Goal: Information Seeking & Learning: Learn about a topic

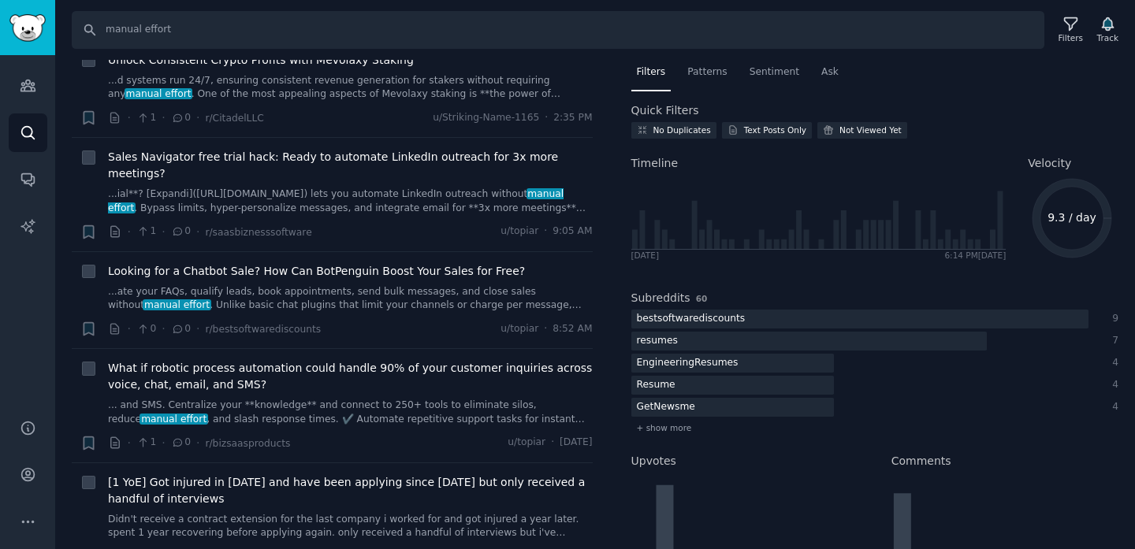
scroll to position [532, 0]
click at [708, 65] on span "Patterns" at bounding box center [706, 72] width 39 height 14
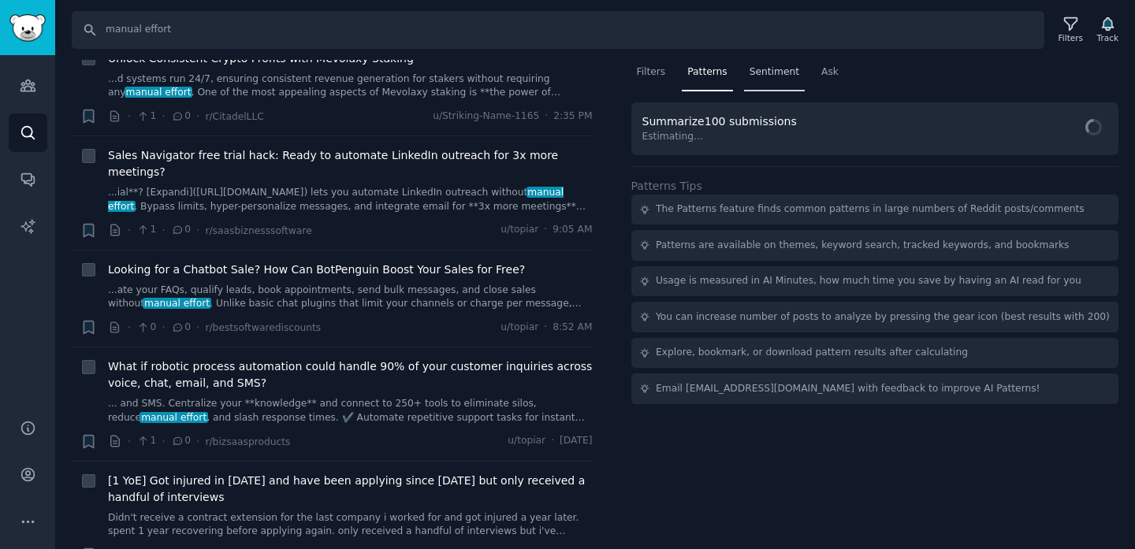
click at [758, 73] on span "Sentiment" at bounding box center [774, 72] width 50 height 14
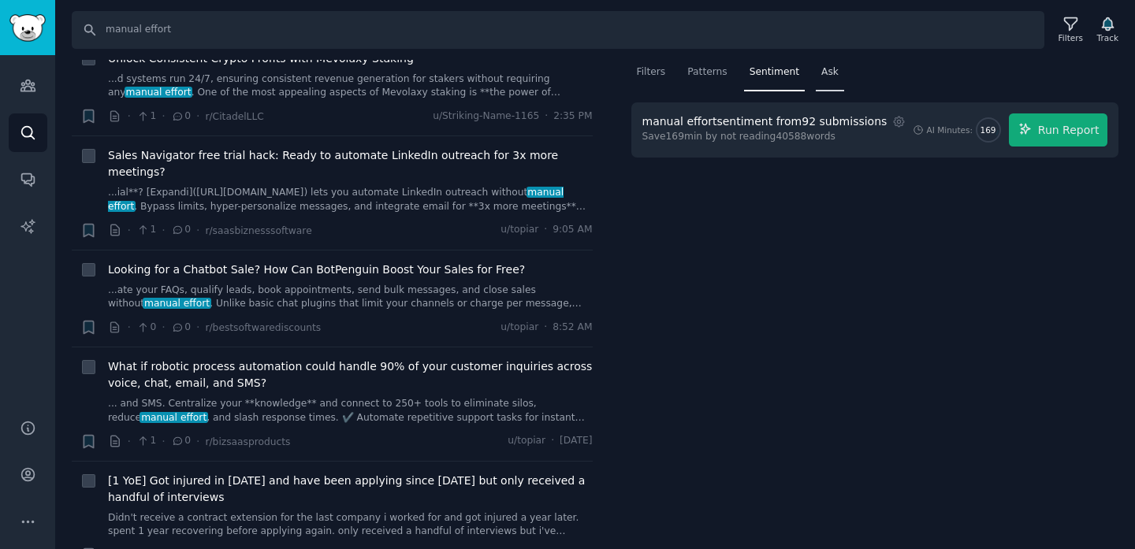
click at [830, 73] on span "Ask" at bounding box center [829, 72] width 17 height 14
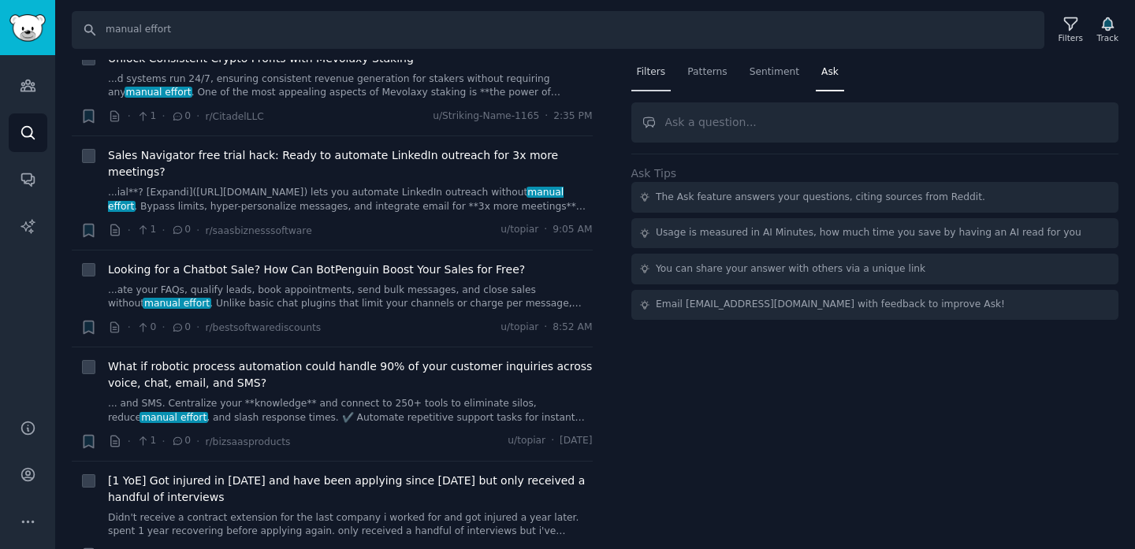
click at [650, 76] on span "Filters" at bounding box center [651, 72] width 29 height 14
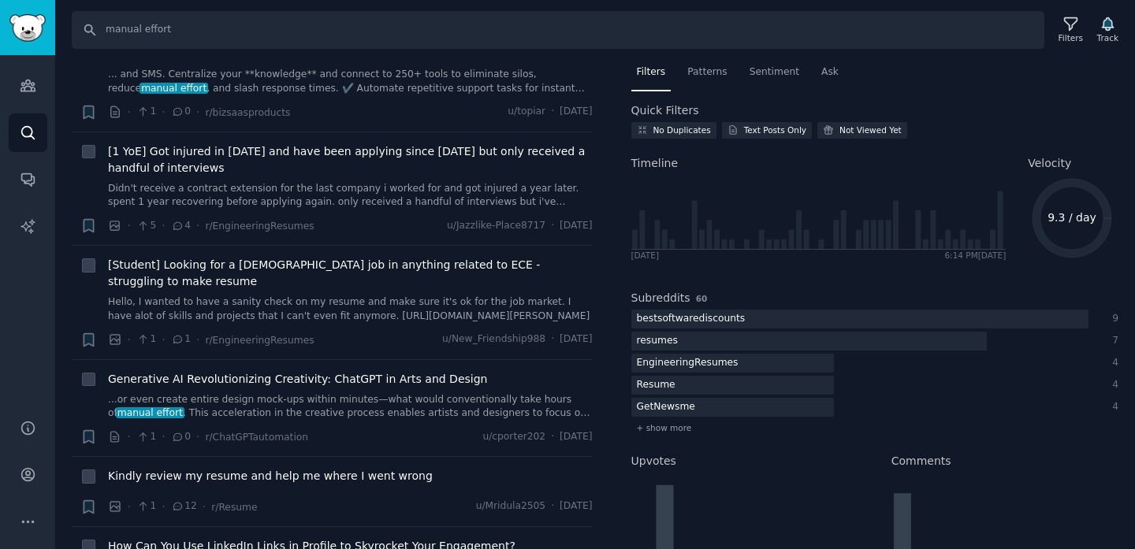
scroll to position [864, 0]
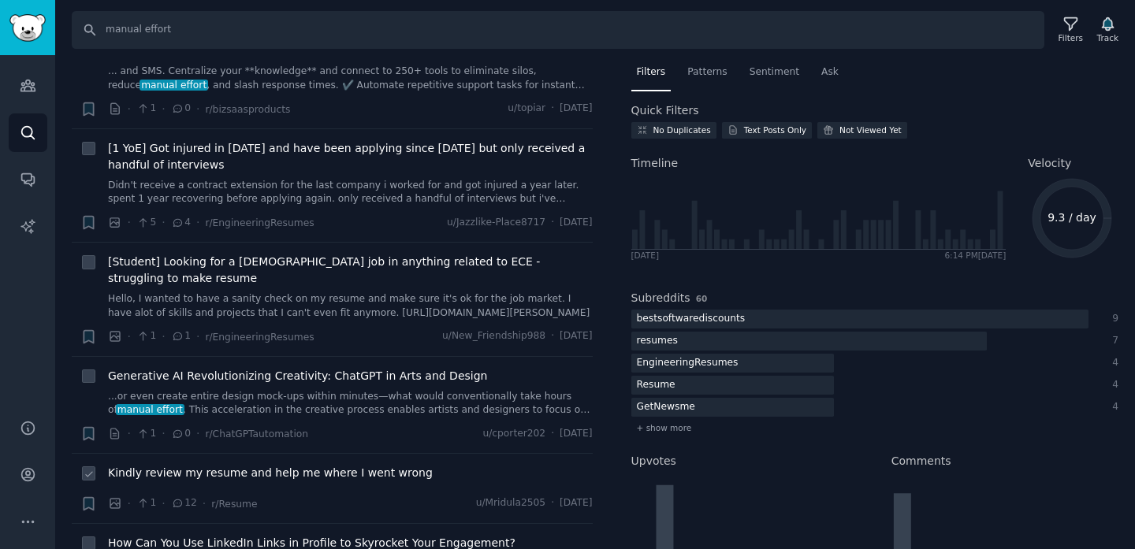
click at [282, 465] on div "Kindly review my resume and help me where I went wrong · 1 · 12 · r/Resume u/Mr…" at bounding box center [350, 488] width 485 height 47
click at [160, 29] on input "manual effort" at bounding box center [558, 30] width 972 height 38
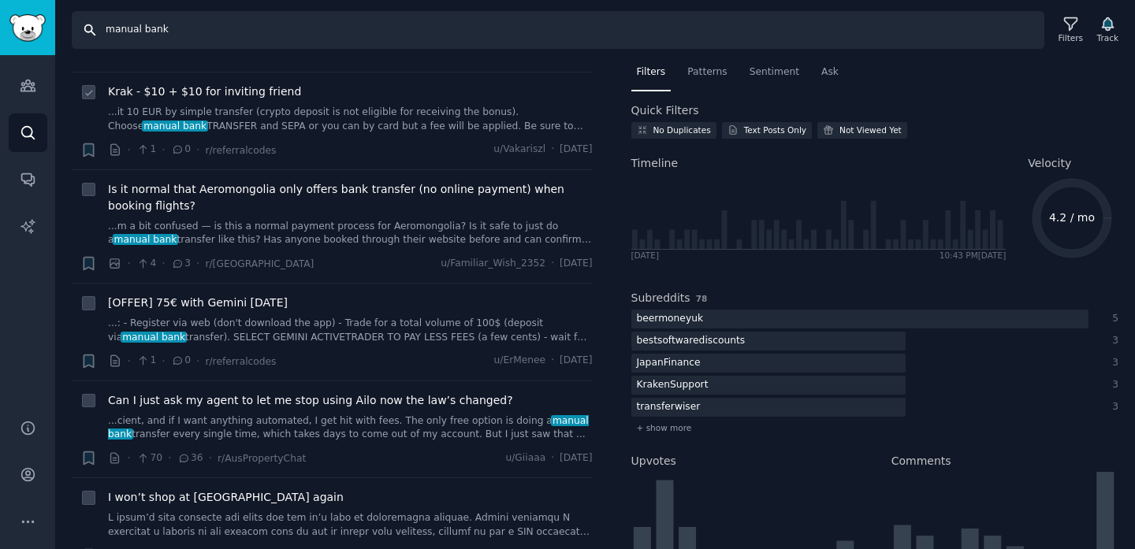
scroll to position [1770, 0]
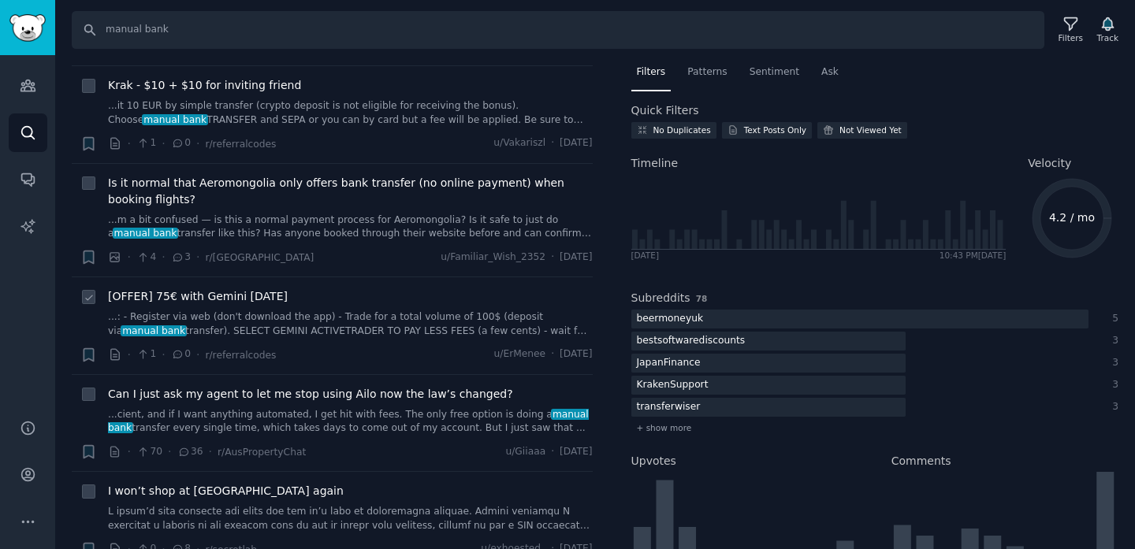
click at [201, 318] on link "...: - Register via web (don't download the app) - Trade for a total volume of …" at bounding box center [350, 324] width 485 height 28
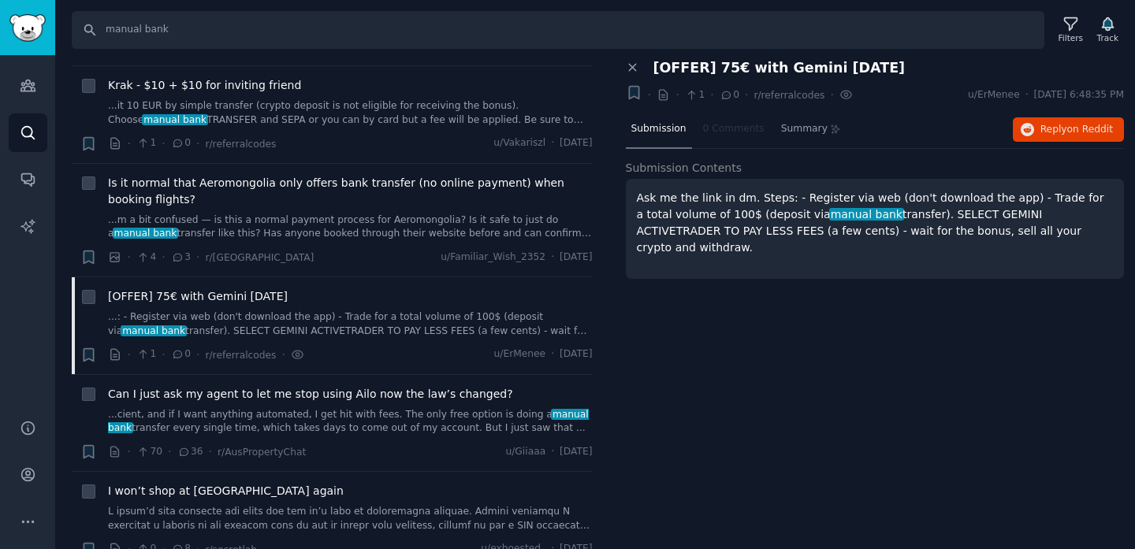
click at [819, 221] on p "Ask me the link in dm. Steps: - Register via web (don't download the app) - Tra…" at bounding box center [875, 223] width 477 height 66
click at [1039, 135] on button "Reply on Reddit" at bounding box center [1068, 129] width 111 height 25
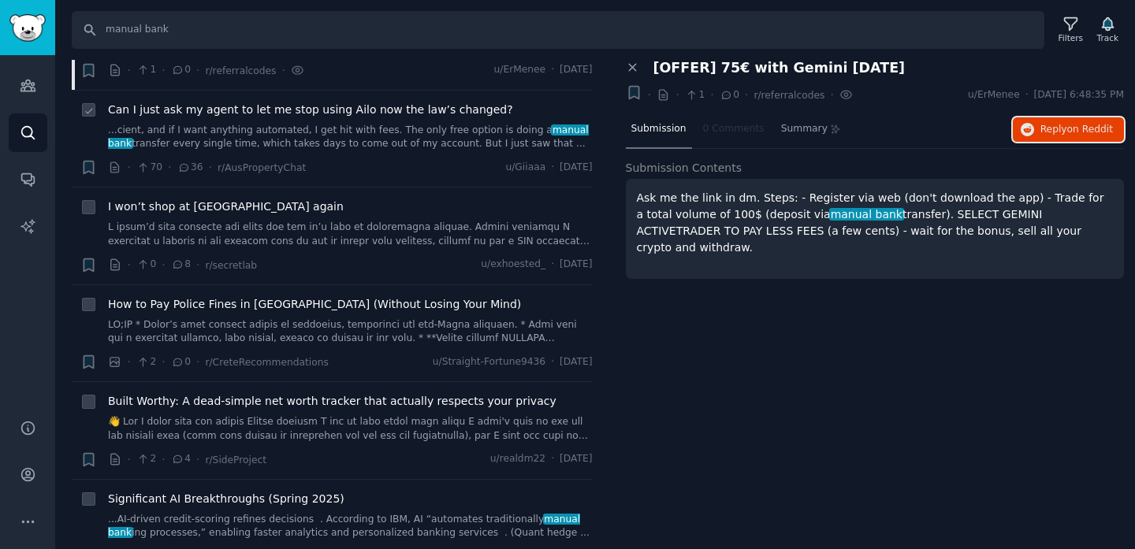
scroll to position [2060, 0]
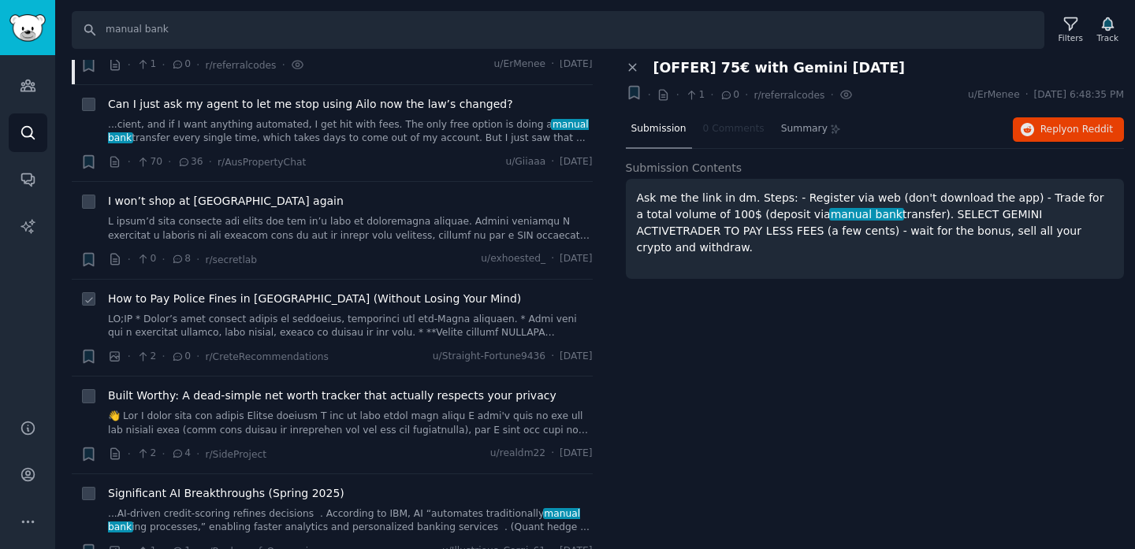
click at [334, 326] on link at bounding box center [350, 327] width 485 height 28
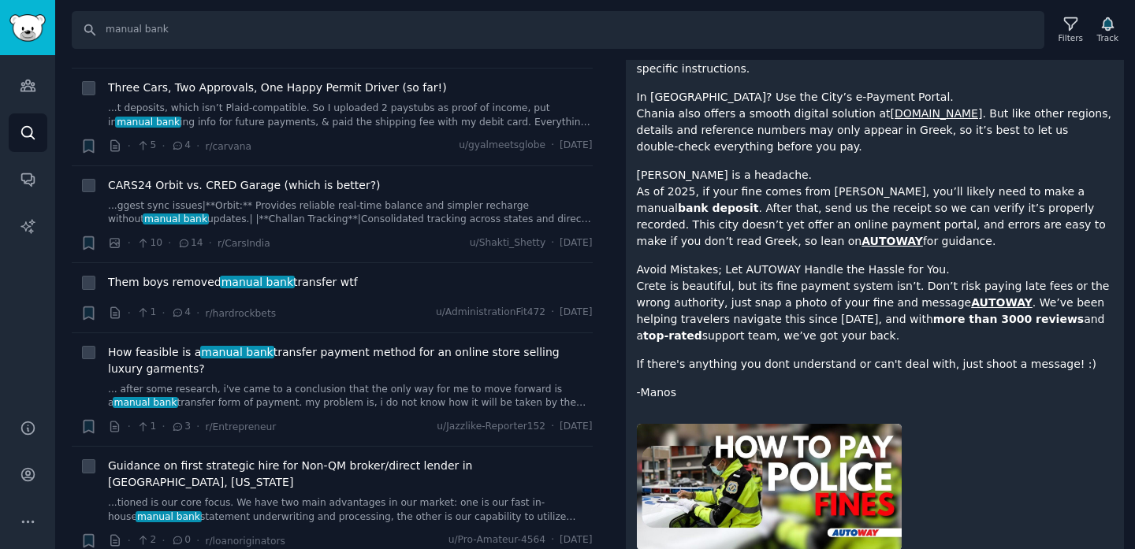
scroll to position [2786, 0]
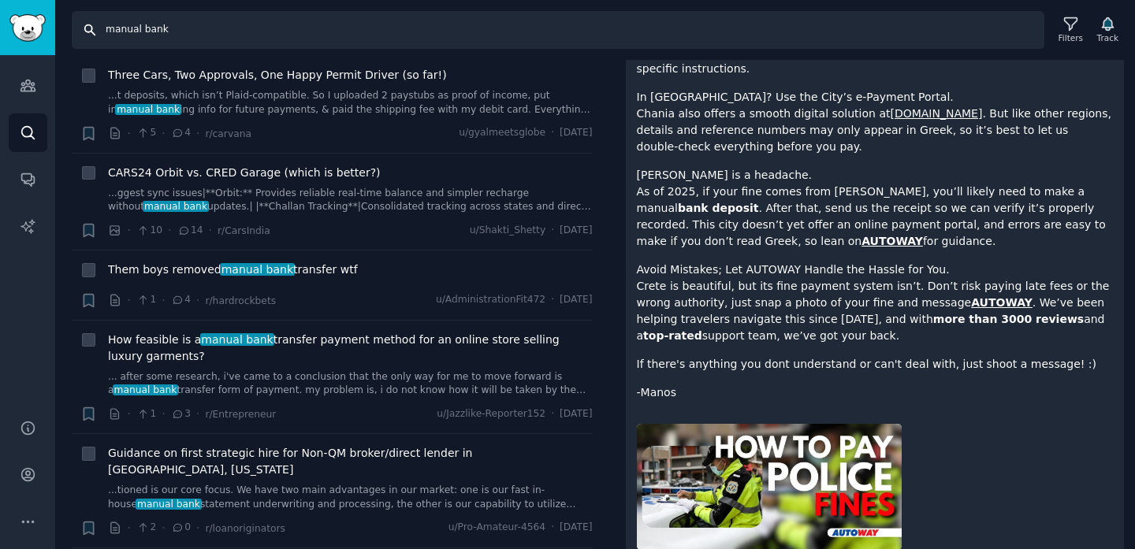
click at [150, 25] on input "manual bank" at bounding box center [558, 30] width 972 height 38
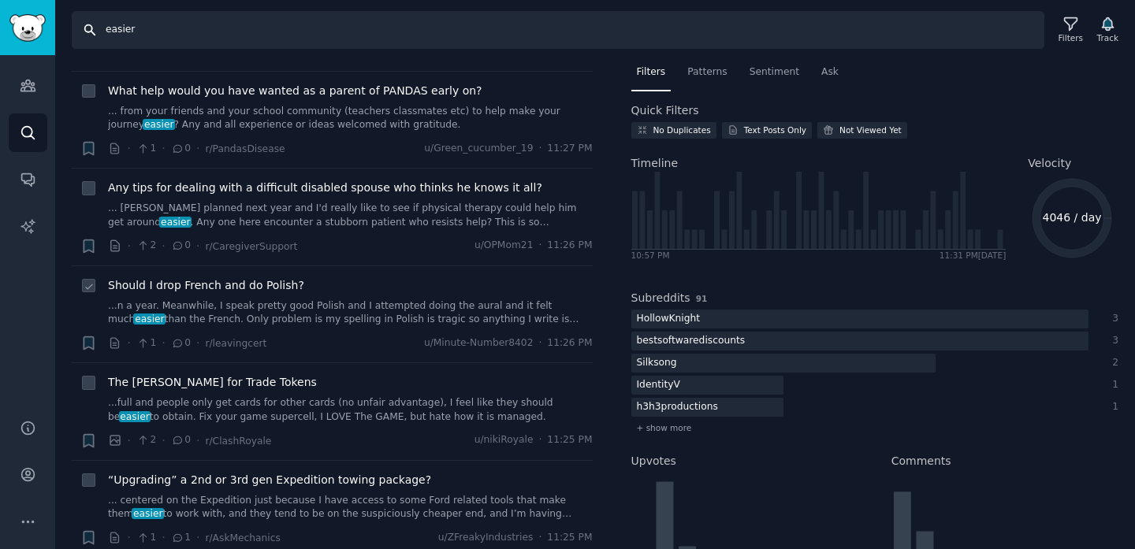
scroll to position [917, 0]
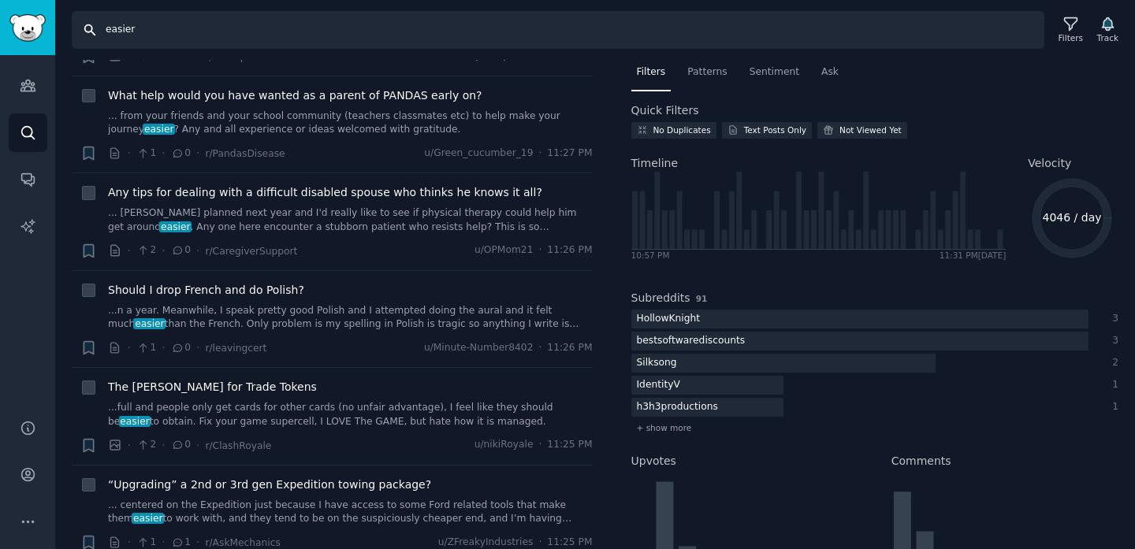
click at [126, 35] on input "easier" at bounding box center [558, 30] width 972 height 38
type input "manu"
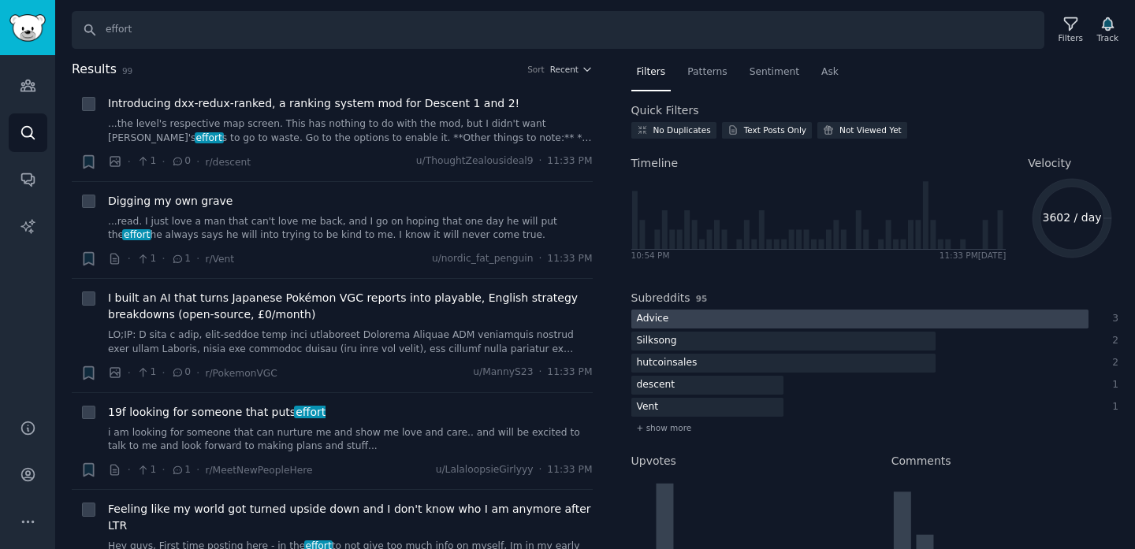
click at [656, 319] on div "Advice" at bounding box center [652, 320] width 43 height 20
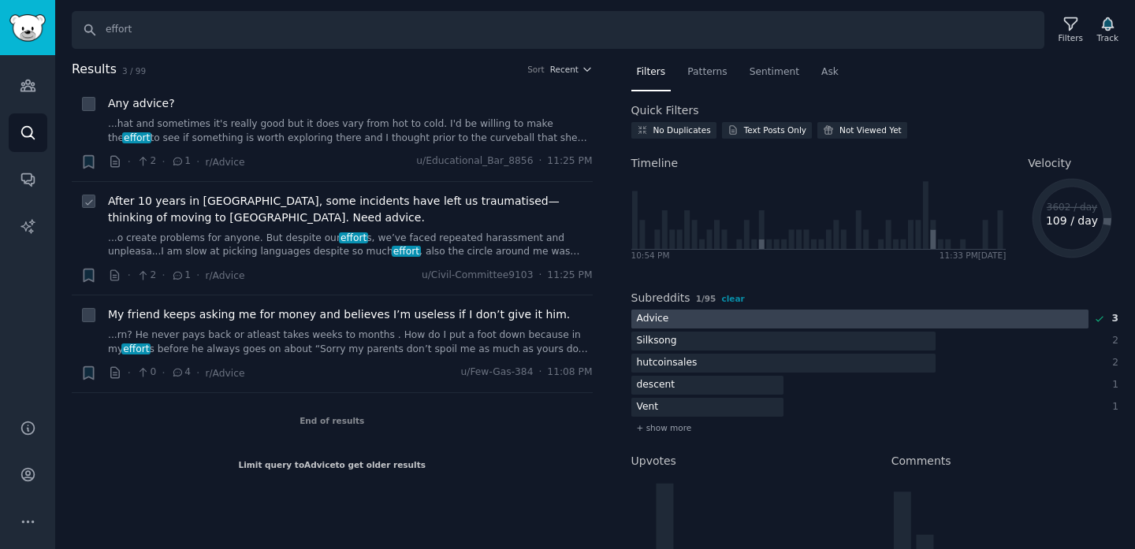
click at [378, 213] on span "After 10 years in [GEOGRAPHIC_DATA], some incidents have left us traumatised—th…" at bounding box center [350, 209] width 485 height 33
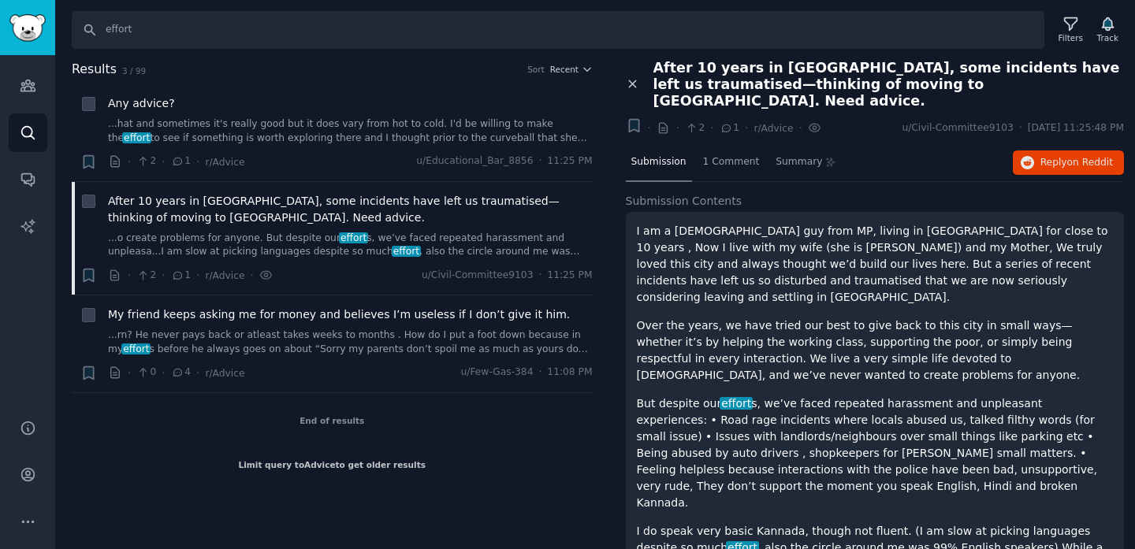
click at [628, 77] on icon at bounding box center [633, 84] width 14 height 14
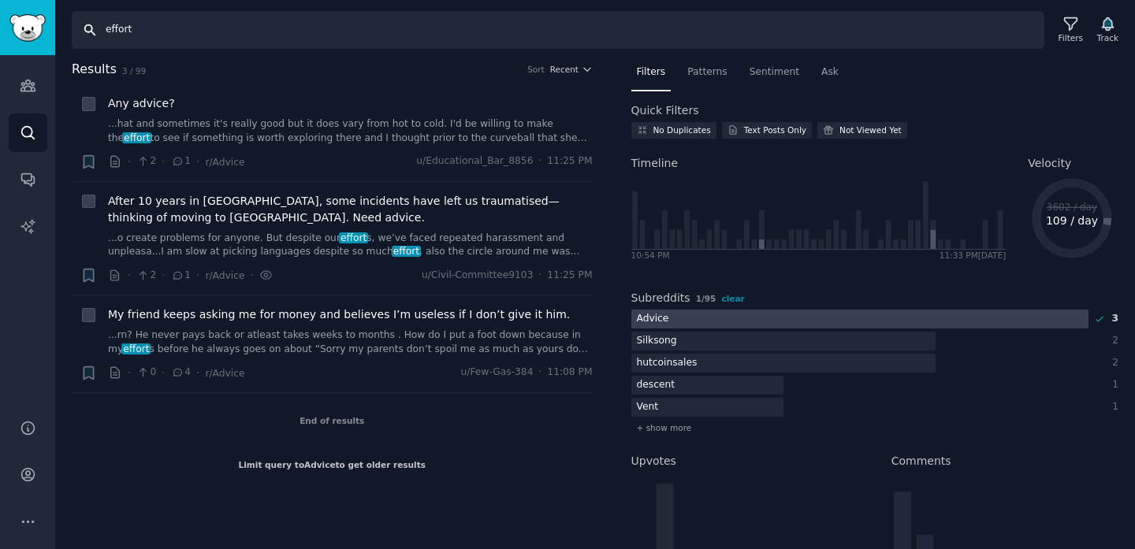
click at [665, 41] on input "effort" at bounding box center [558, 30] width 972 height 38
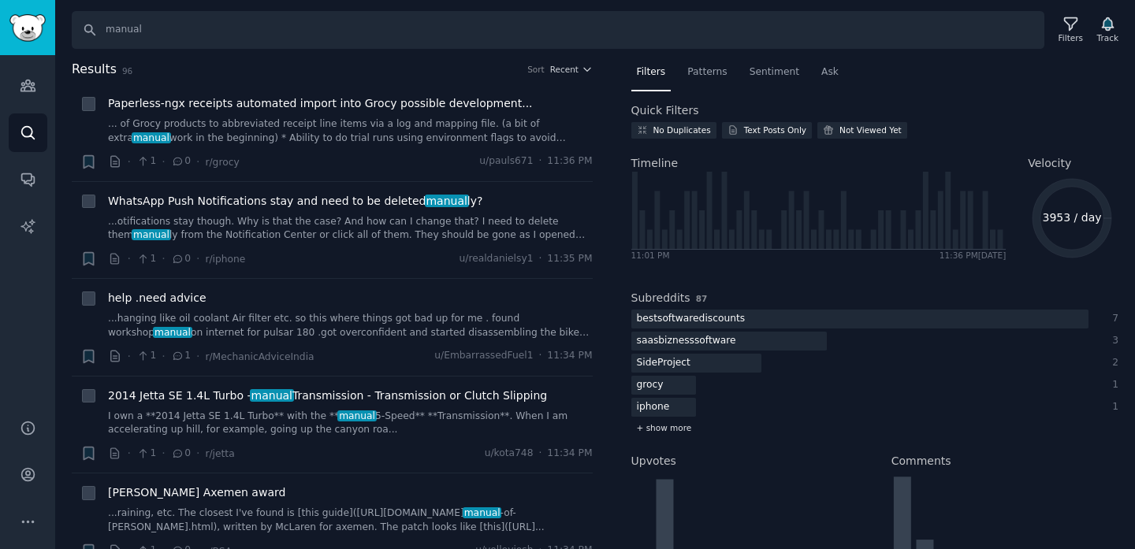
click at [660, 428] on span "+ show more" at bounding box center [664, 427] width 55 height 11
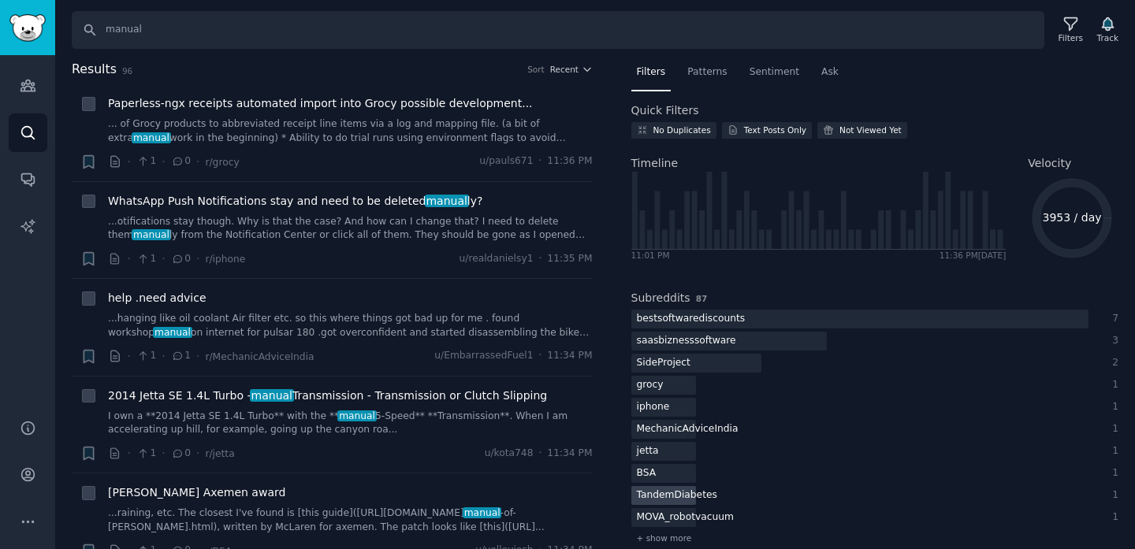
click at [688, 497] on div "TandemDiabetes" at bounding box center [676, 496] width 91 height 20
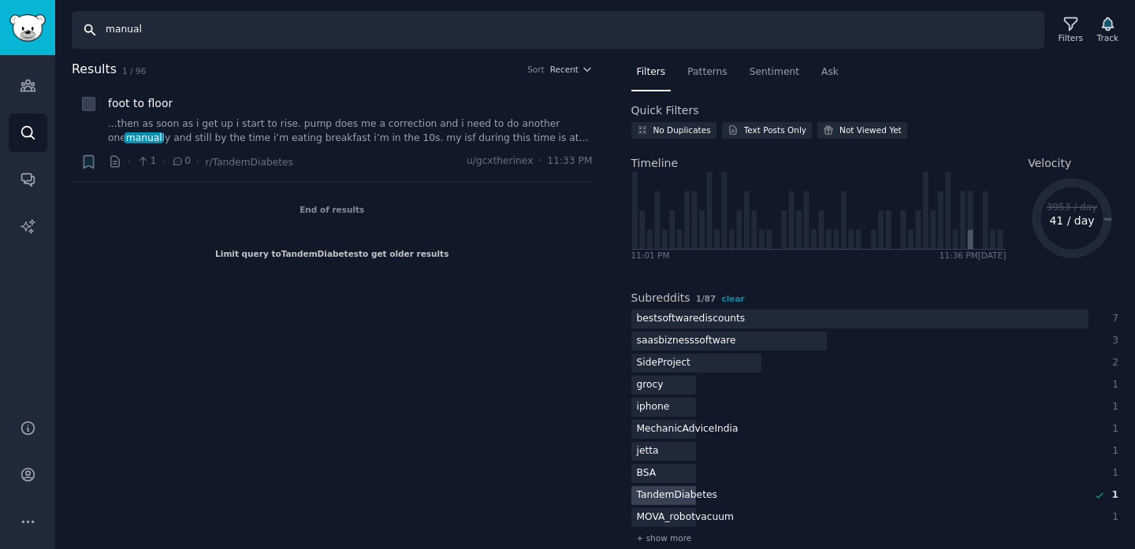
click at [538, 25] on input "manual" at bounding box center [558, 30] width 972 height 38
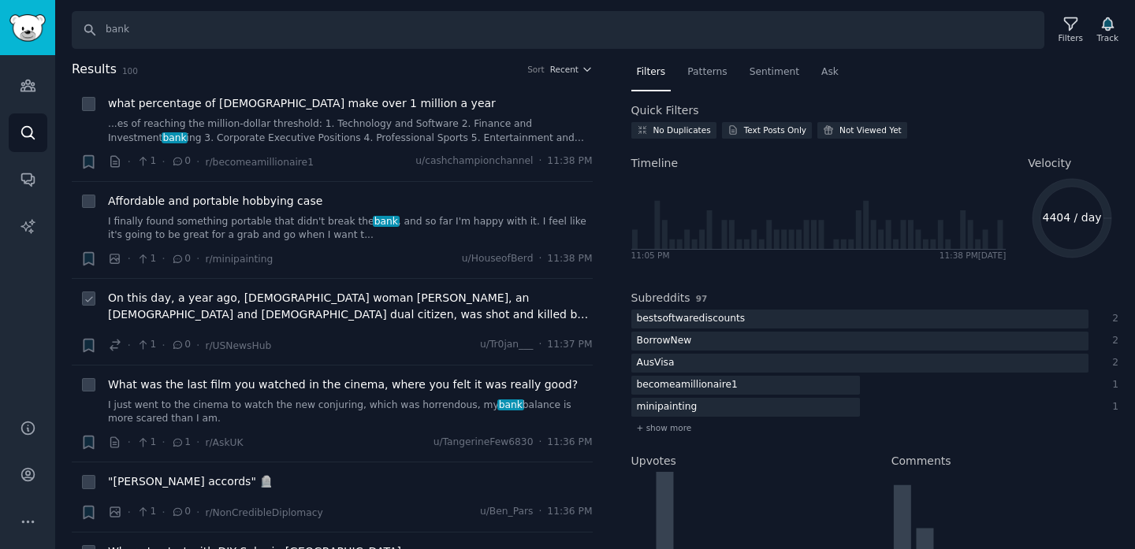
click at [370, 317] on span "On this day, a year ago, [DEMOGRAPHIC_DATA] woman [PERSON_NAME], an [DEMOGRAPHI…" at bounding box center [350, 306] width 485 height 33
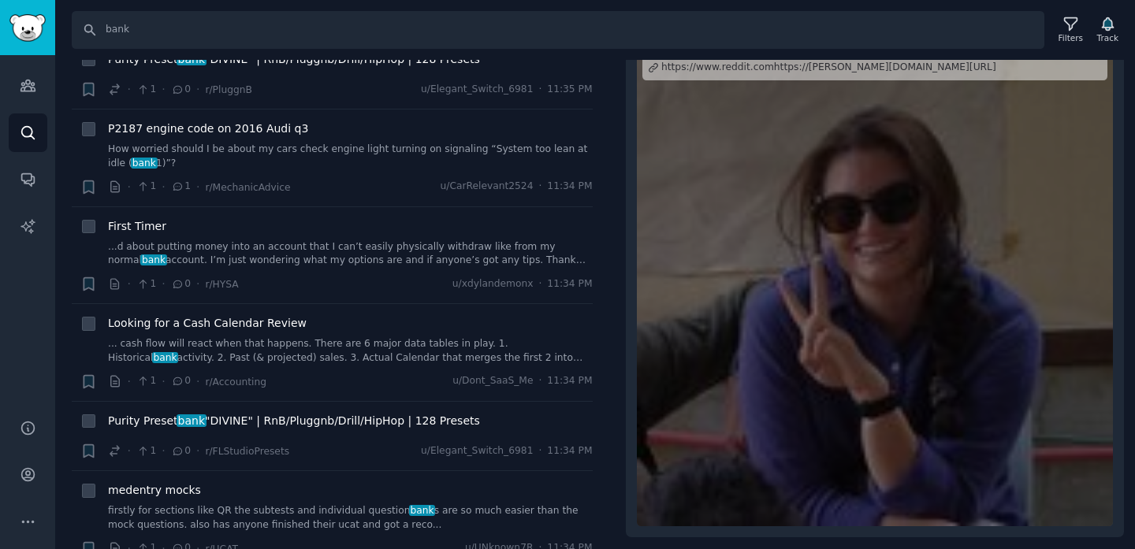
scroll to position [660, 0]
click at [308, 32] on input "bank" at bounding box center [558, 30] width 972 height 38
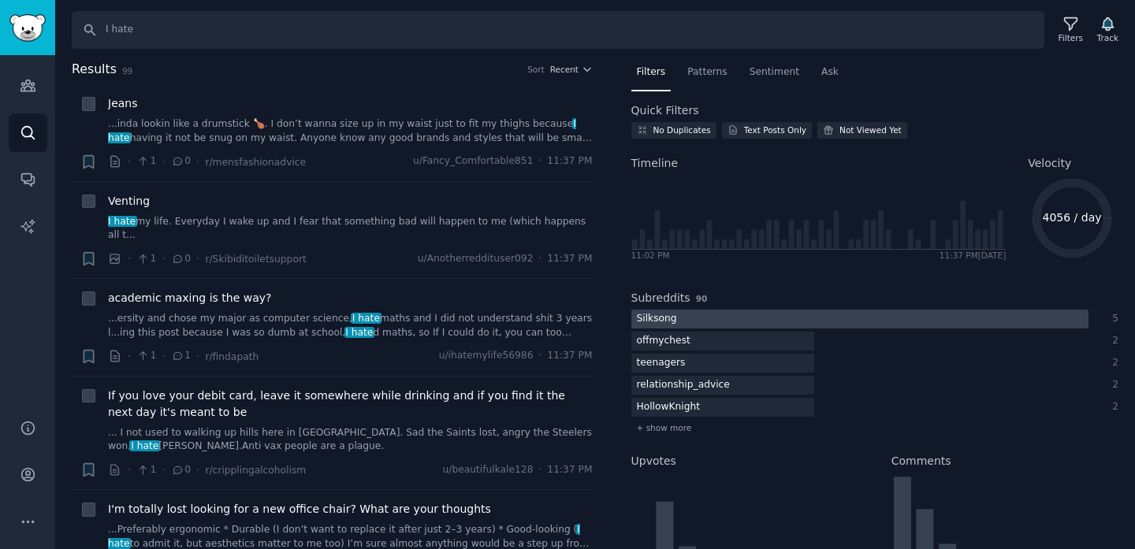
click at [726, 319] on div at bounding box center [859, 320] width 457 height 20
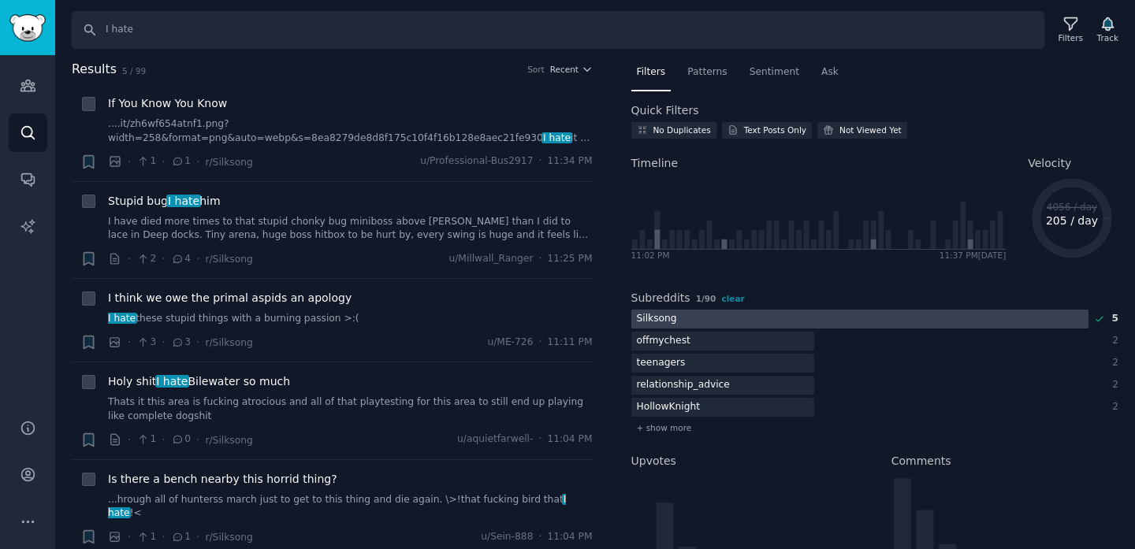
scroll to position [1, 0]
click at [659, 426] on span "+ show more" at bounding box center [664, 427] width 55 height 11
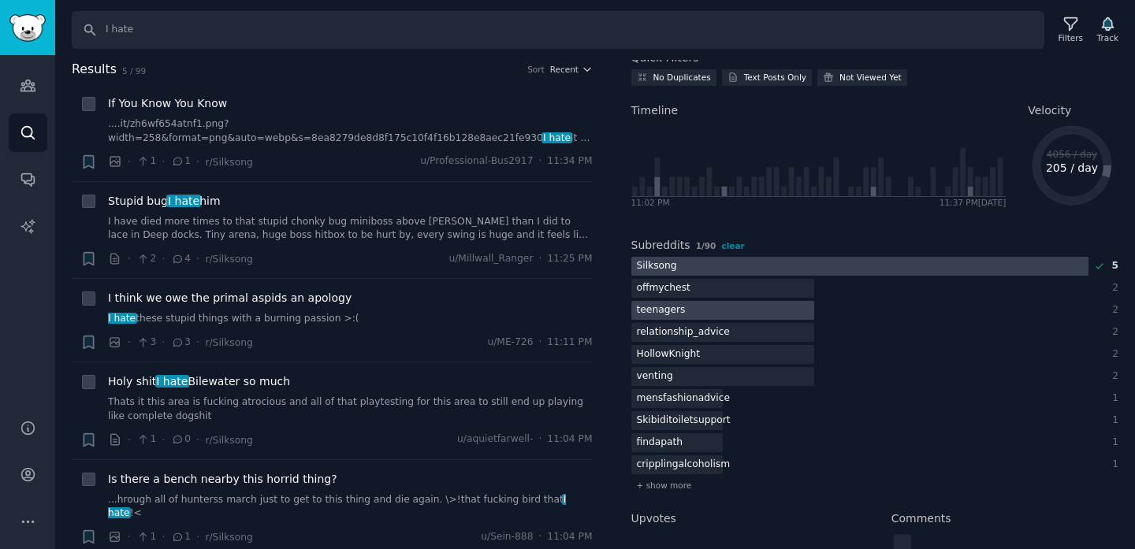
scroll to position [58, 0]
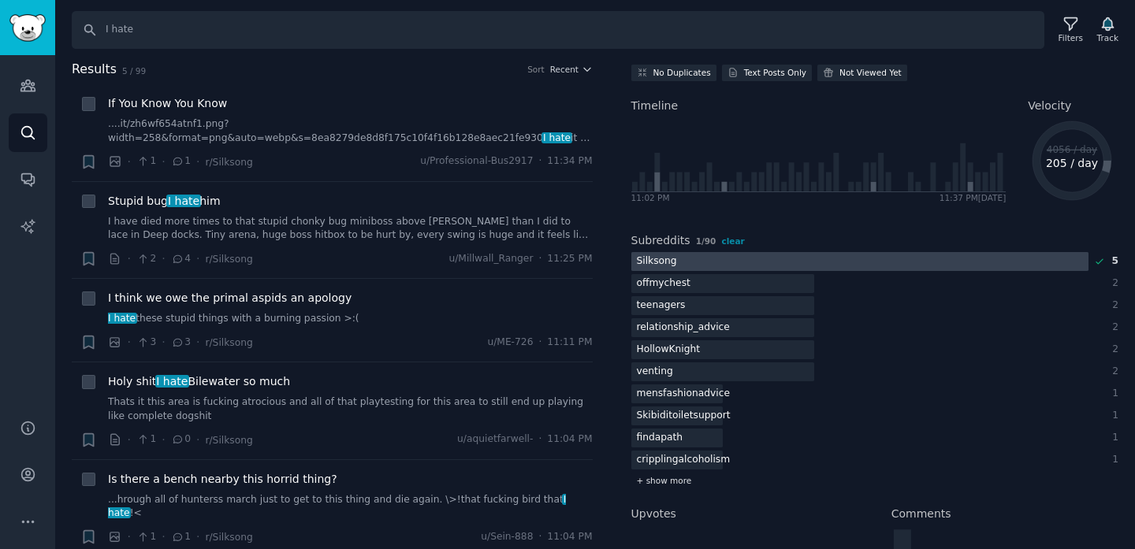
click at [665, 485] on span "+ show more" at bounding box center [664, 480] width 55 height 11
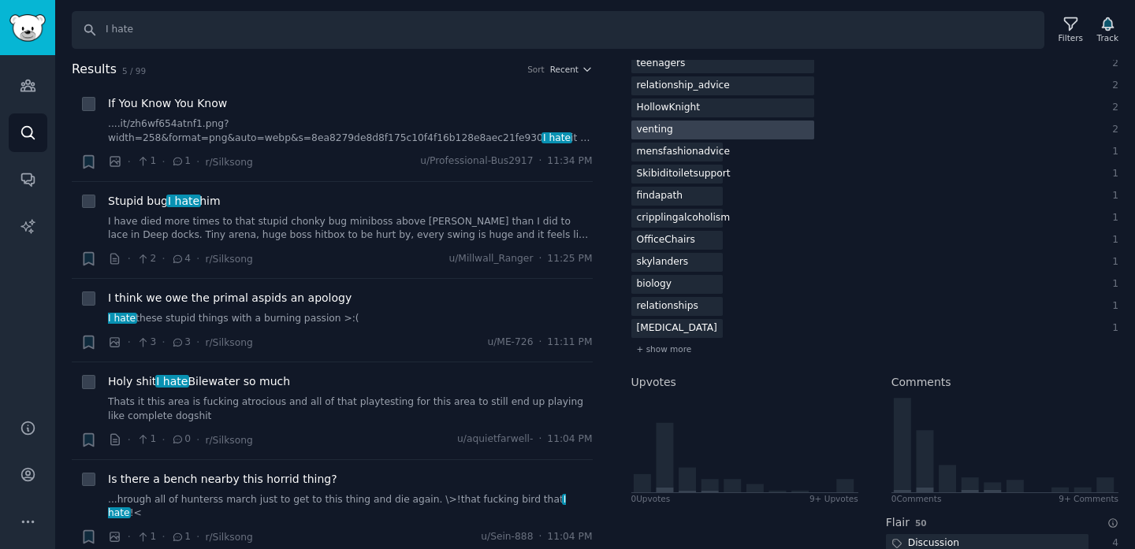
scroll to position [301, 0]
click at [679, 351] on span "+ show more" at bounding box center [664, 347] width 55 height 11
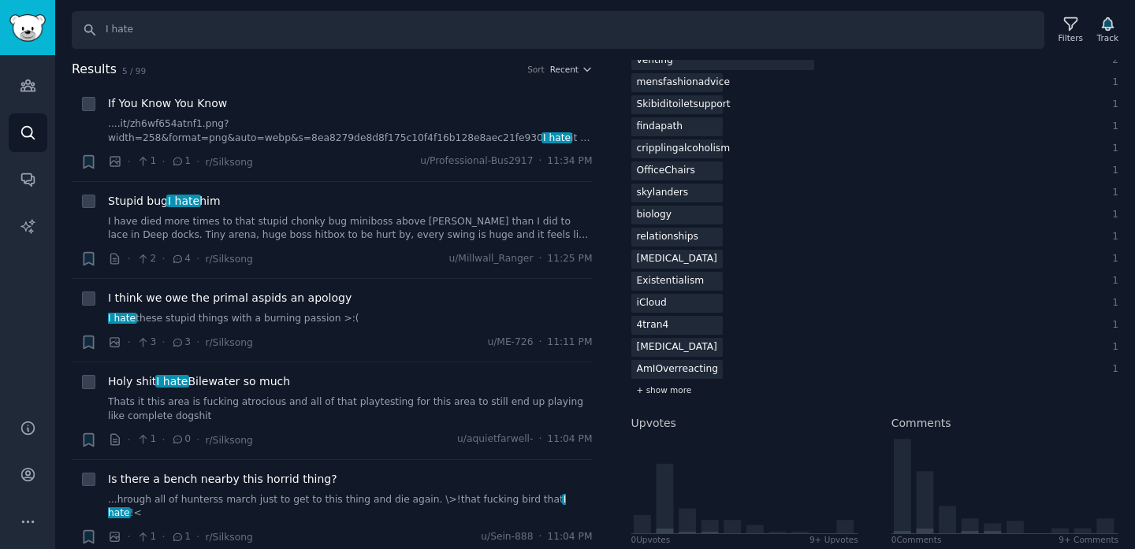
scroll to position [405, 0]
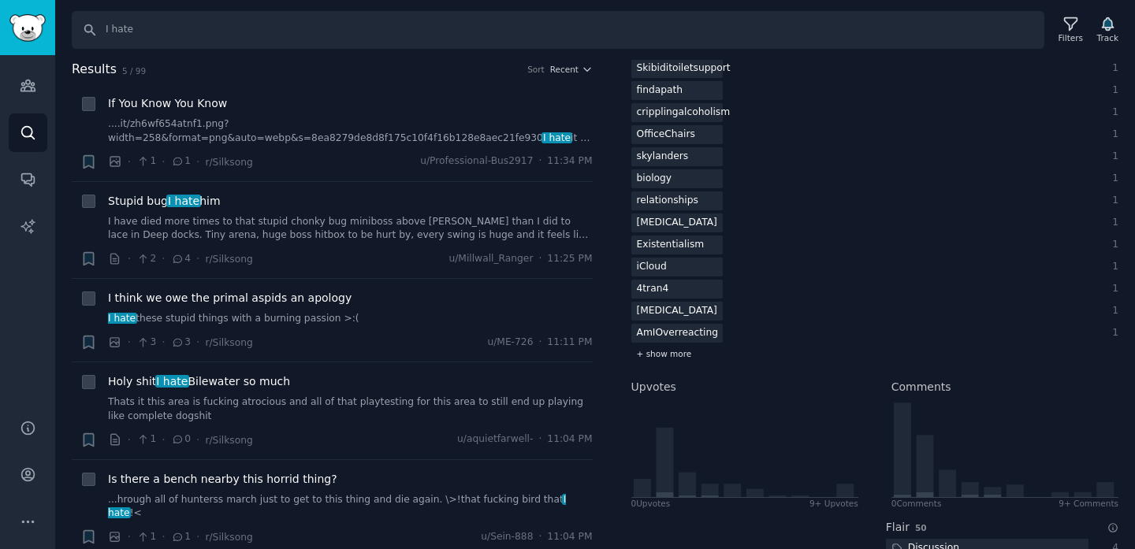
click at [679, 351] on span "+ show more" at bounding box center [664, 353] width 55 height 11
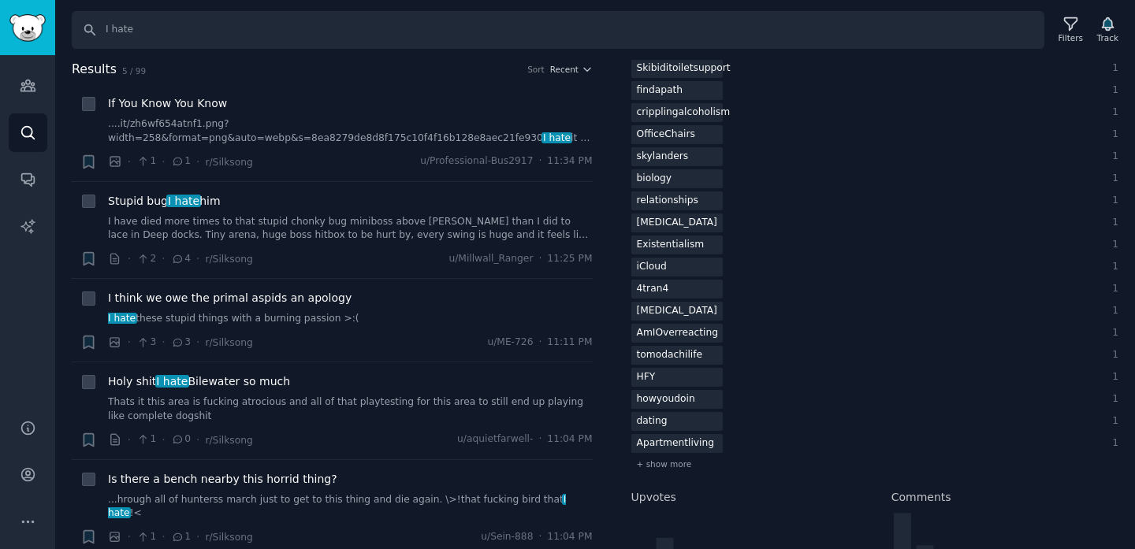
scroll to position [82, 0]
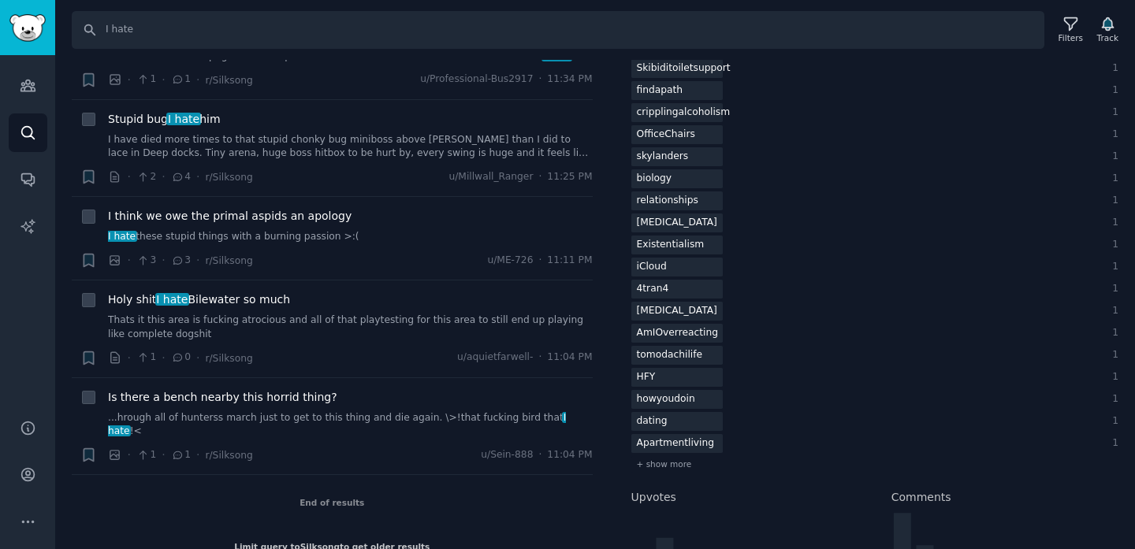
click at [330, 489] on div "End of results" at bounding box center [332, 502] width 521 height 55
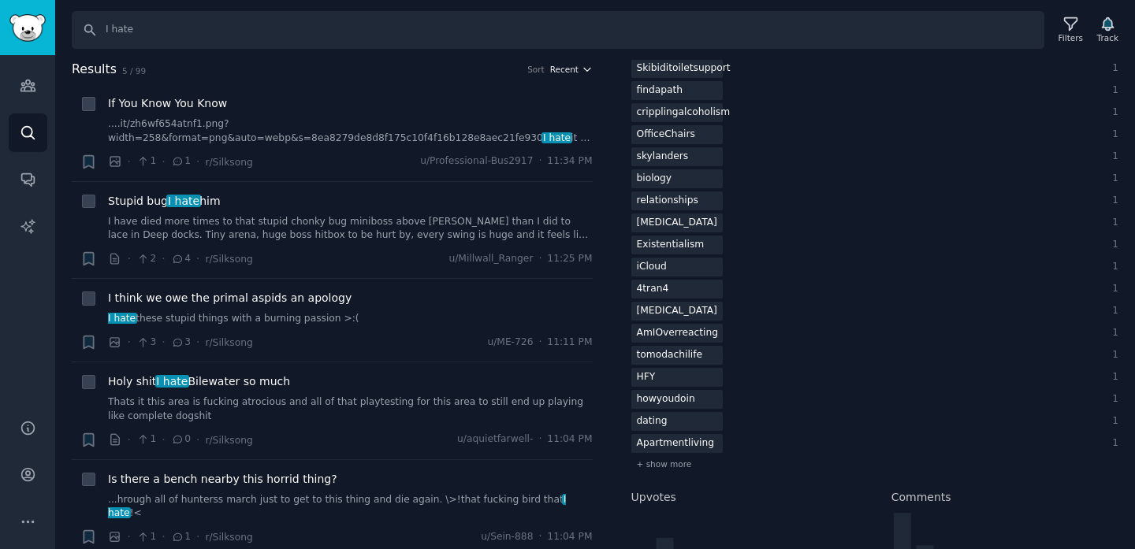
click at [582, 65] on icon "button" at bounding box center [587, 69] width 11 height 11
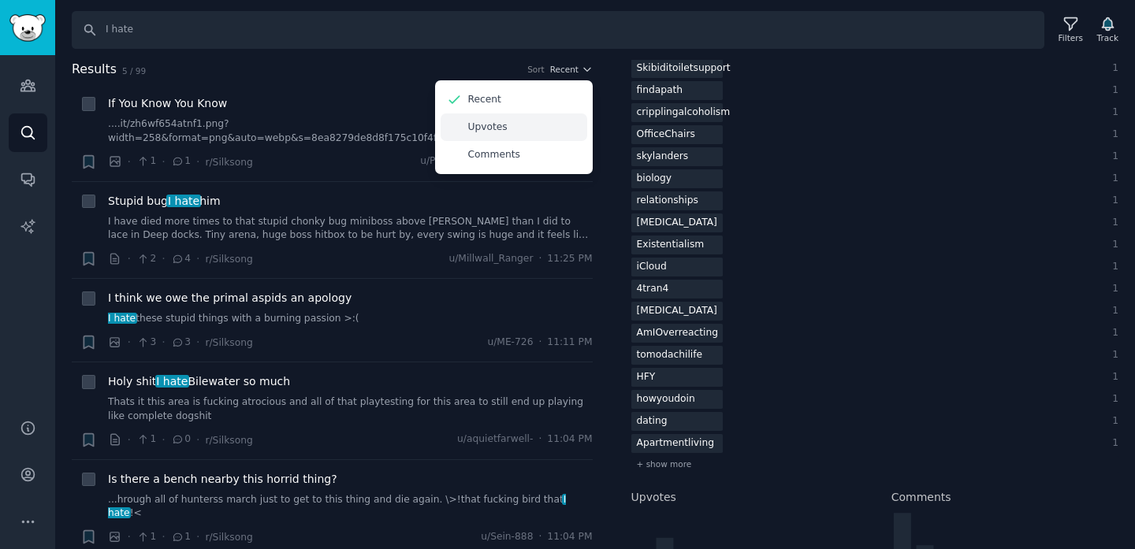
click at [511, 128] on div "Upvotes" at bounding box center [513, 127] width 147 height 28
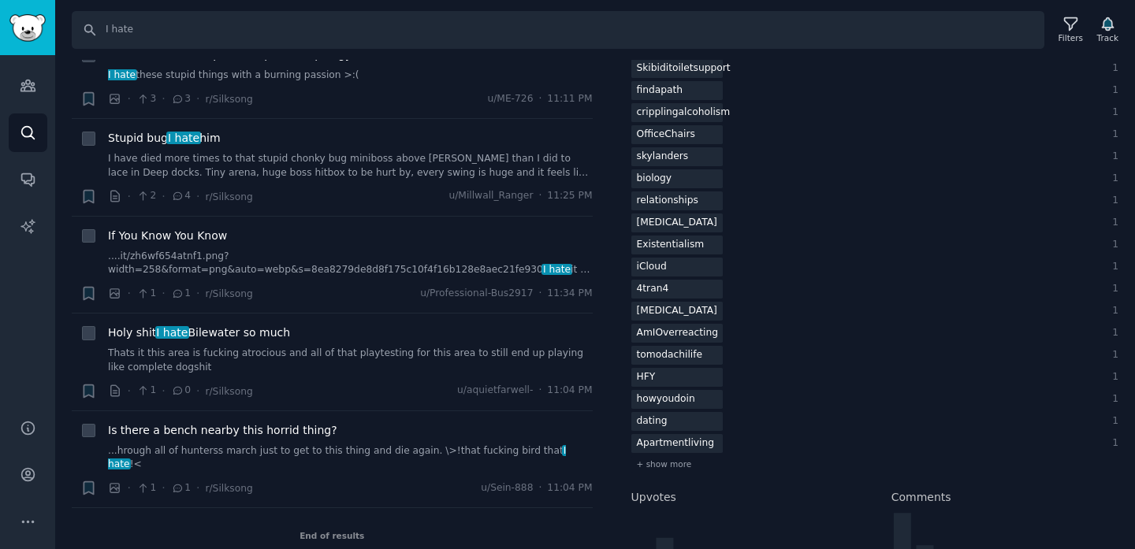
scroll to position [82, 0]
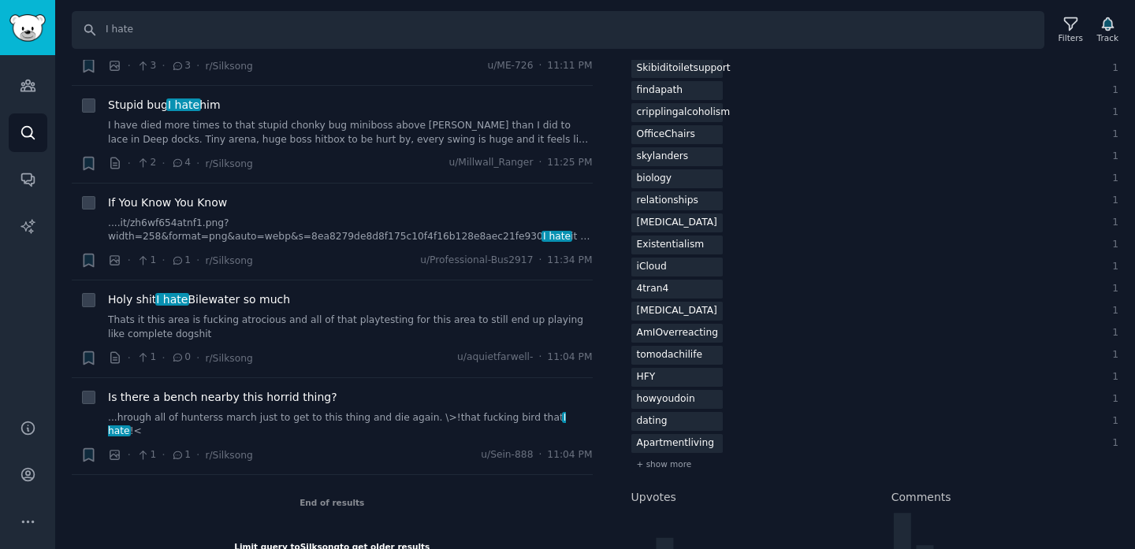
click at [352, 541] on div "Limit query to Silksong to get older results" at bounding box center [331, 546] width 195 height 11
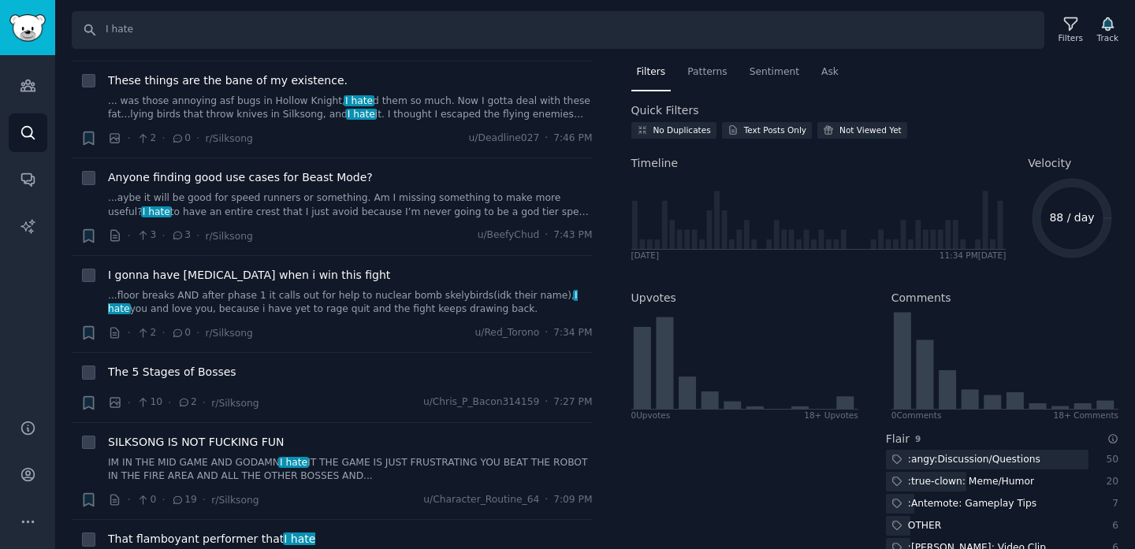
scroll to position [1458, 0]
click at [266, 17] on input "I hate" at bounding box center [558, 30] width 972 height 38
click at [269, 25] on input "I hate" at bounding box center [558, 30] width 972 height 38
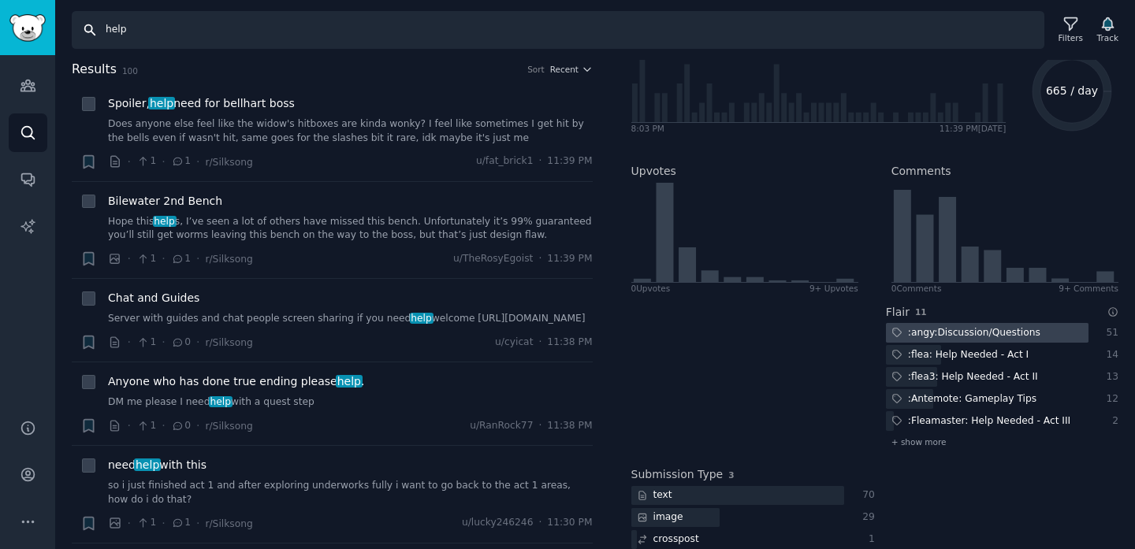
scroll to position [125, 0]
click at [921, 443] on span "+ show more" at bounding box center [918, 443] width 55 height 11
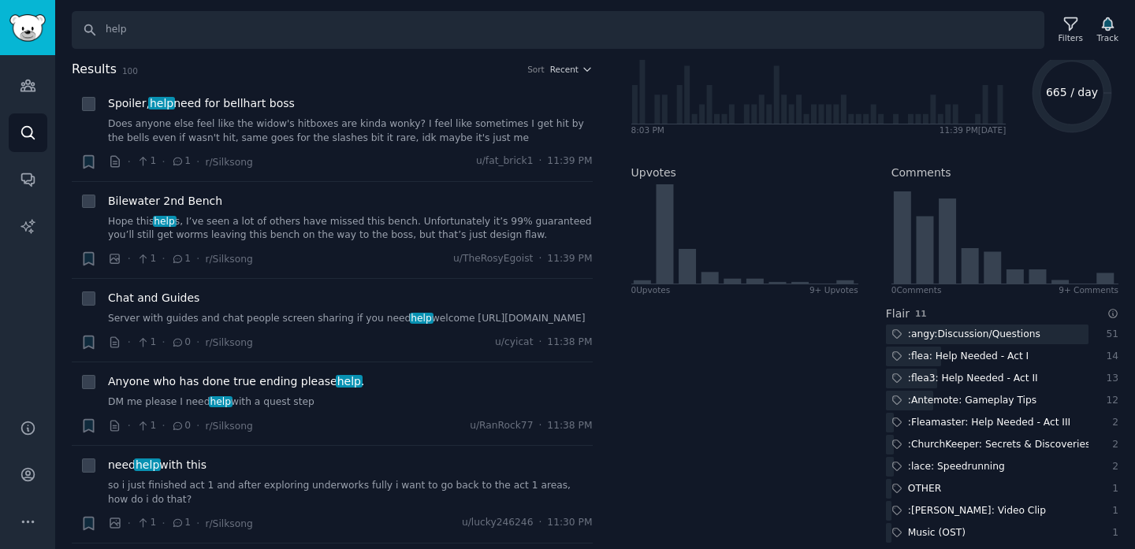
scroll to position [256, 0]
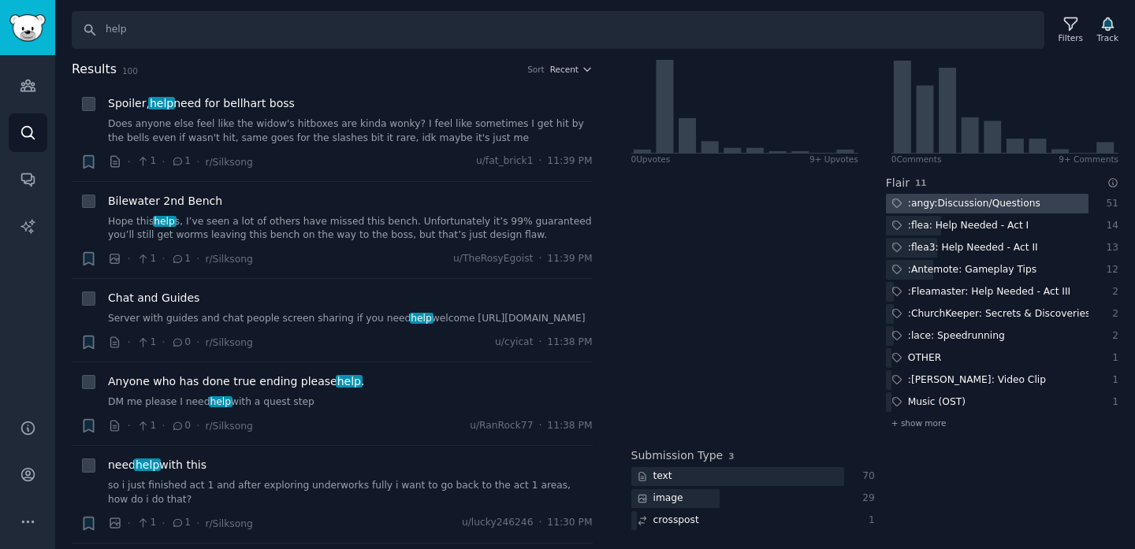
click at [991, 203] on div ":angy:Discussion/Questions" at bounding box center [966, 204] width 160 height 20
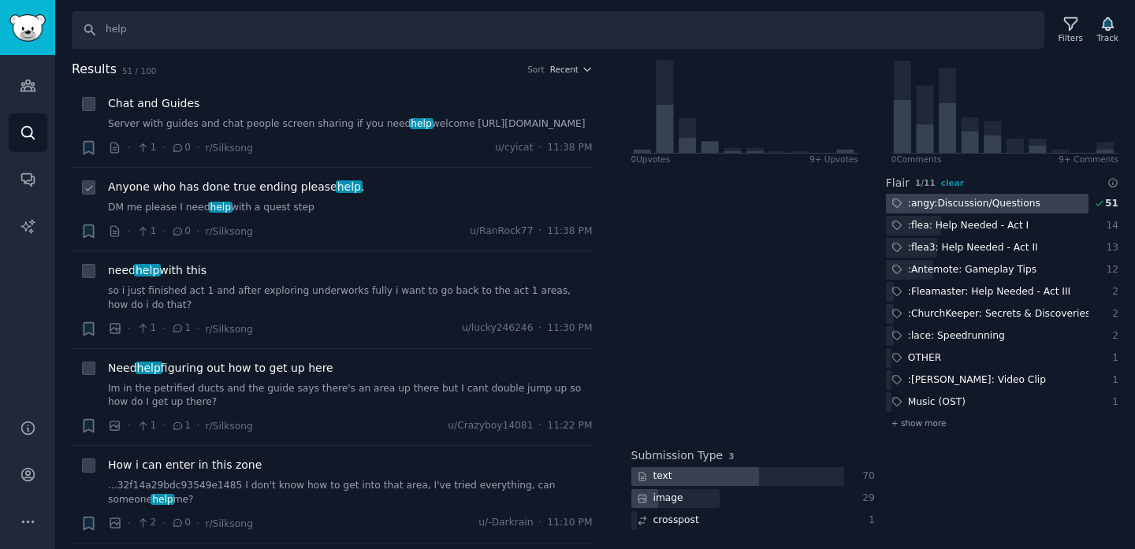
click at [419, 215] on link "DM me please I need help with a quest step" at bounding box center [350, 208] width 485 height 14
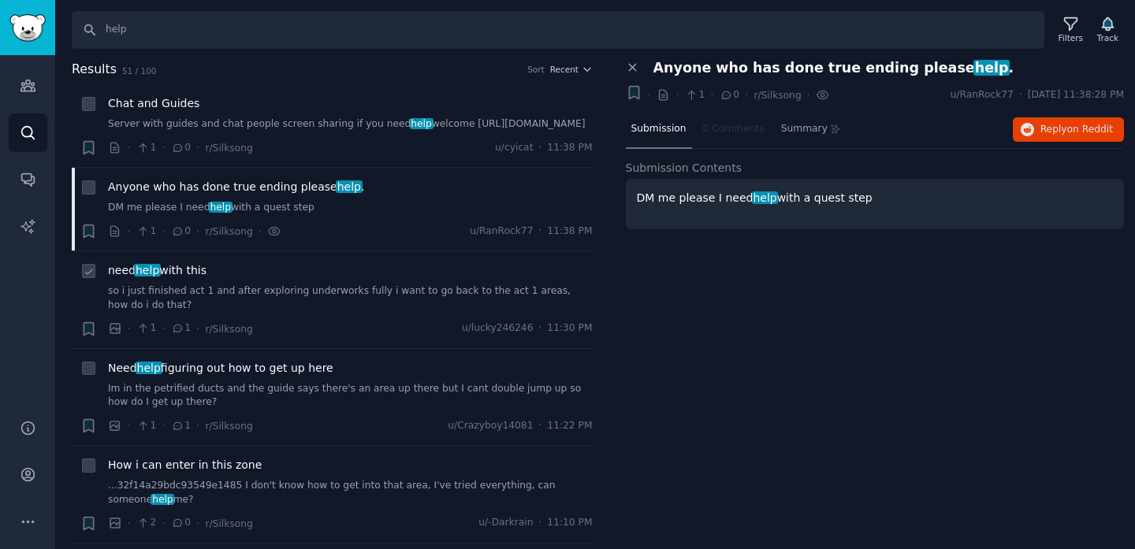
click at [386, 333] on div "· 1 · 1 · r/Silksong u/lucky246246 · 11:30 PM" at bounding box center [350, 329] width 485 height 17
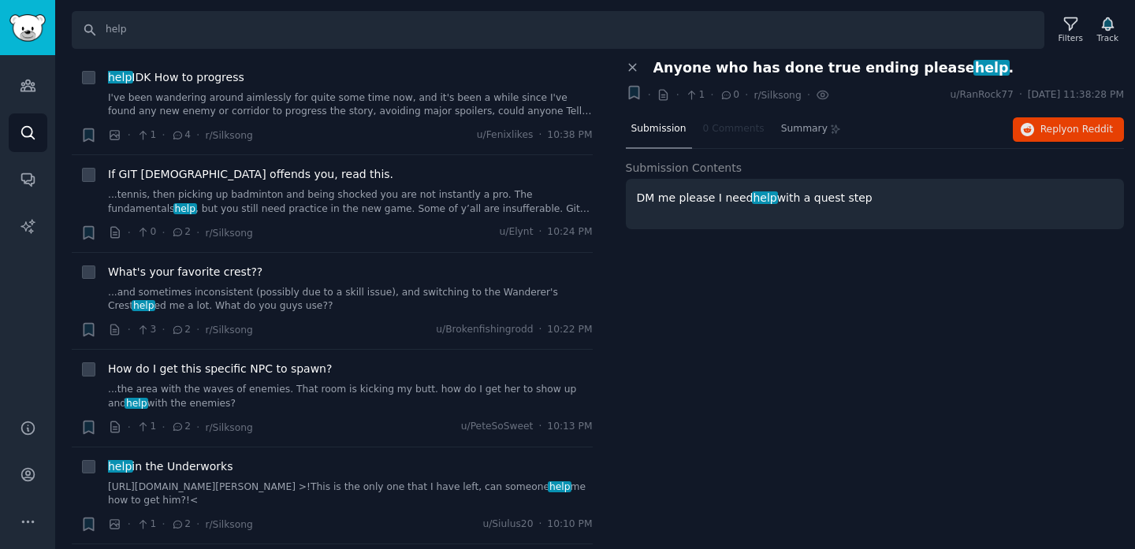
scroll to position [968, 0]
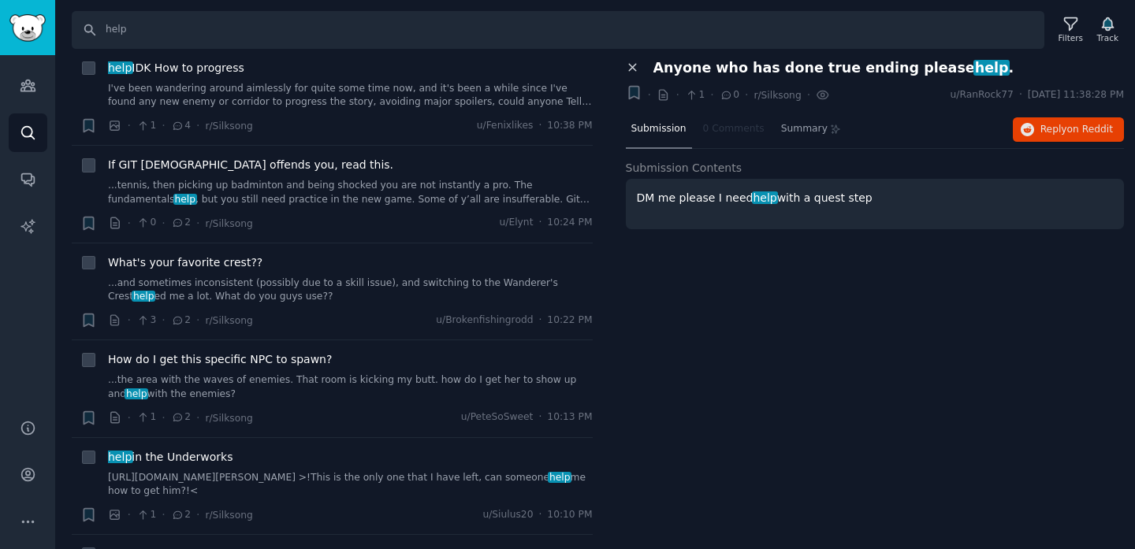
click at [638, 68] on icon at bounding box center [633, 68] width 14 height 14
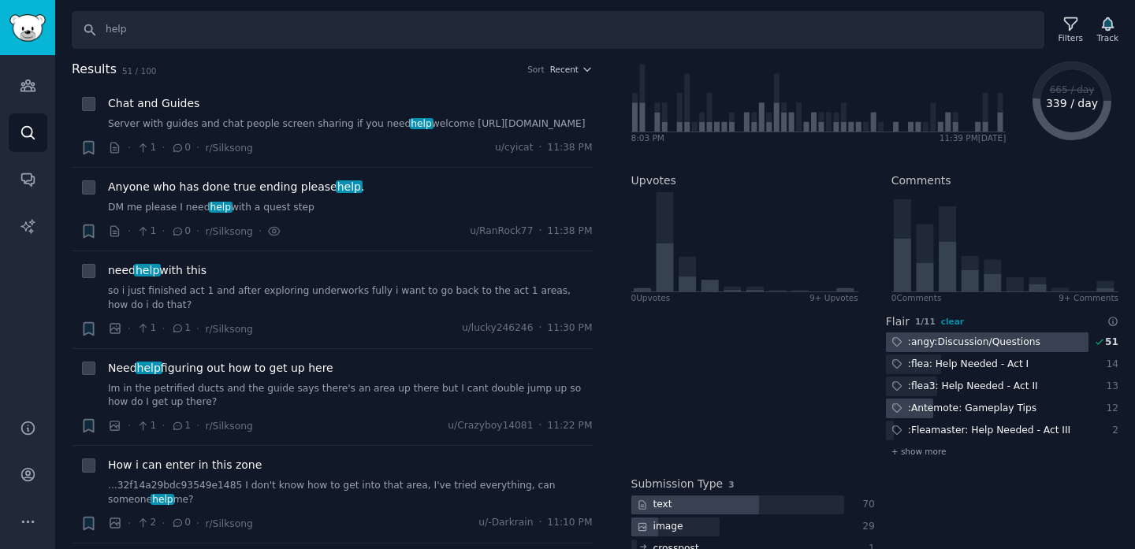
scroll to position [129, 0]
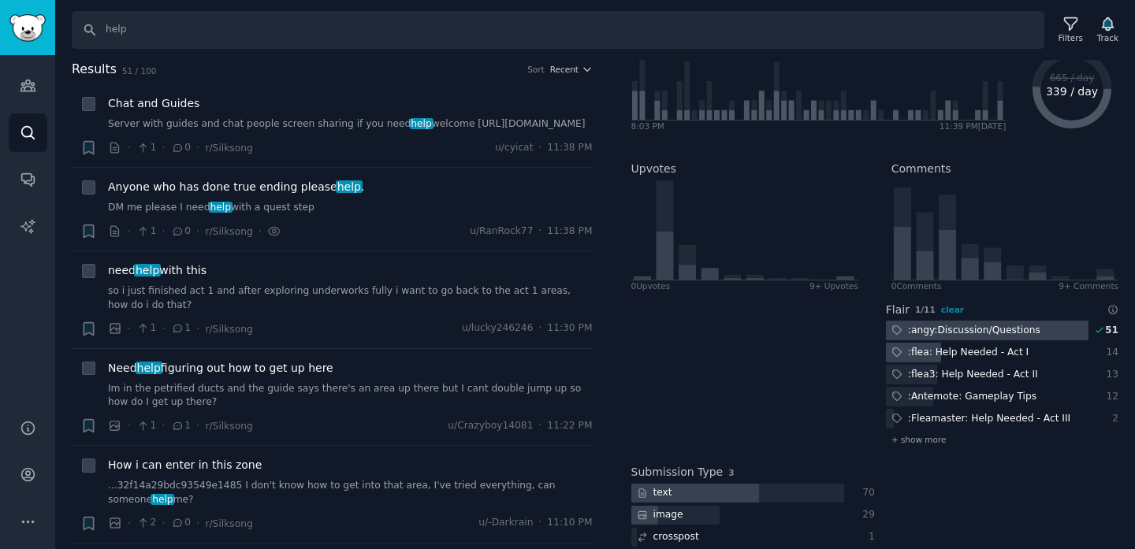
click at [973, 357] on div ":flea: Help Needed - Act I" at bounding box center [960, 353] width 148 height 20
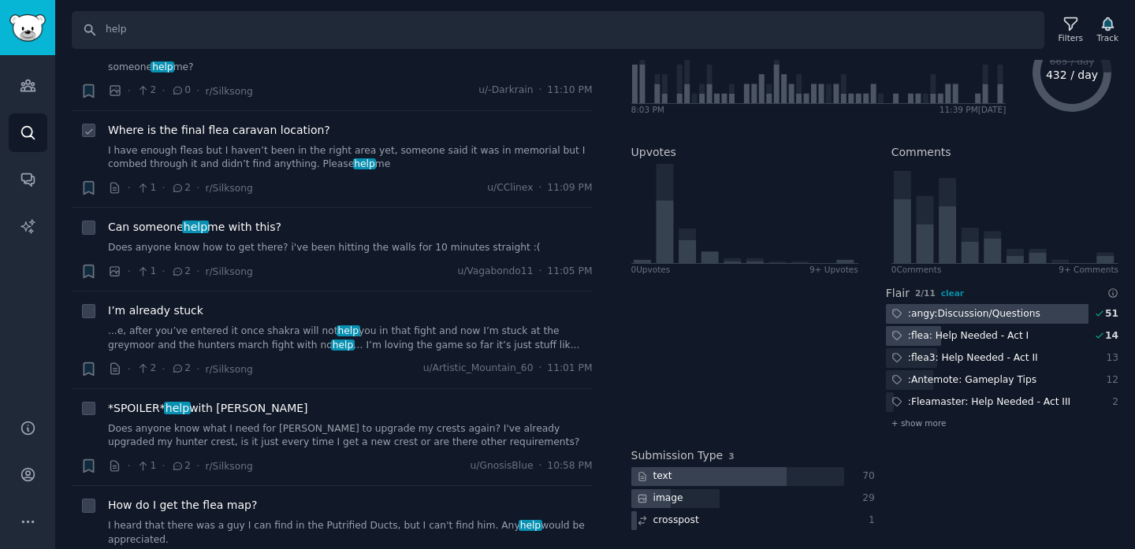
scroll to position [609, 0]
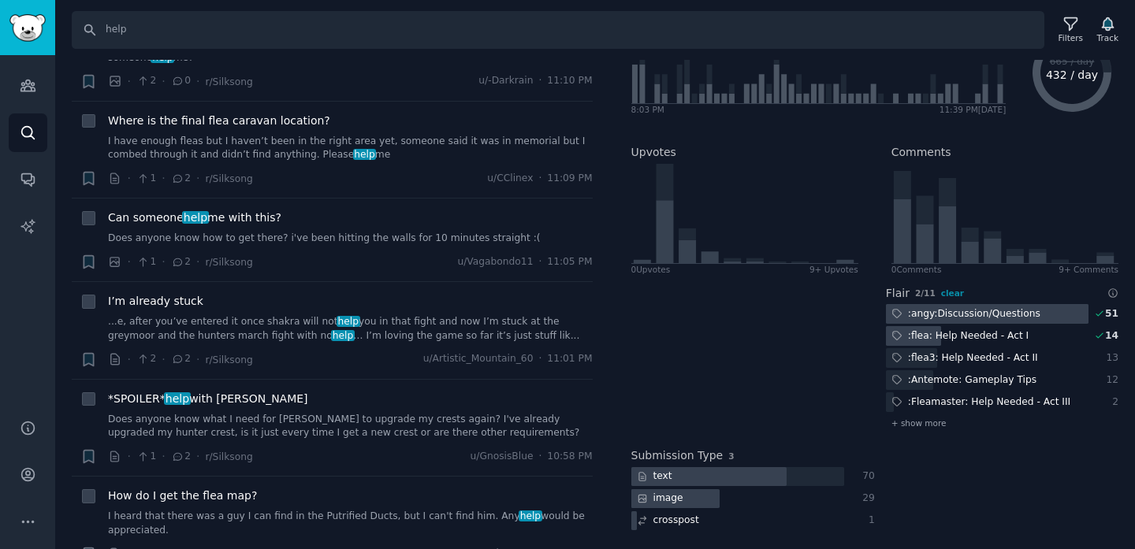
click at [702, 494] on div at bounding box center [675, 499] width 88 height 20
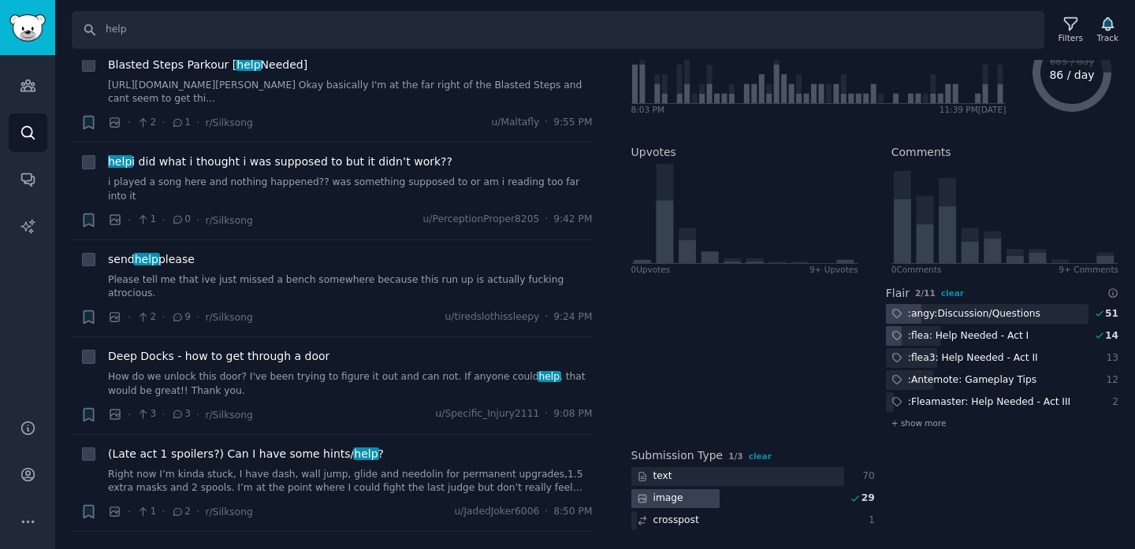
scroll to position [0, 0]
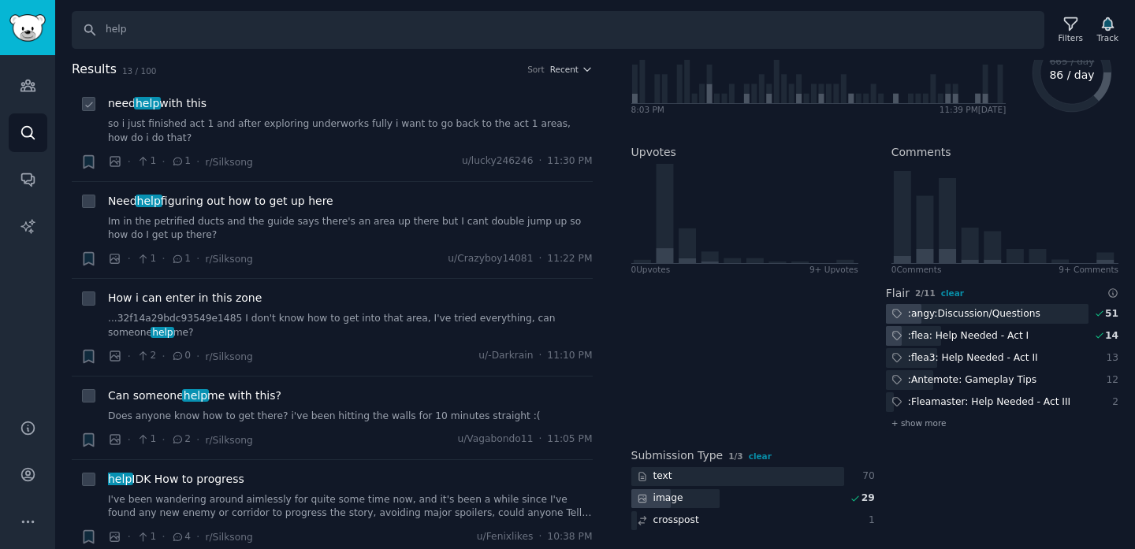
click at [425, 144] on link "so i just finished act 1 and after exploring underworks fully i want to go back…" at bounding box center [350, 131] width 485 height 28
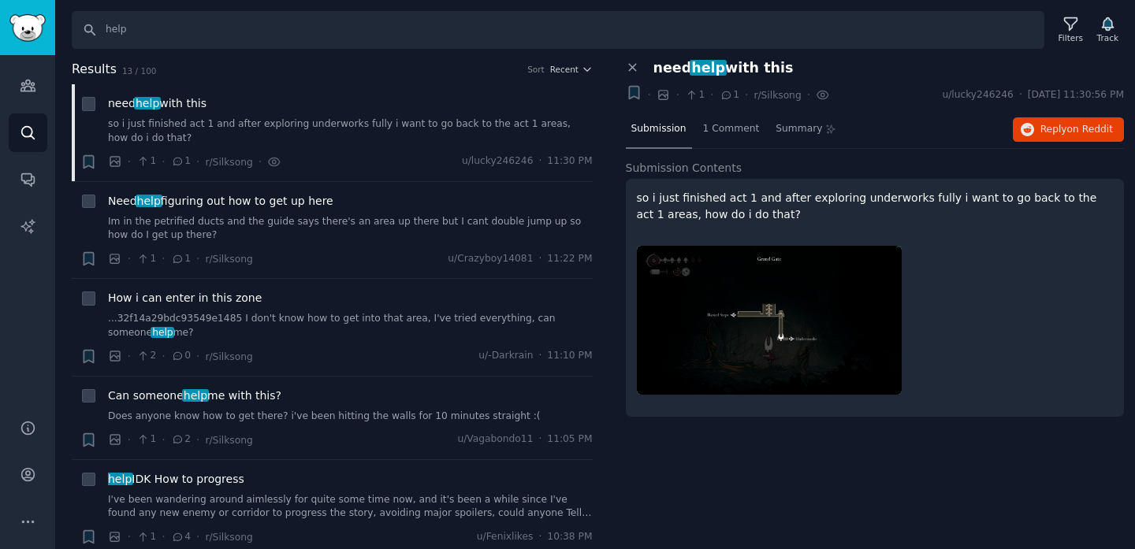
click at [847, 284] on img at bounding box center [769, 320] width 265 height 149
click at [744, 321] on img at bounding box center [769, 320] width 265 height 149
click at [1043, 128] on span "Reply on Reddit" at bounding box center [1076, 130] width 72 height 14
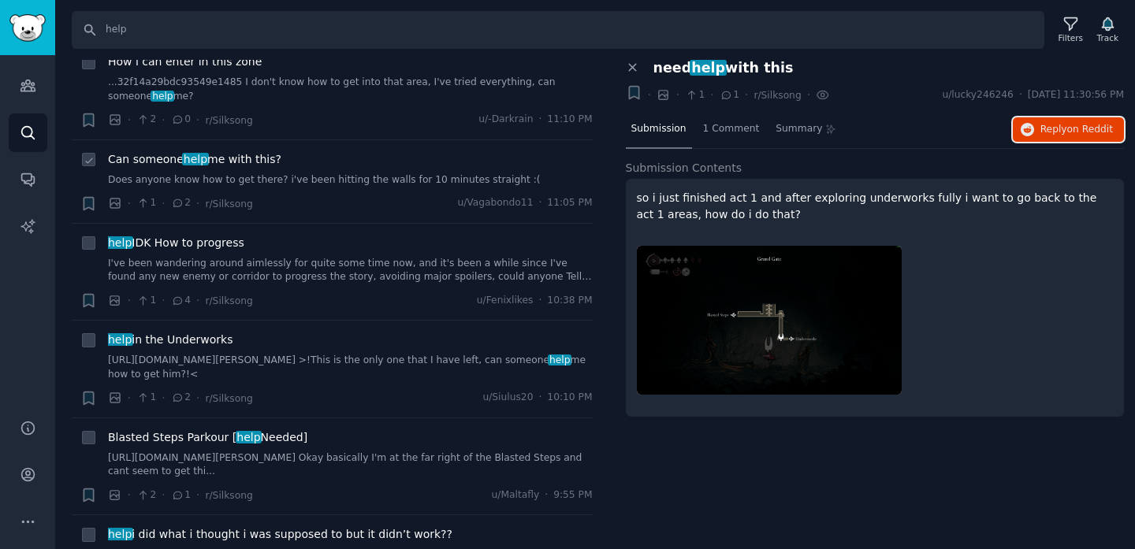
scroll to position [241, 0]
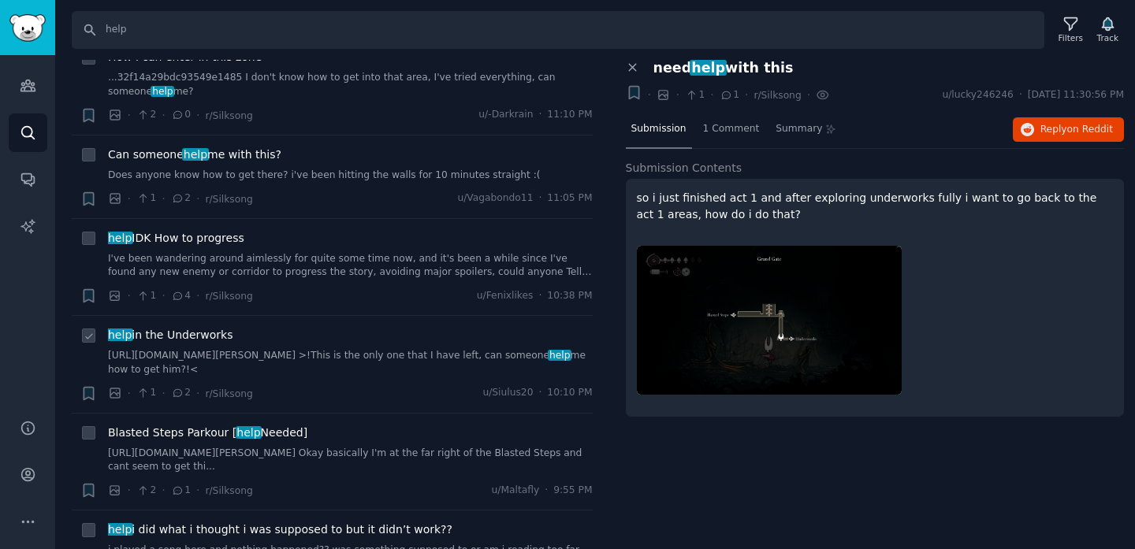
click at [312, 348] on div "help in the Underworks [URL][DOMAIN_NAME][PERSON_NAME] >!This is the only one t…" at bounding box center [350, 352] width 485 height 50
click at [315, 355] on link "[URL][DOMAIN_NAME][PERSON_NAME] >!This is the only one that I have left, can so…" at bounding box center [350, 363] width 485 height 28
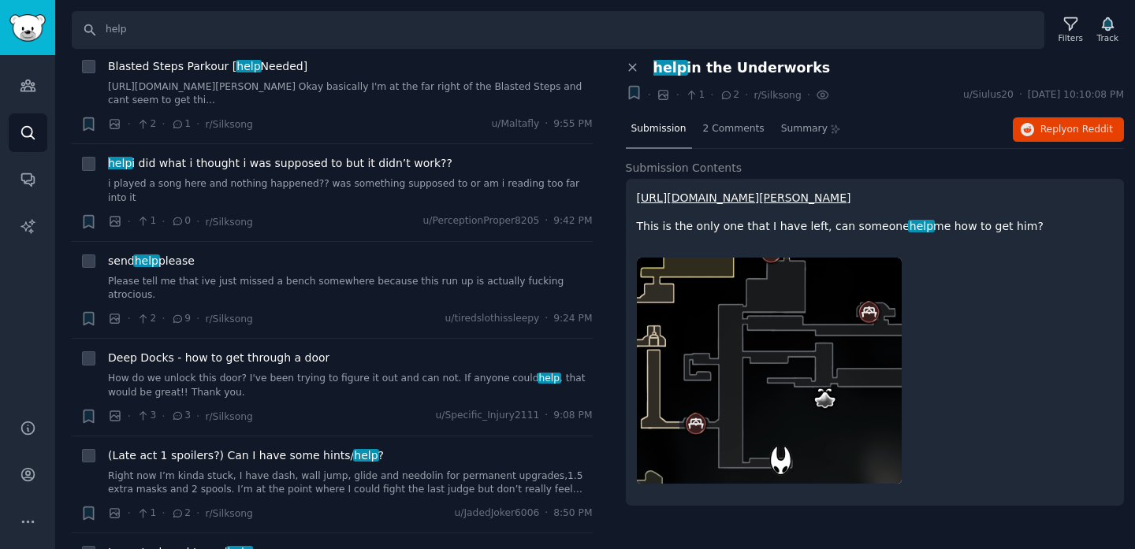
scroll to position [613, 0]
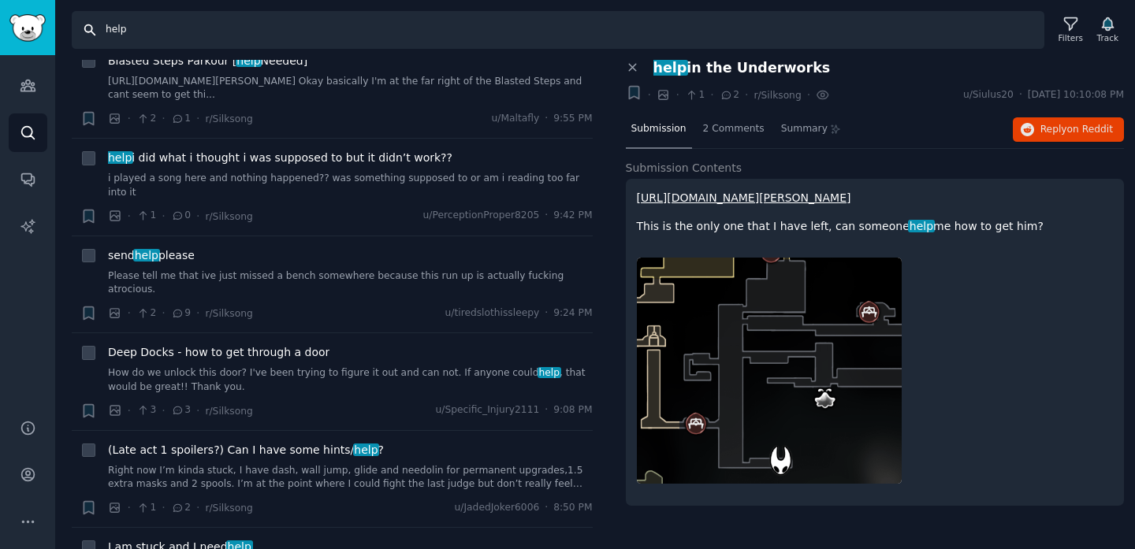
click at [196, 35] on input "help" at bounding box center [558, 30] width 972 height 38
type input "how"
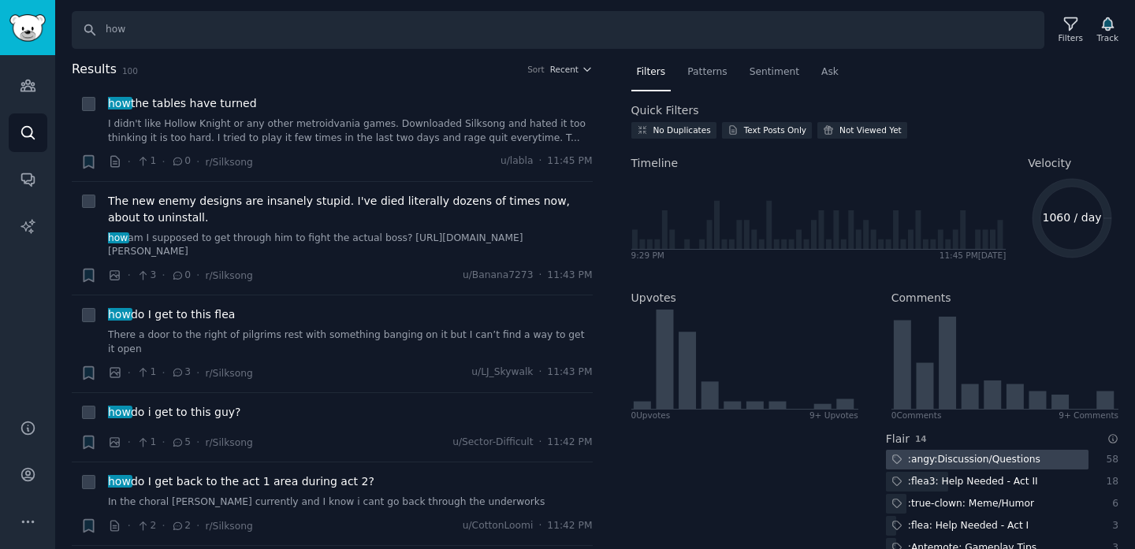
click at [946, 459] on div ":angy:Discussion/Questions" at bounding box center [966, 460] width 160 height 20
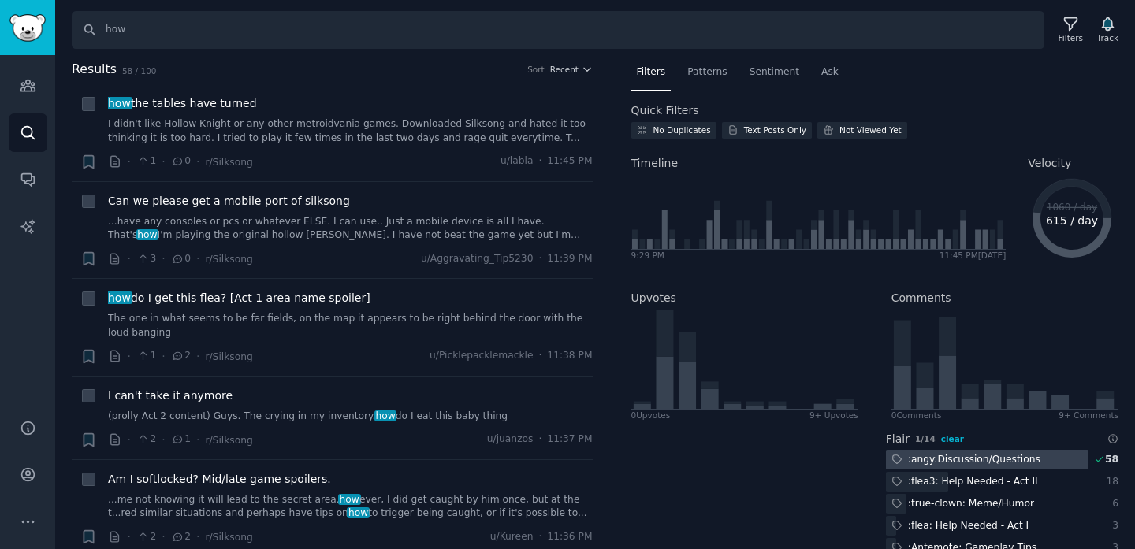
click at [946, 439] on span "clear" at bounding box center [952, 438] width 23 height 9
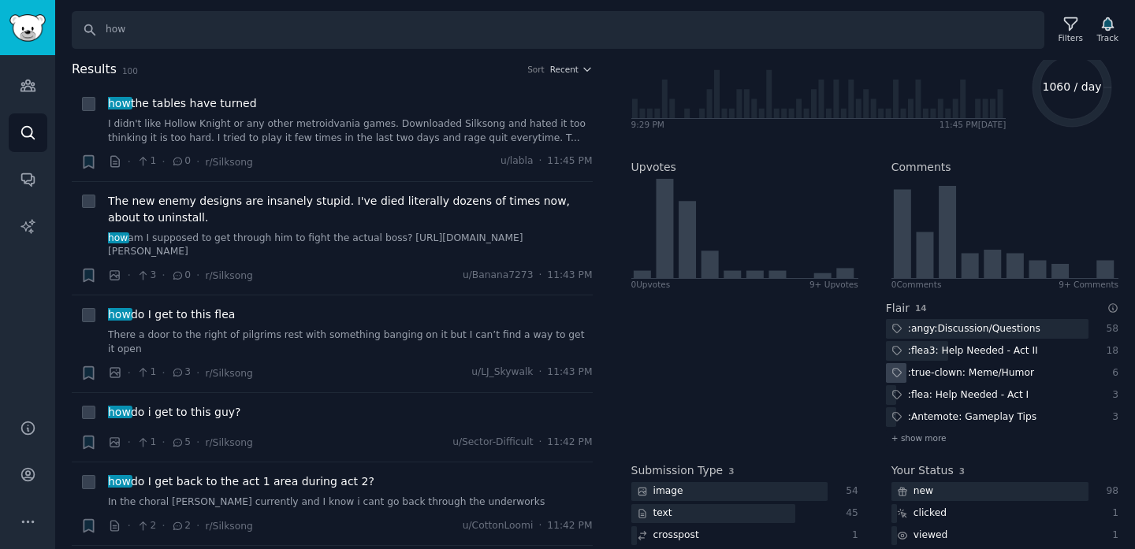
scroll to position [146, 0]
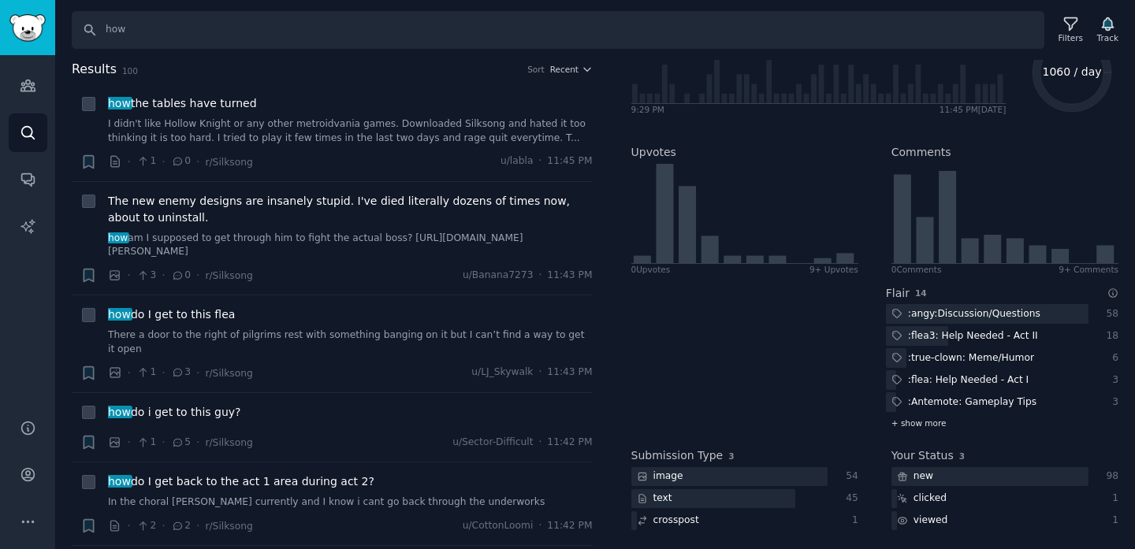
click at [927, 419] on span "+ show more" at bounding box center [918, 423] width 55 height 11
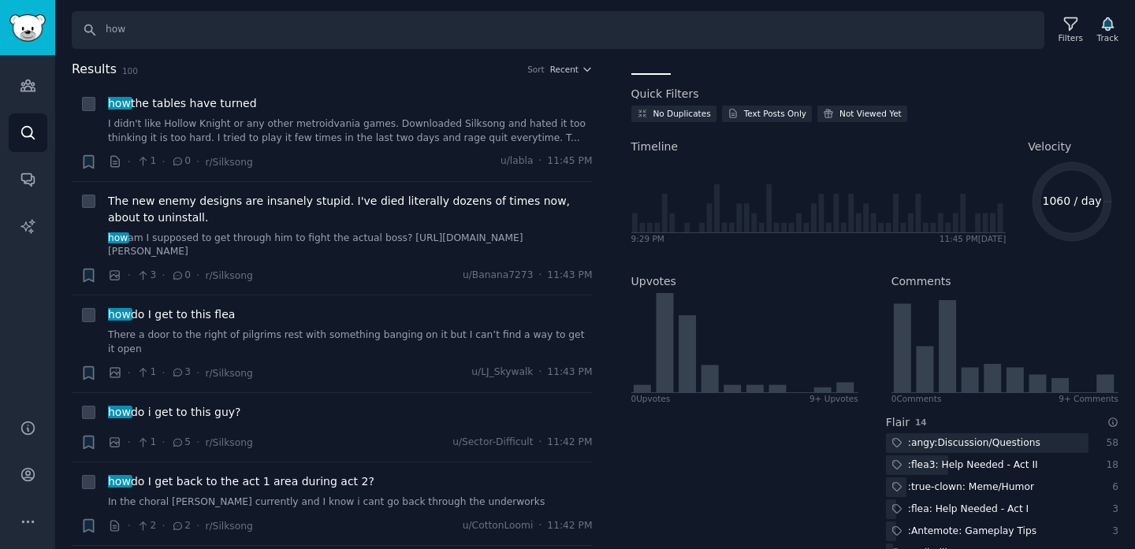
scroll to position [0, 0]
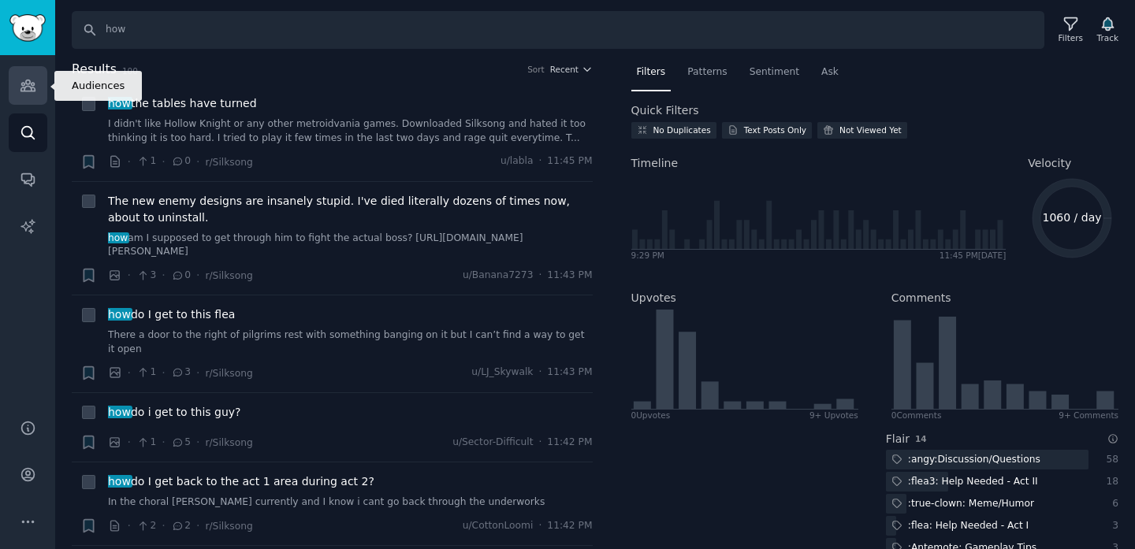
click at [44, 77] on link "Audiences" at bounding box center [28, 85] width 39 height 39
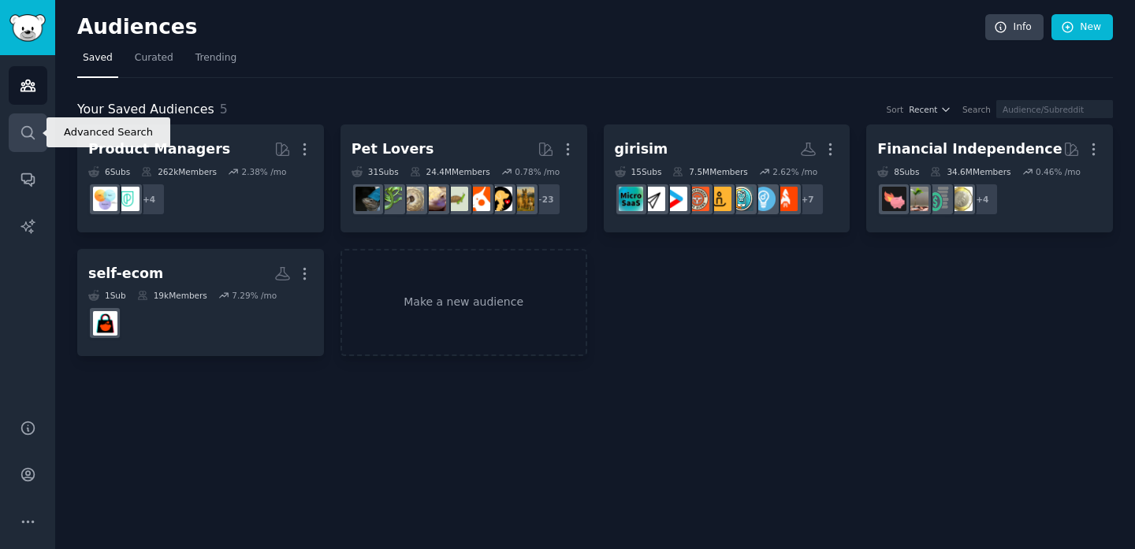
click at [24, 122] on link "Search" at bounding box center [28, 132] width 39 height 39
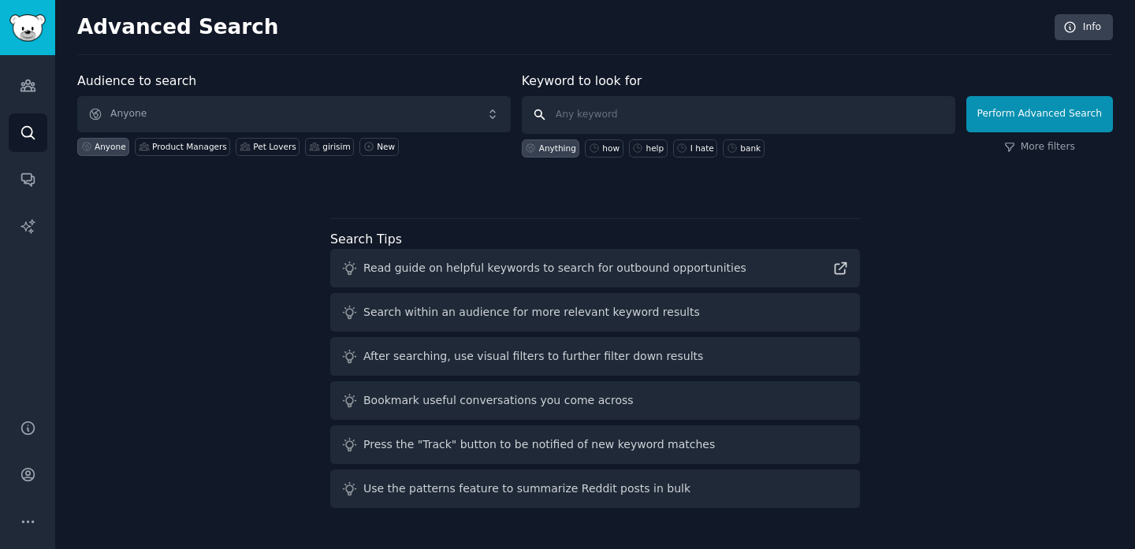
click at [598, 108] on input "text" at bounding box center [738, 115] width 433 height 38
click at [619, 148] on div "how" at bounding box center [610, 148] width 17 height 11
type input "how"
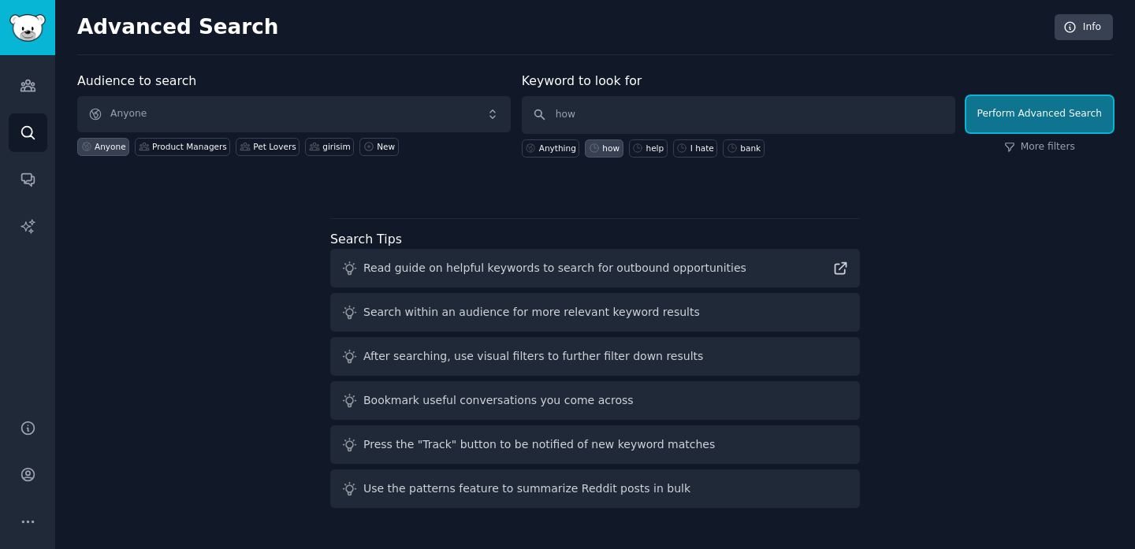
click at [997, 107] on button "Perform Advanced Search" at bounding box center [1039, 114] width 147 height 36
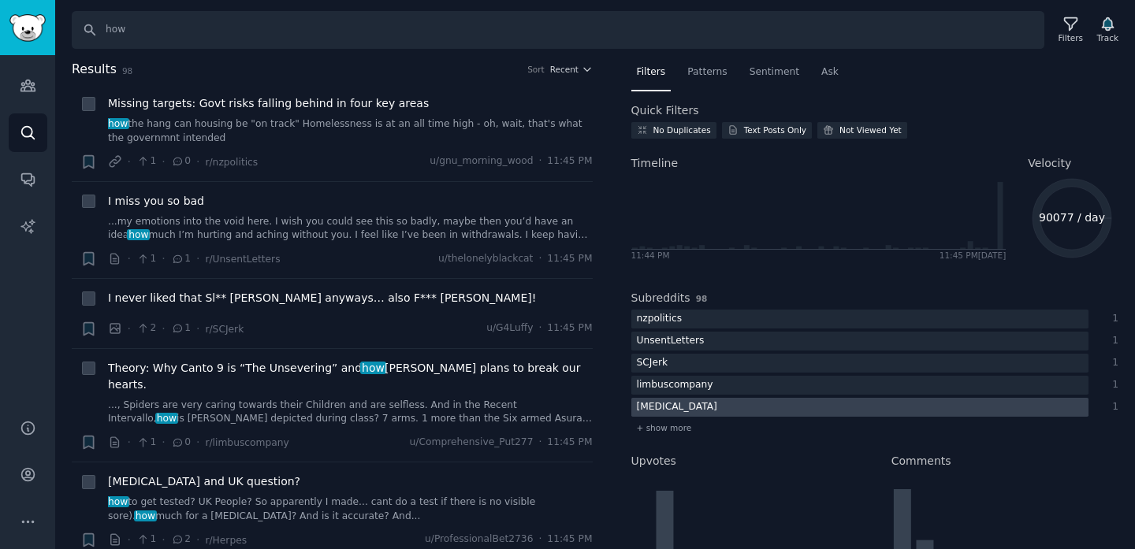
click at [652, 416] on div "[MEDICAL_DATA]" at bounding box center [676, 408] width 91 height 20
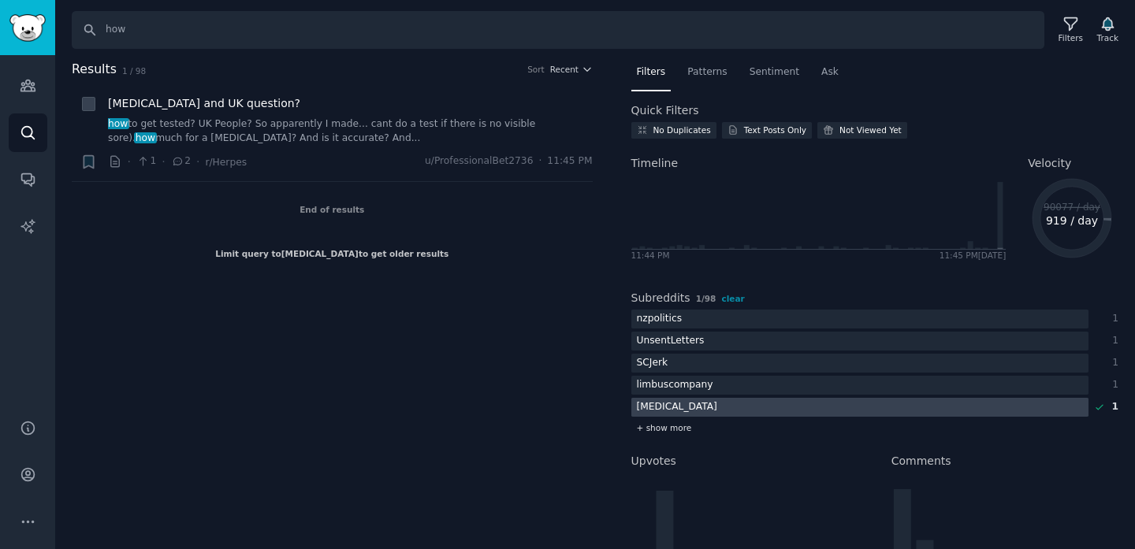
click at [664, 424] on span "+ show more" at bounding box center [664, 427] width 55 height 11
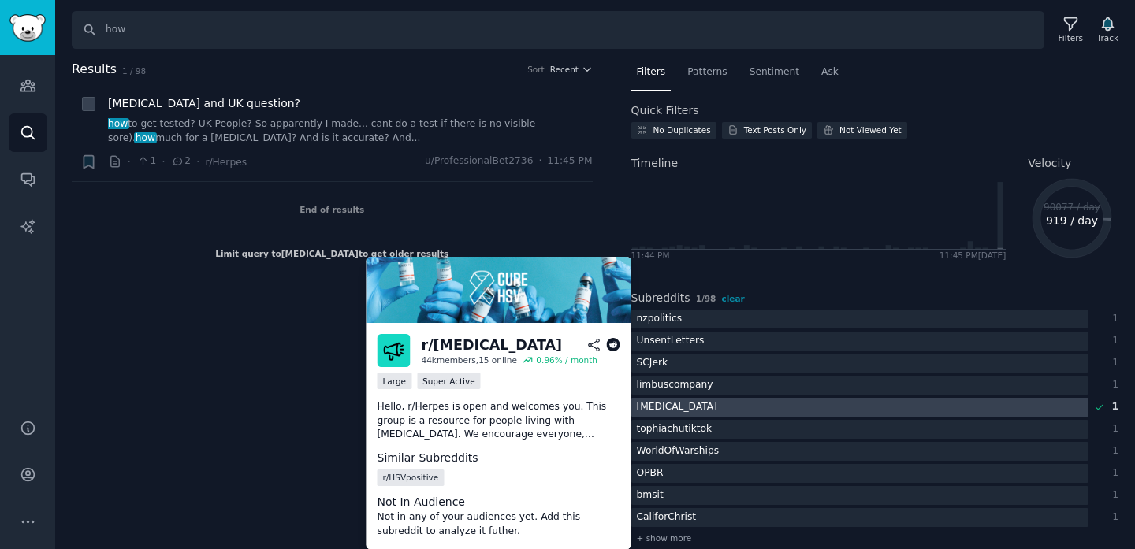
click at [1099, 410] on icon at bounding box center [1099, 407] width 11 height 11
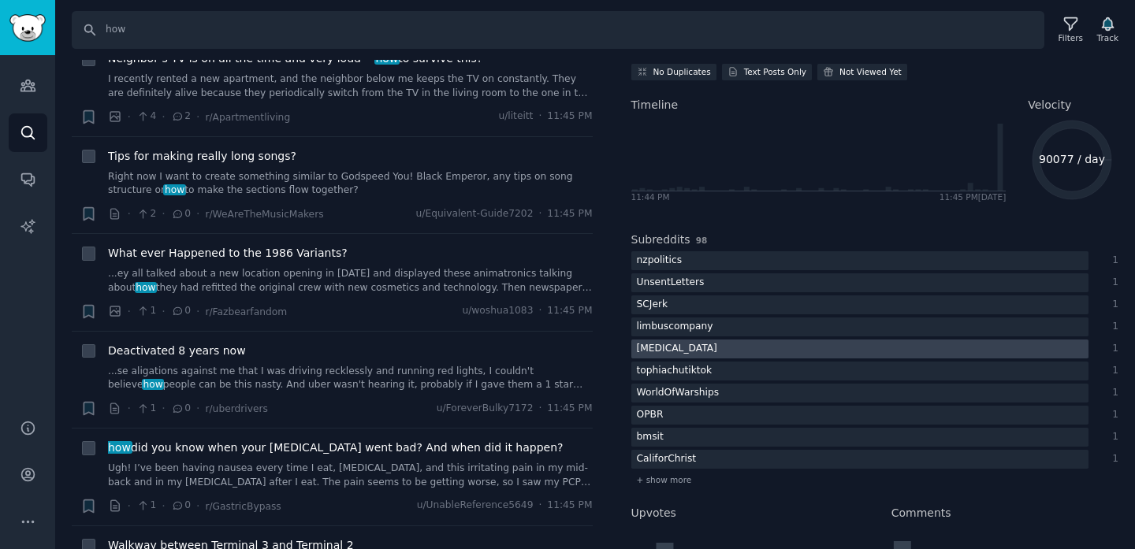
scroll to position [58, 0]
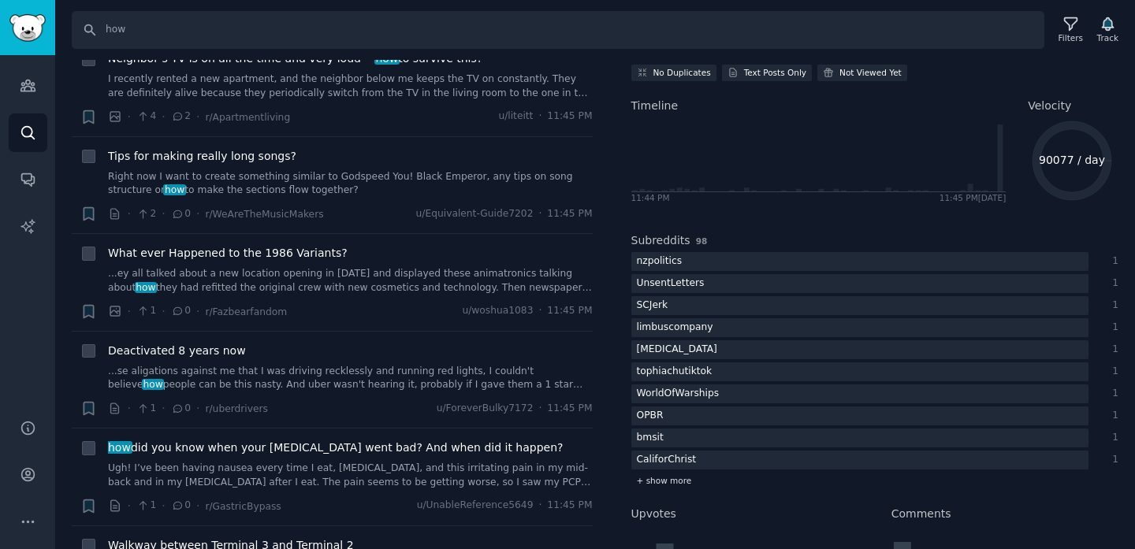
click at [661, 482] on span "+ show more" at bounding box center [664, 480] width 55 height 11
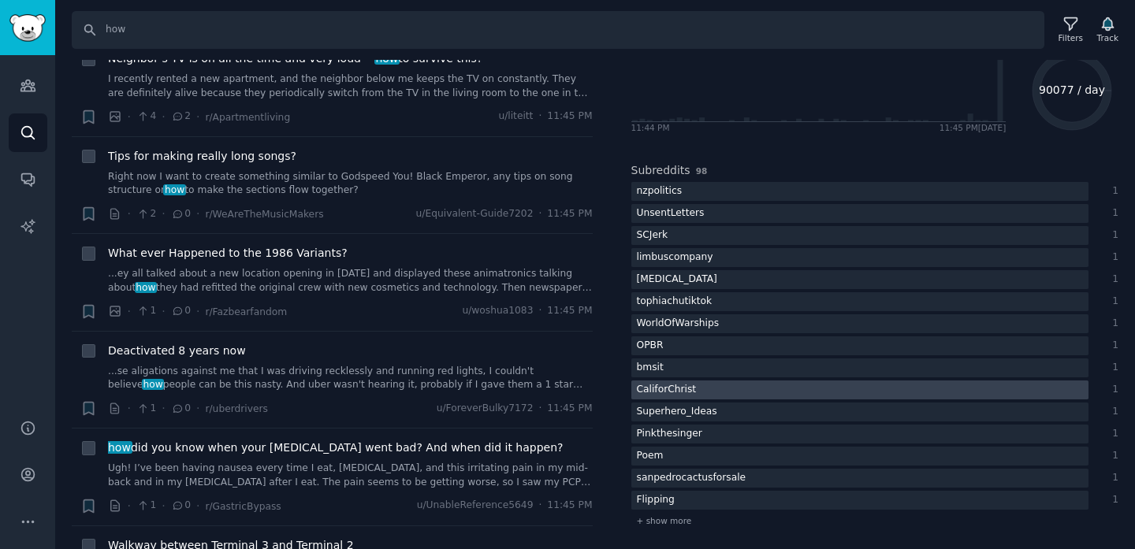
scroll to position [125, 0]
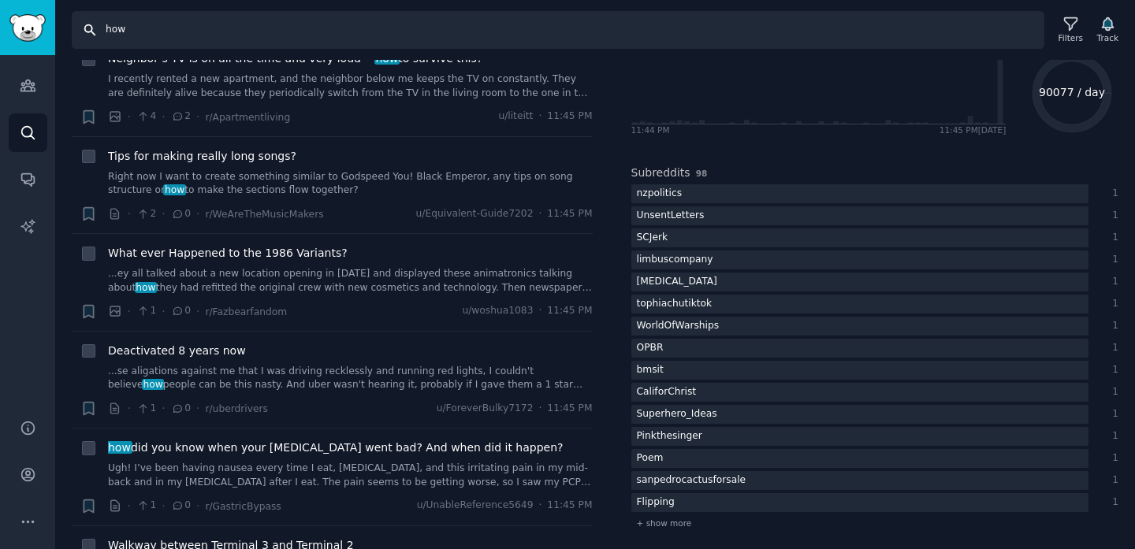
click at [553, 29] on input "how" at bounding box center [558, 30] width 972 height 38
type input "help"
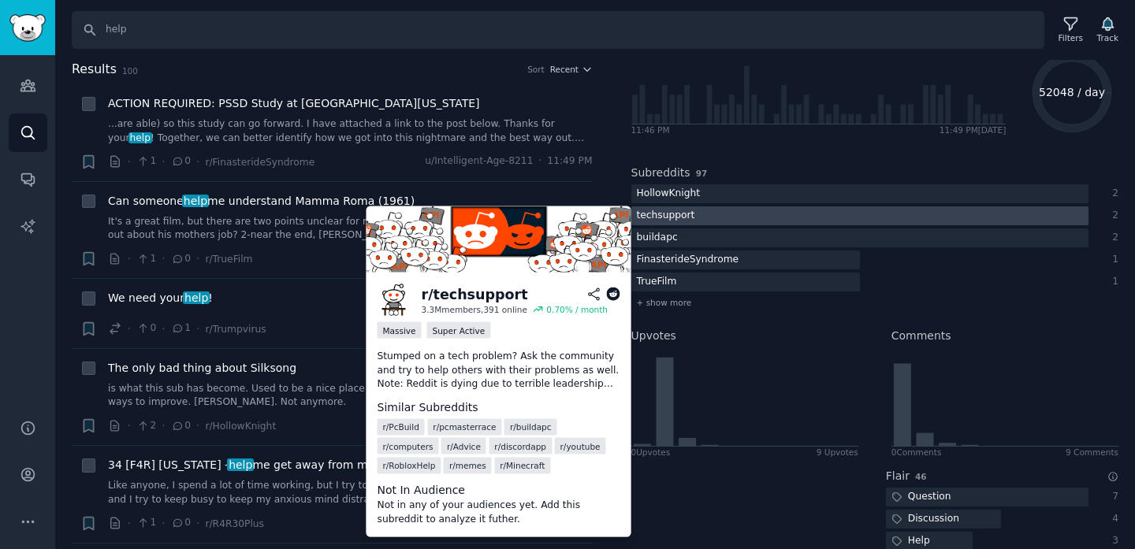
click at [669, 218] on div "techsupport" at bounding box center [665, 216] width 69 height 20
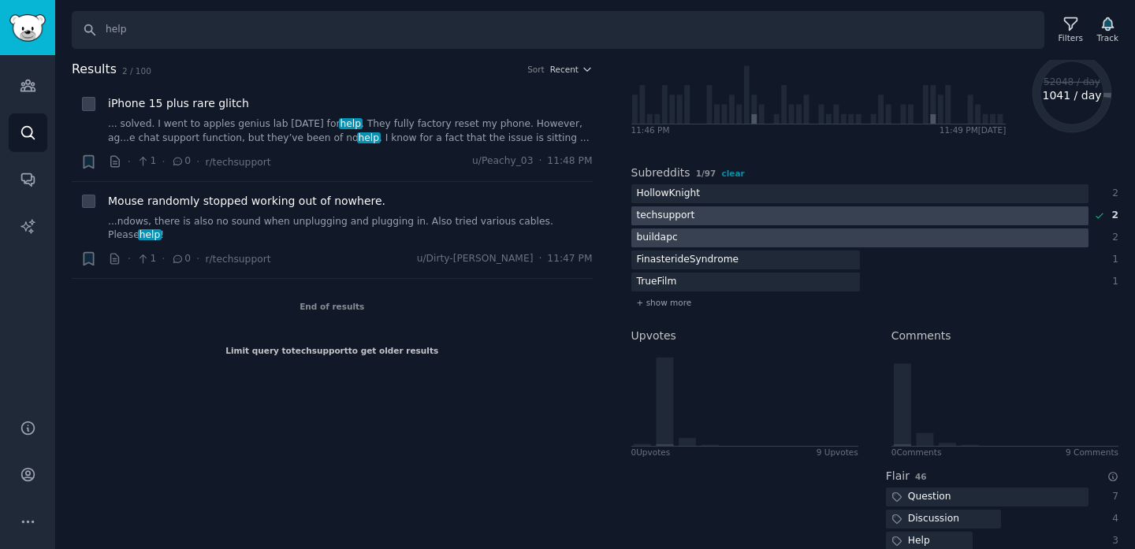
click at [666, 236] on div "buildapc" at bounding box center [657, 239] width 52 height 20
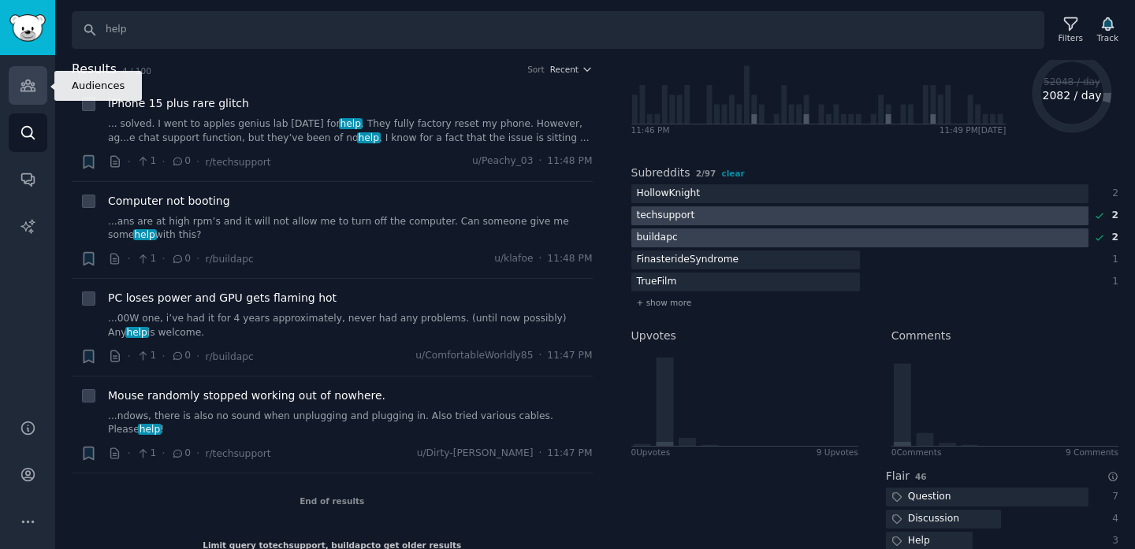
click at [25, 98] on link "Audiences" at bounding box center [28, 85] width 39 height 39
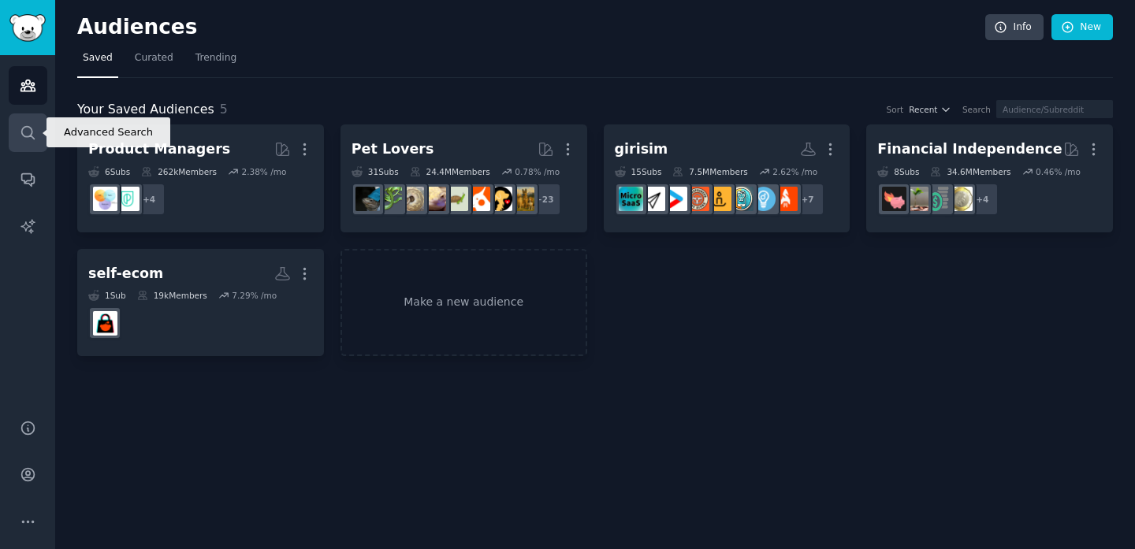
click at [27, 138] on icon "Sidebar" at bounding box center [28, 132] width 17 height 17
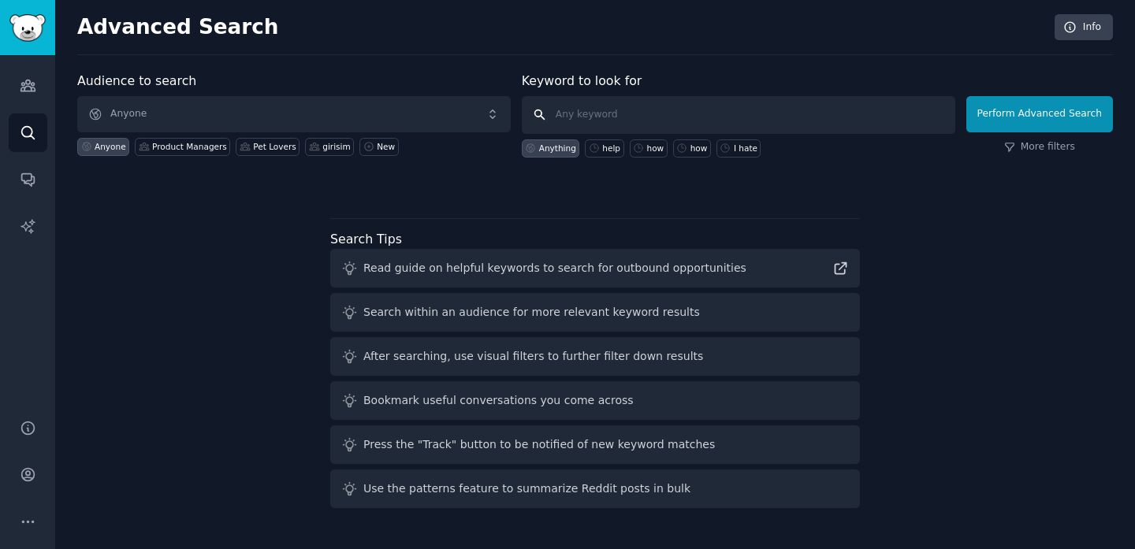
click at [647, 123] on input "text" at bounding box center [738, 115] width 433 height 38
type input "problem"
click at [1009, 117] on button "Perform Advanced Search" at bounding box center [1039, 114] width 147 height 36
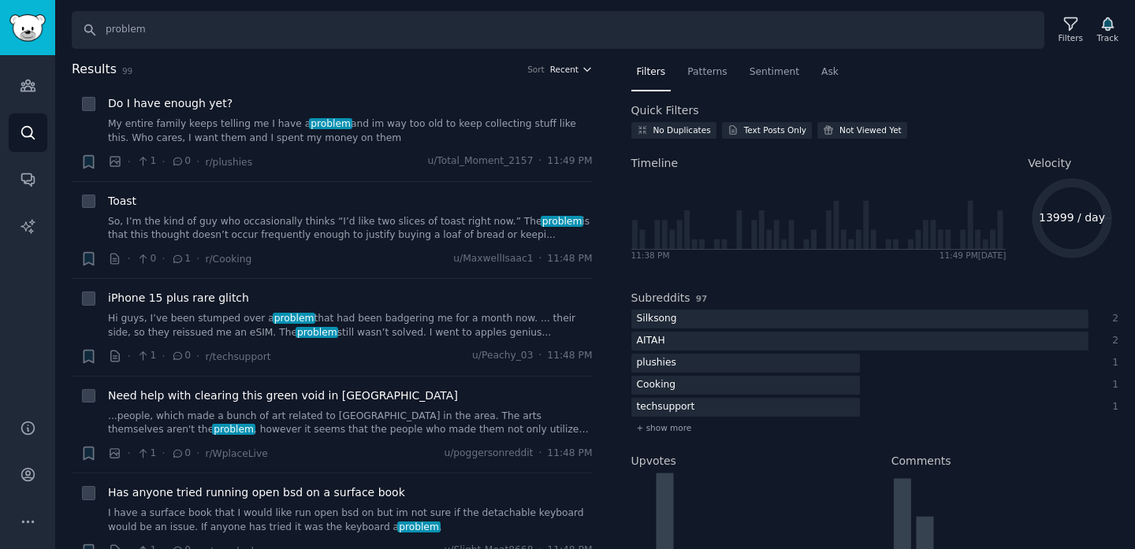
click at [559, 70] on span "Recent" at bounding box center [564, 69] width 28 height 11
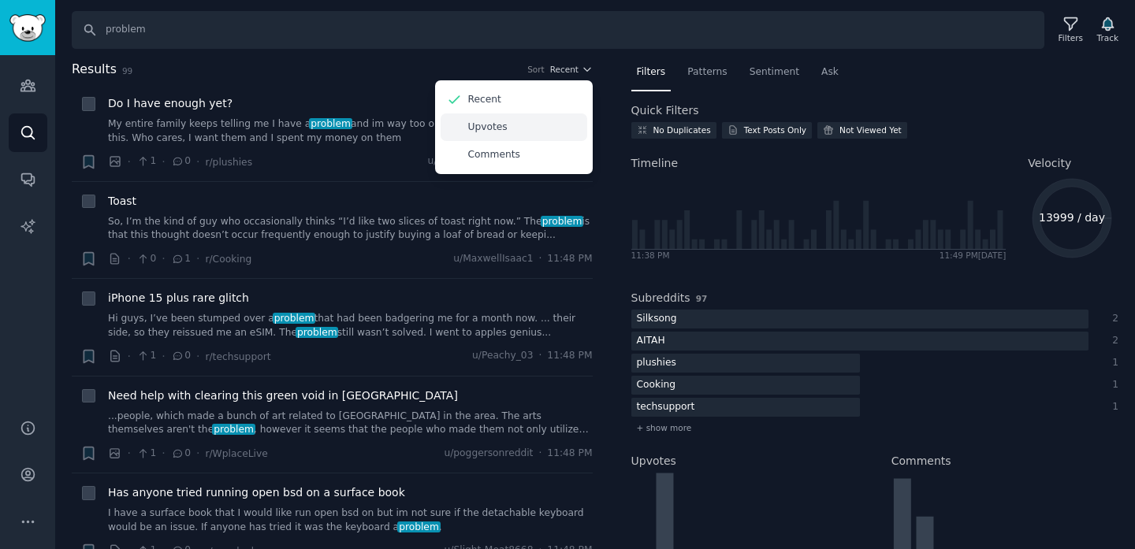
click at [509, 129] on div "Upvotes" at bounding box center [513, 127] width 147 height 28
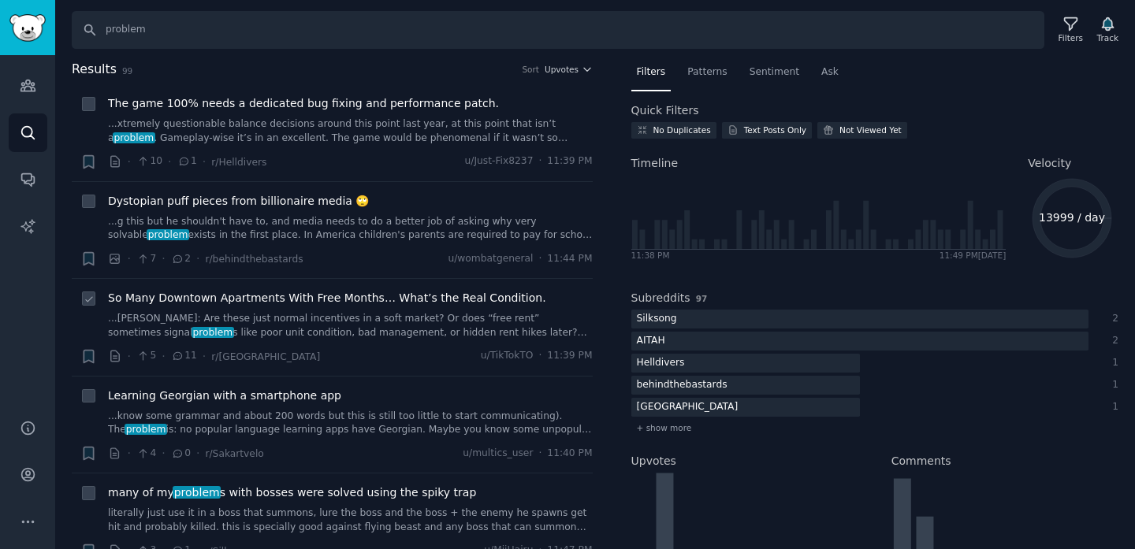
click at [463, 335] on link "...[PERSON_NAME]: Are these just normal incentives in a soft market? Or does “f…" at bounding box center [350, 326] width 485 height 28
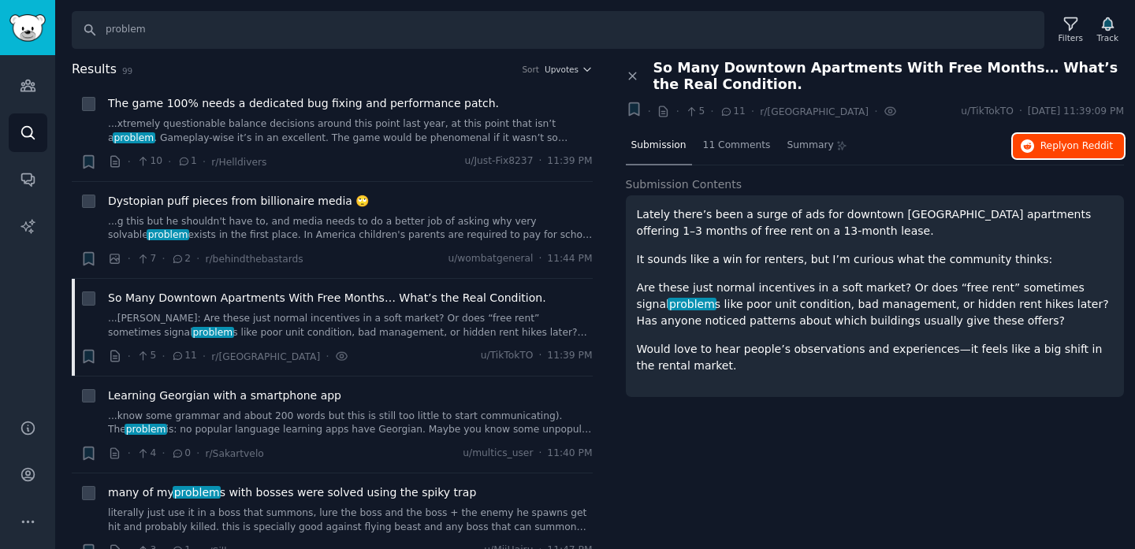
click at [1031, 152] on button "Reply on Reddit" at bounding box center [1068, 146] width 111 height 25
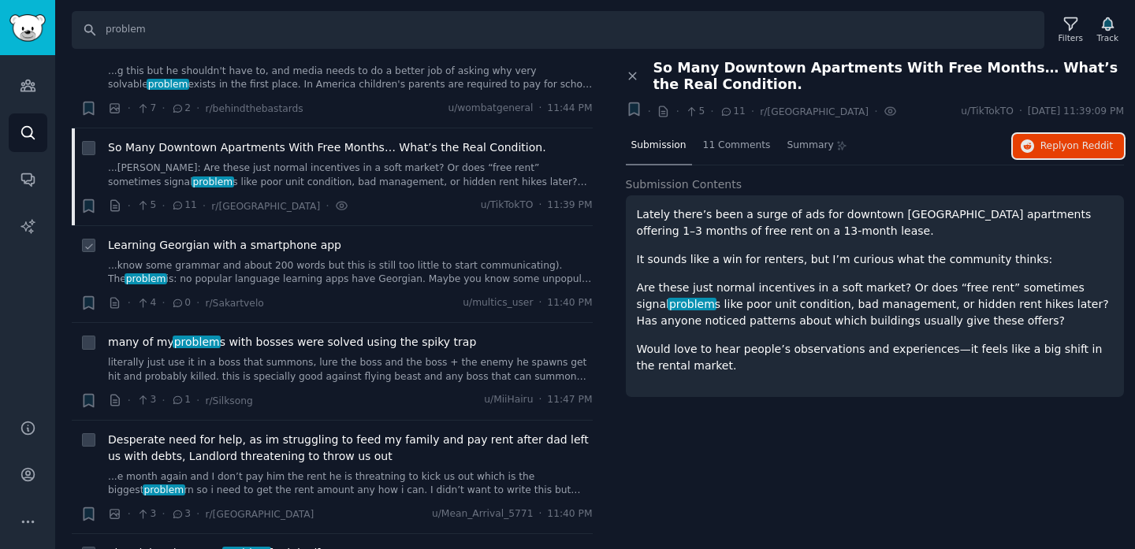
scroll to position [161, 0]
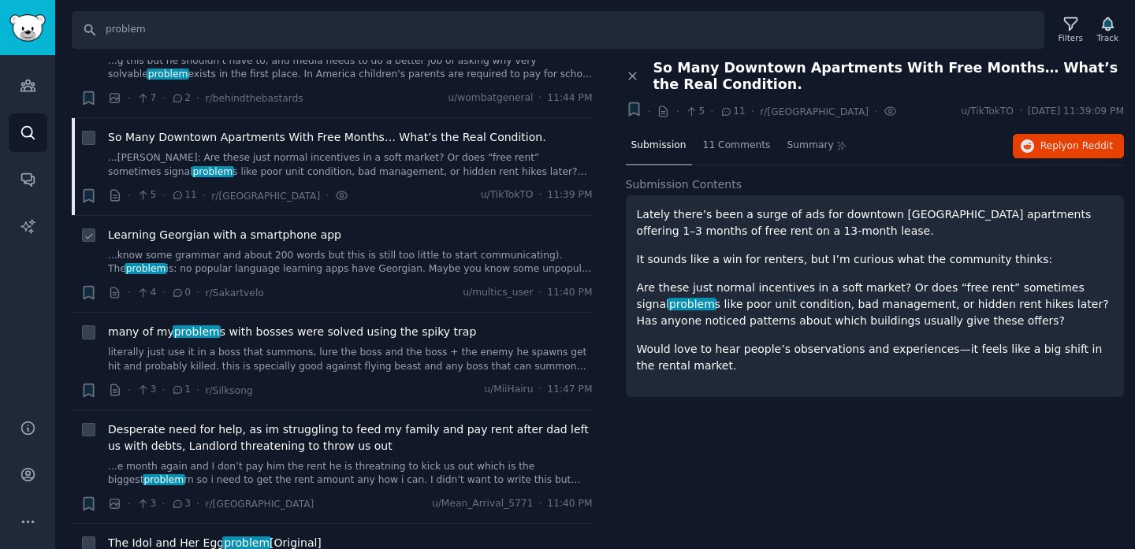
click at [370, 262] on link "...know some grammar and about 200 words but this is still too little to start …" at bounding box center [350, 263] width 485 height 28
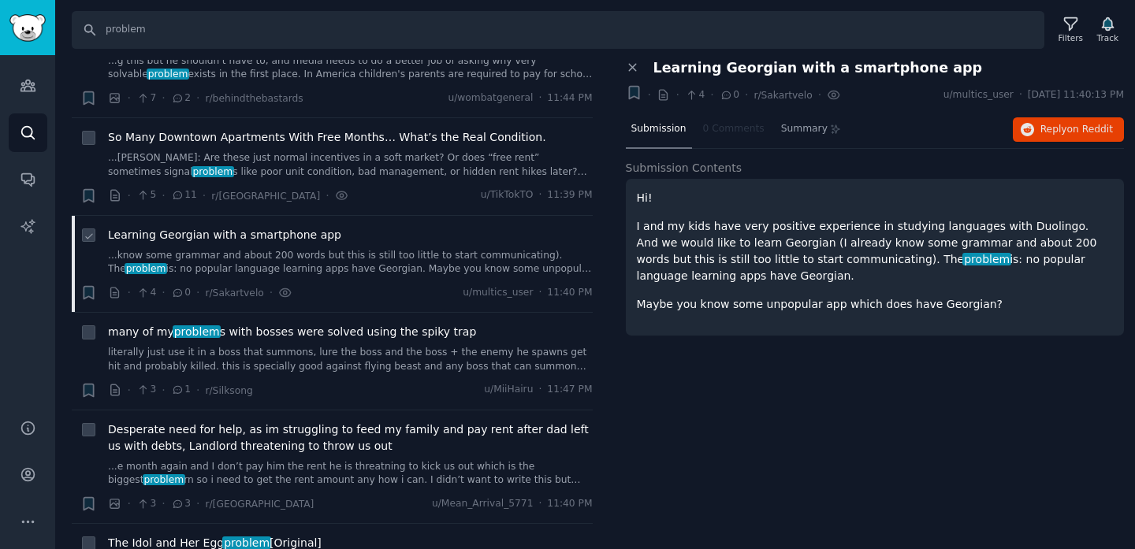
click at [370, 269] on link "...know some grammar and about 200 words but this is still too little to start …" at bounding box center [350, 263] width 485 height 28
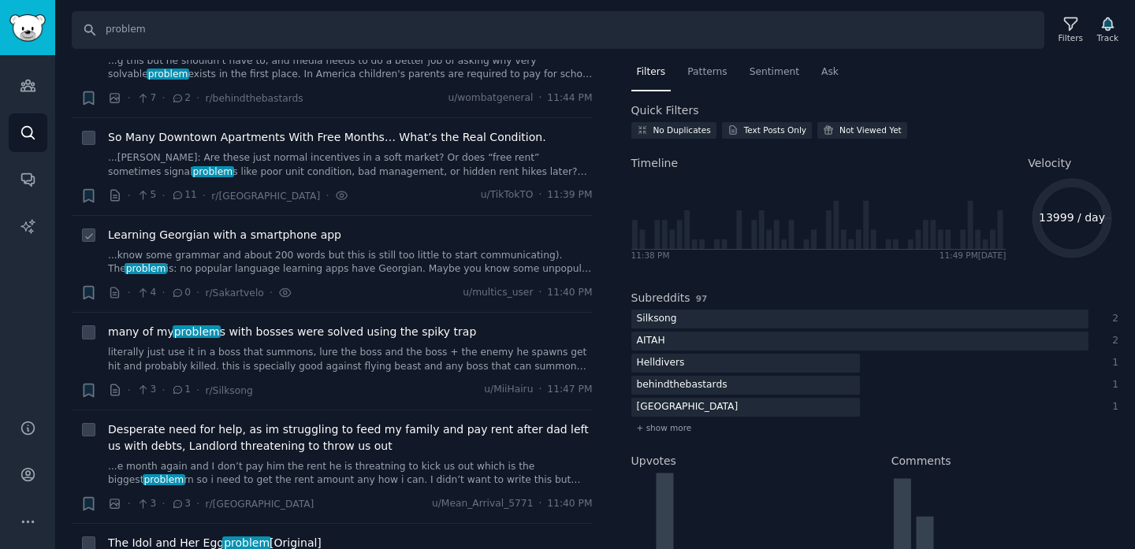
click at [348, 258] on link "...know some grammar and about 200 words but this is still too little to start …" at bounding box center [350, 263] width 485 height 28
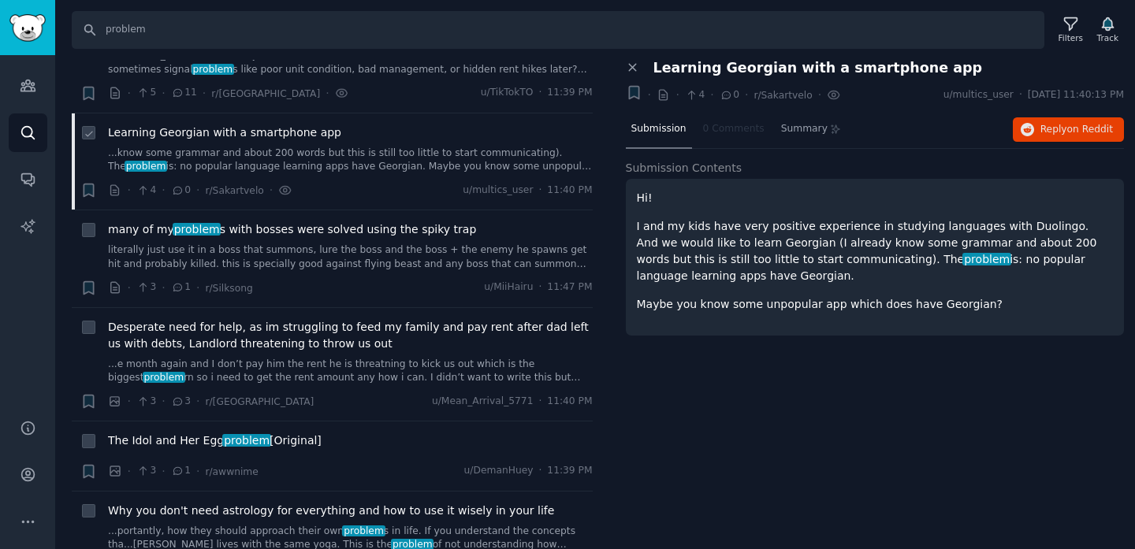
scroll to position [273, 0]
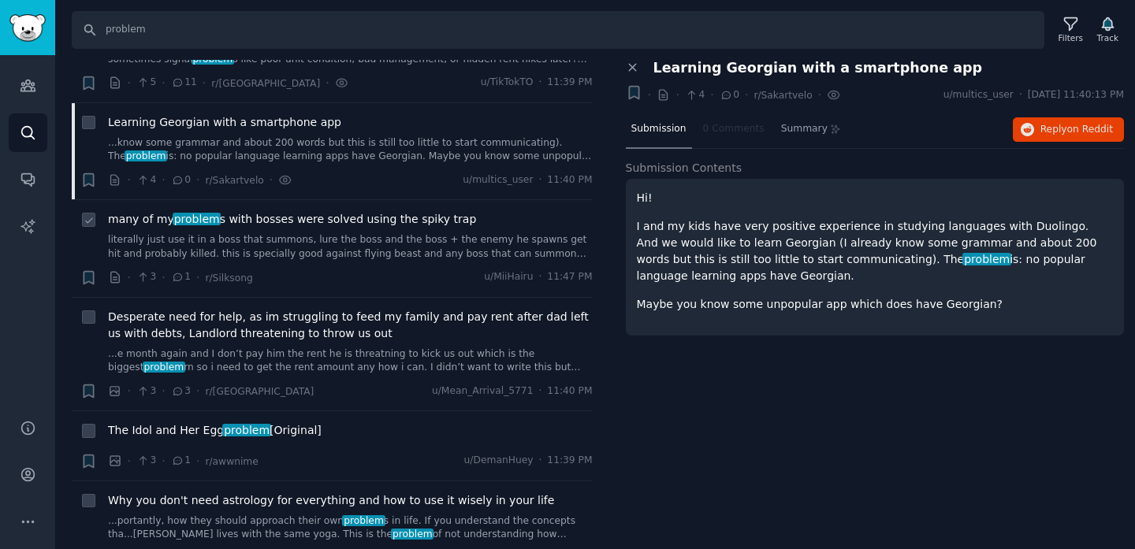
click at [84, 221] on icon at bounding box center [89, 220] width 11 height 11
click at [88, 221] on icon at bounding box center [88, 220] width 6 height 5
checkbox input "false"
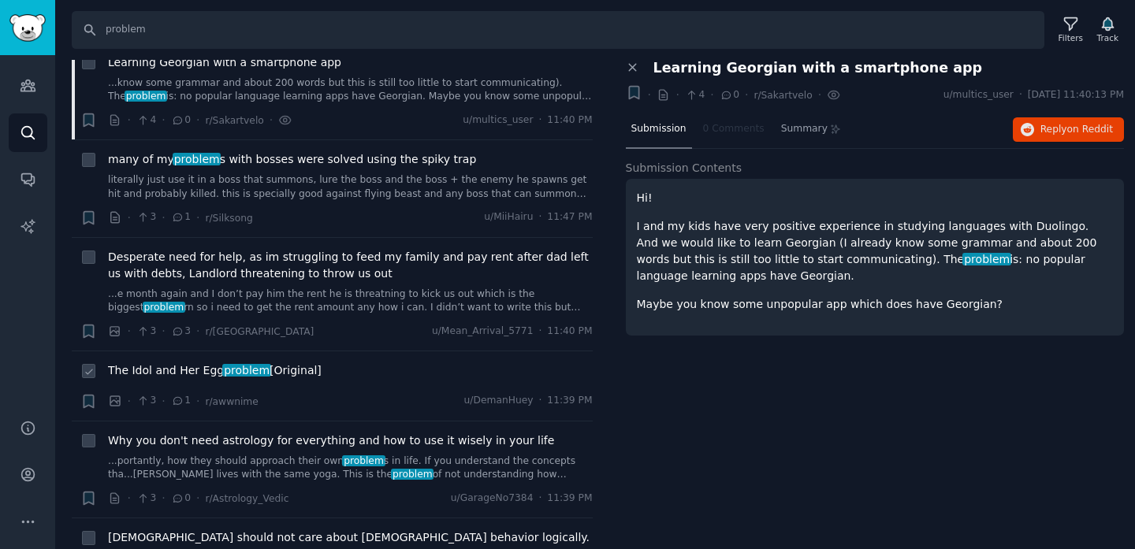
scroll to position [339, 0]
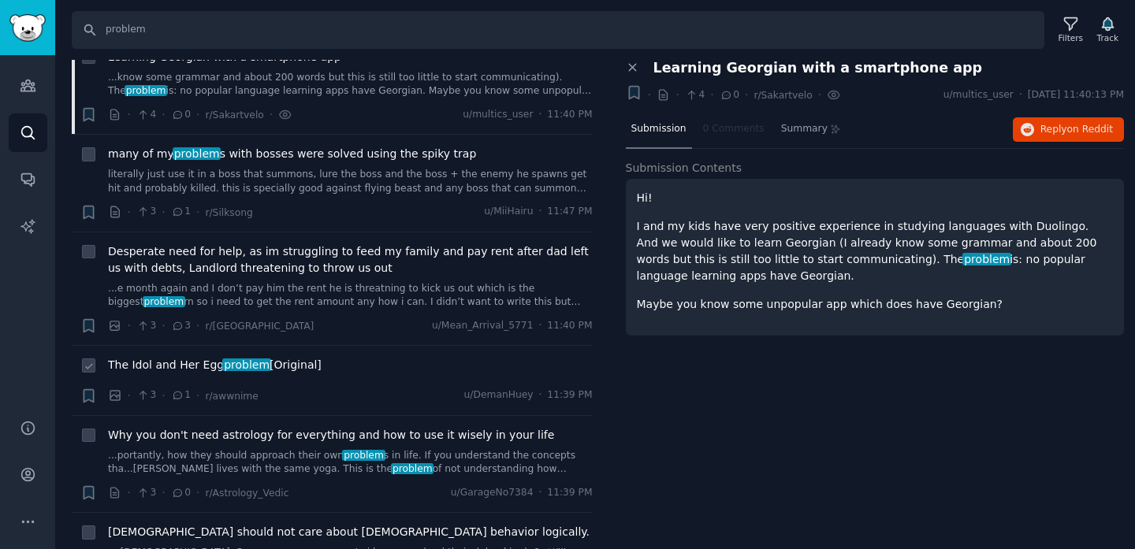
click at [318, 395] on div "· 3 · 1 · r/awwnime u/DemanHuey · 11:39 PM" at bounding box center [350, 396] width 485 height 17
click at [342, 373] on div "The Idol and Her Egg problem [Original]" at bounding box center [350, 368] width 485 height 22
click at [179, 366] on span "The Idol and Her Egg problem [Original]" at bounding box center [215, 365] width 214 height 17
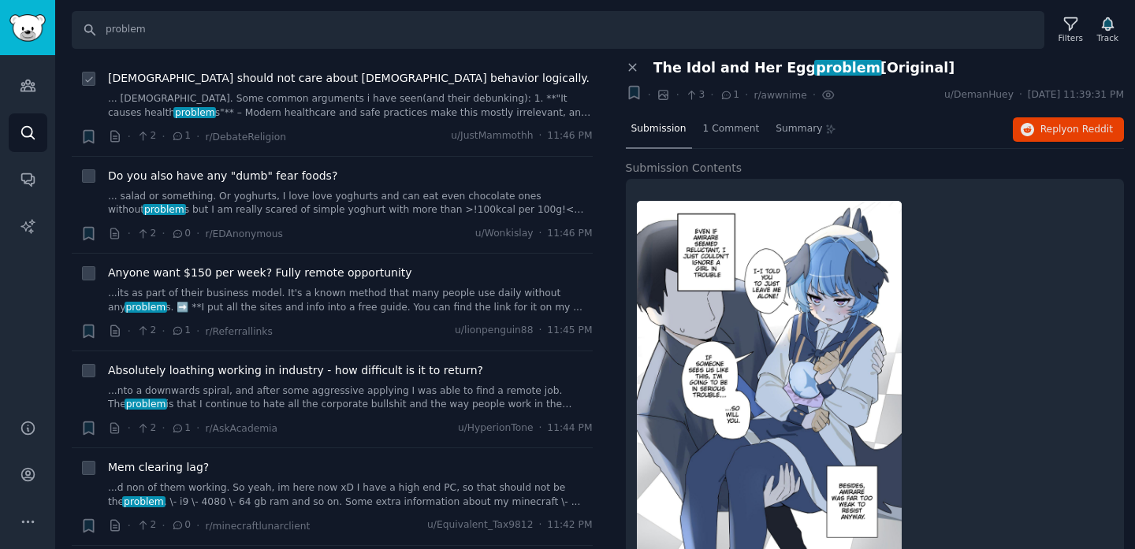
scroll to position [796, 0]
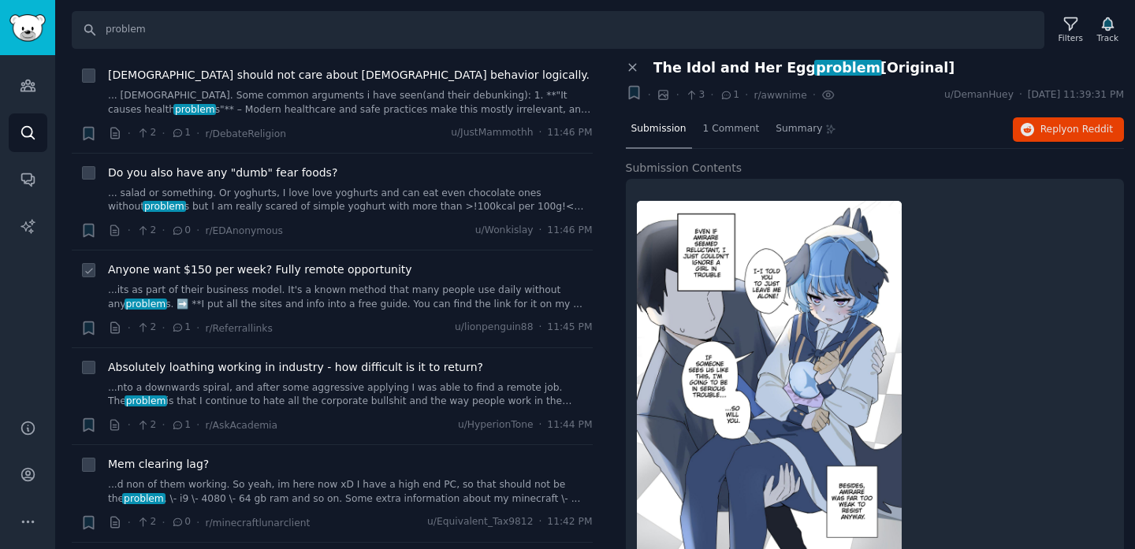
click at [237, 292] on link "...its as part of their business model. It's a known method that many people us…" at bounding box center [350, 298] width 485 height 28
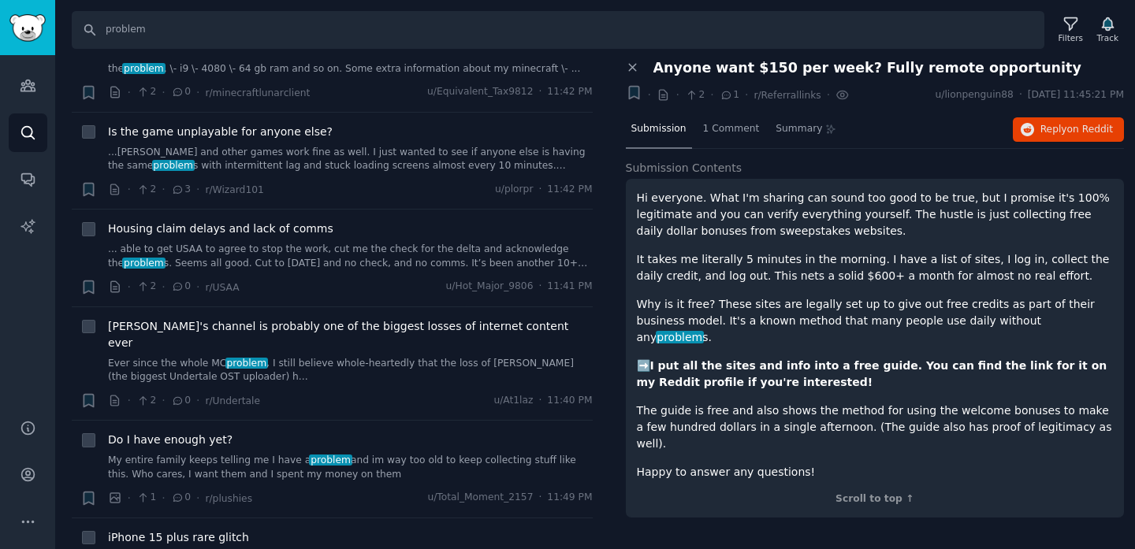
scroll to position [1228, 0]
click at [251, 430] on div "Do I have enough yet?" at bounding box center [350, 438] width 485 height 17
click at [224, 452] on link "My entire family keeps telling me I have a problem and im way too old to keep c…" at bounding box center [350, 466] width 485 height 28
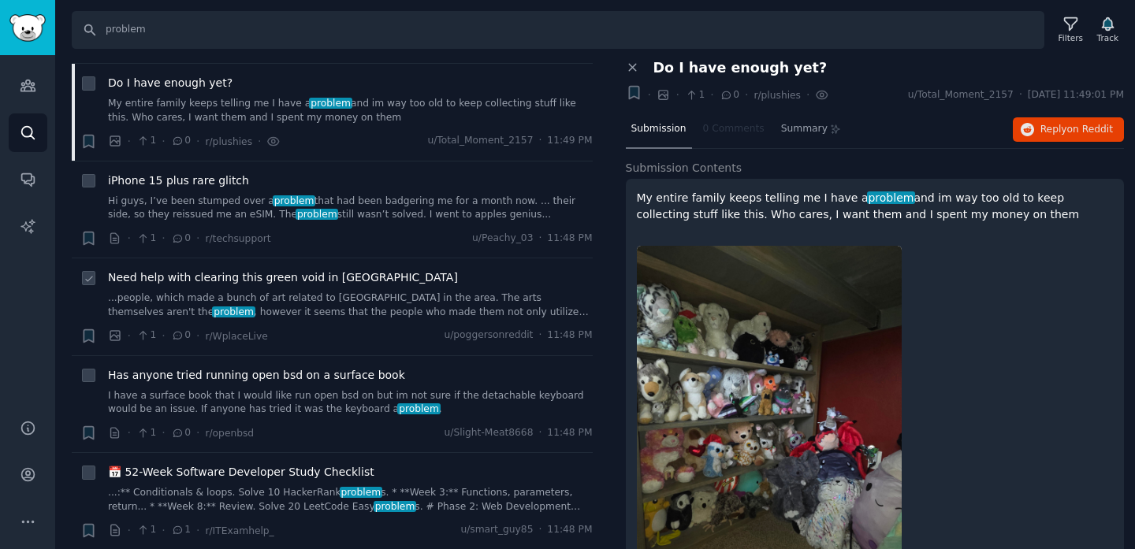
scroll to position [1586, 0]
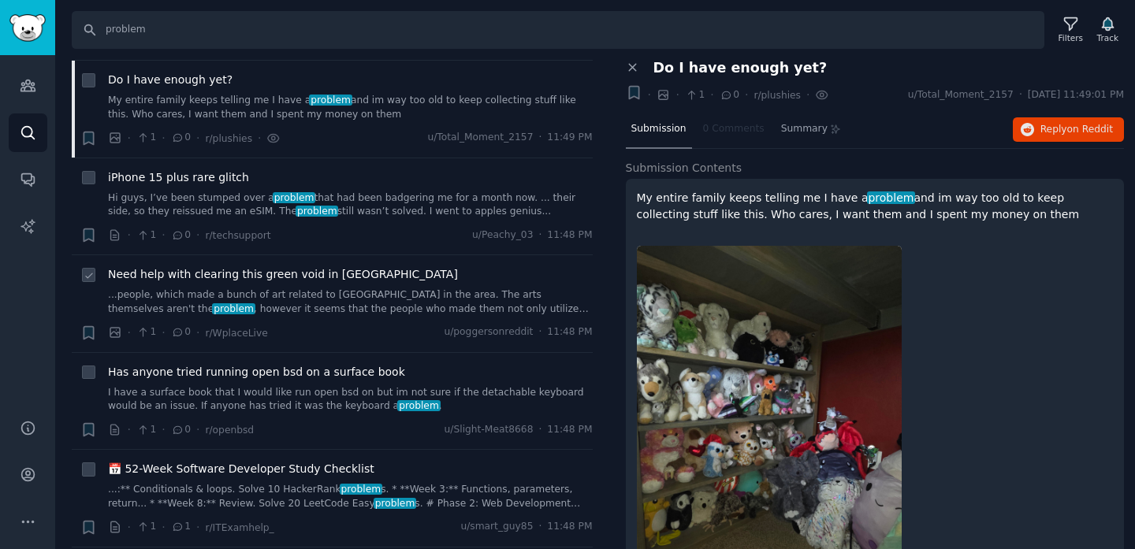
click at [193, 288] on link "...people, which made a bunch of art related to [GEOGRAPHIC_DATA] in the area. …" at bounding box center [350, 302] width 485 height 28
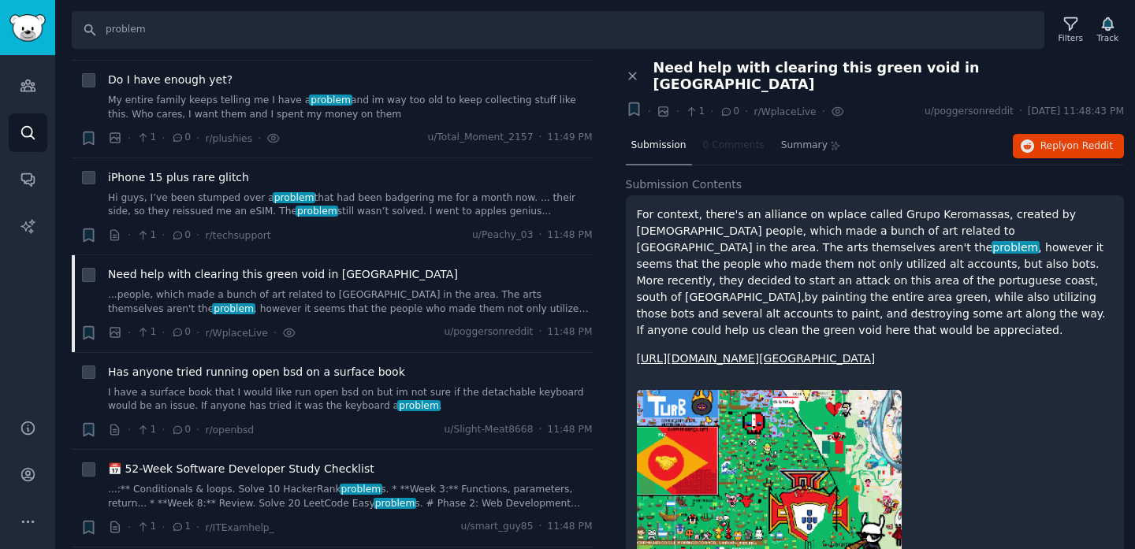
click at [739, 429] on img at bounding box center [769, 514] width 265 height 248
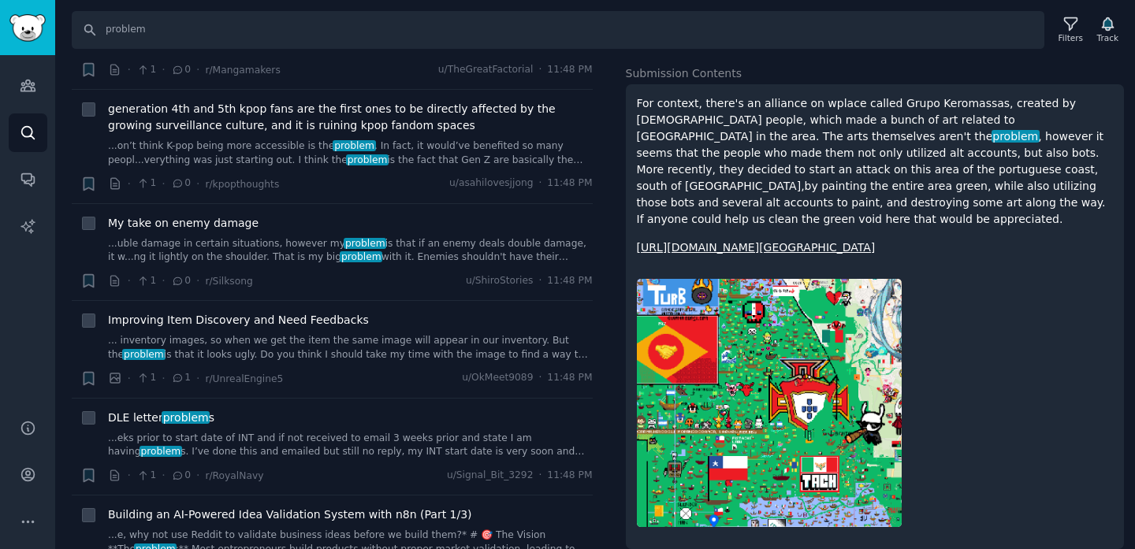
scroll to position [2162, 0]
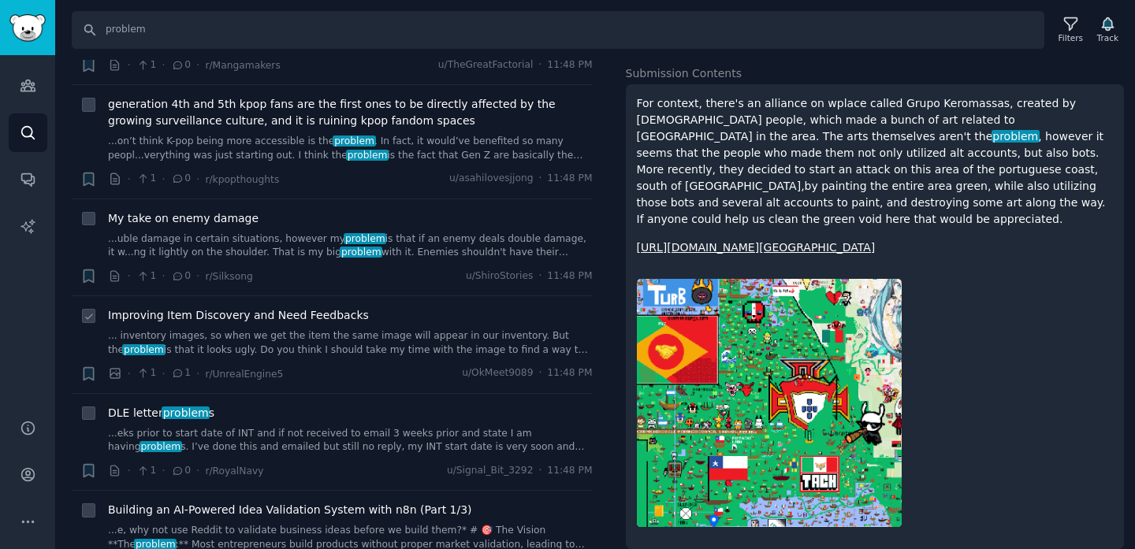
click at [261, 329] on link "... inventory images, so when we get the item the same image will appear in our…" at bounding box center [350, 343] width 485 height 28
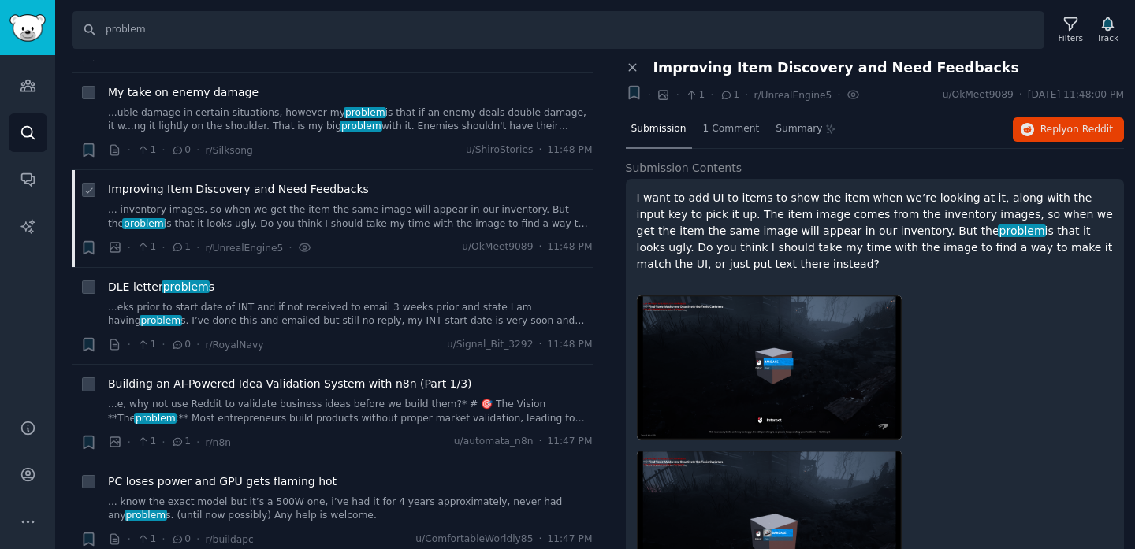
scroll to position [2290, 0]
click at [236, 396] on link "...e, why not use Reddit to validate business ideas before we build them?* # 🎯 …" at bounding box center [350, 410] width 485 height 28
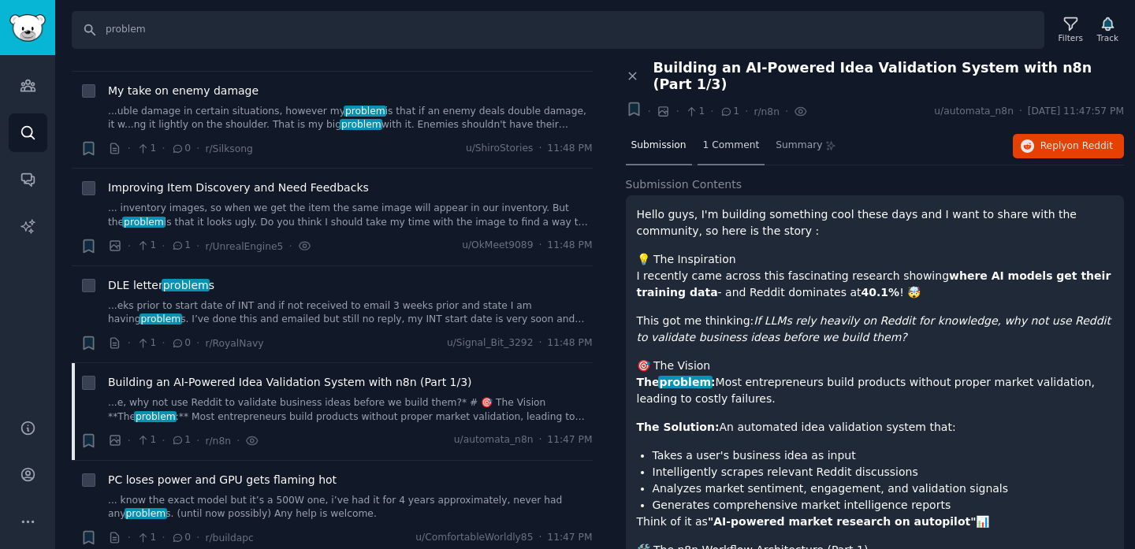
click at [732, 139] on span "1 Comment" at bounding box center [731, 146] width 57 height 14
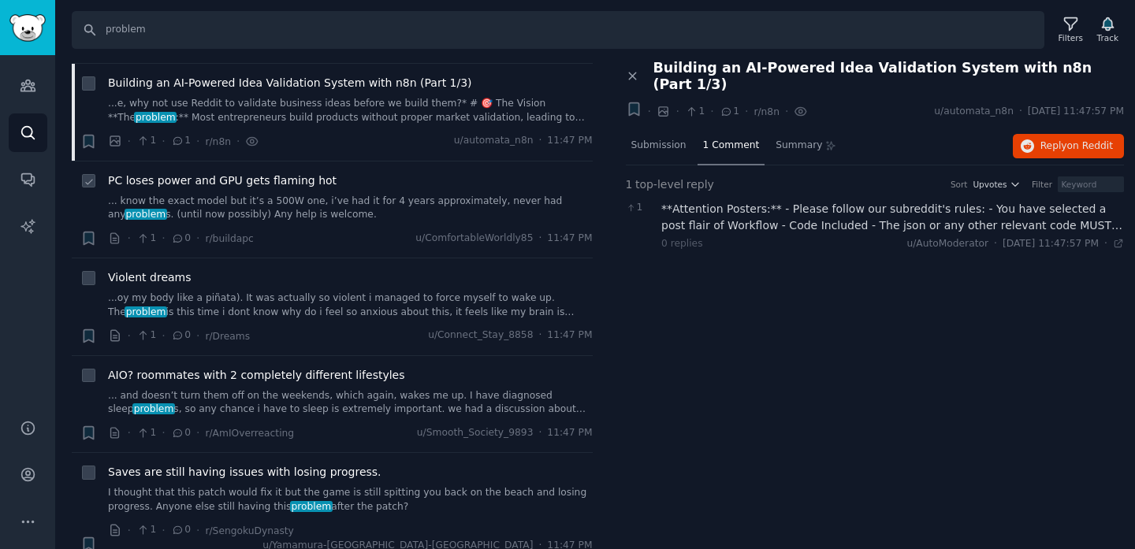
scroll to position [2591, 0]
click at [205, 290] on link "...oy my body like a piñata). It was actually so violent i managed to force mys…" at bounding box center [350, 304] width 485 height 28
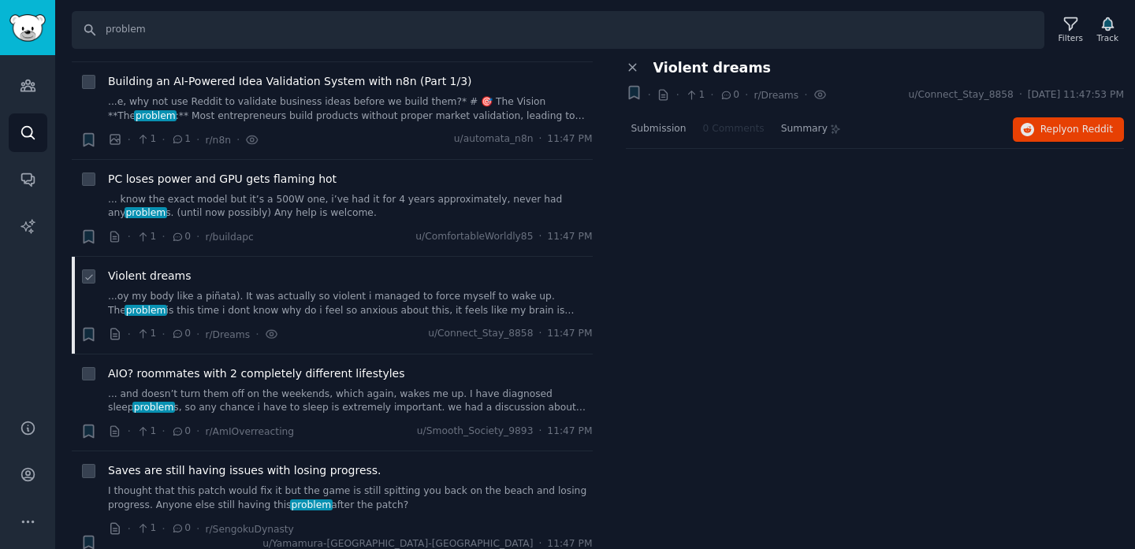
click at [352, 290] on link "...oy my body like a piñata). It was actually so violent i managed to force mys…" at bounding box center [350, 304] width 485 height 28
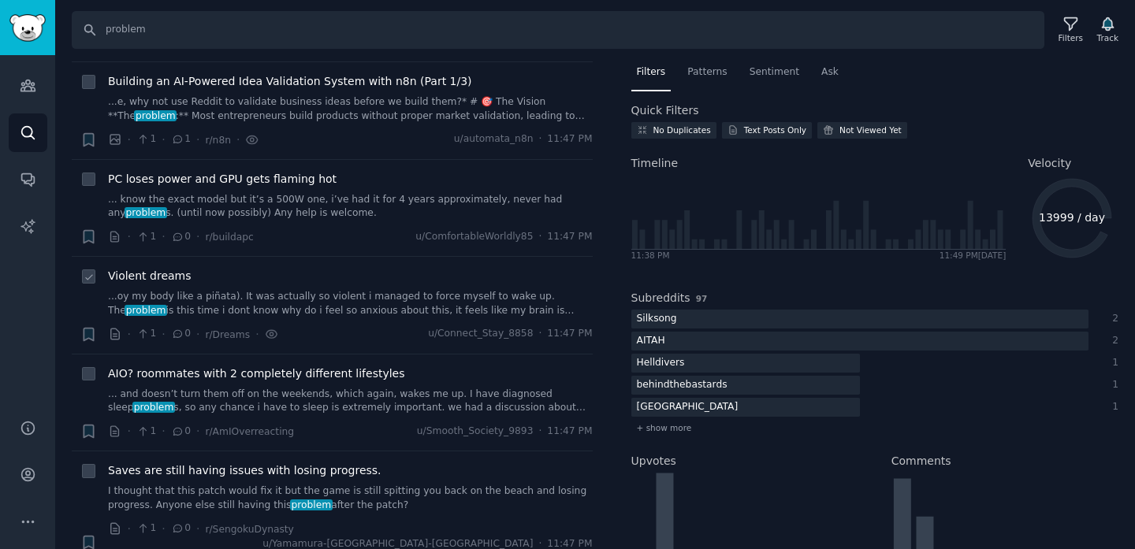
click at [184, 268] on span "Violent dreams" at bounding box center [150, 276] width 84 height 17
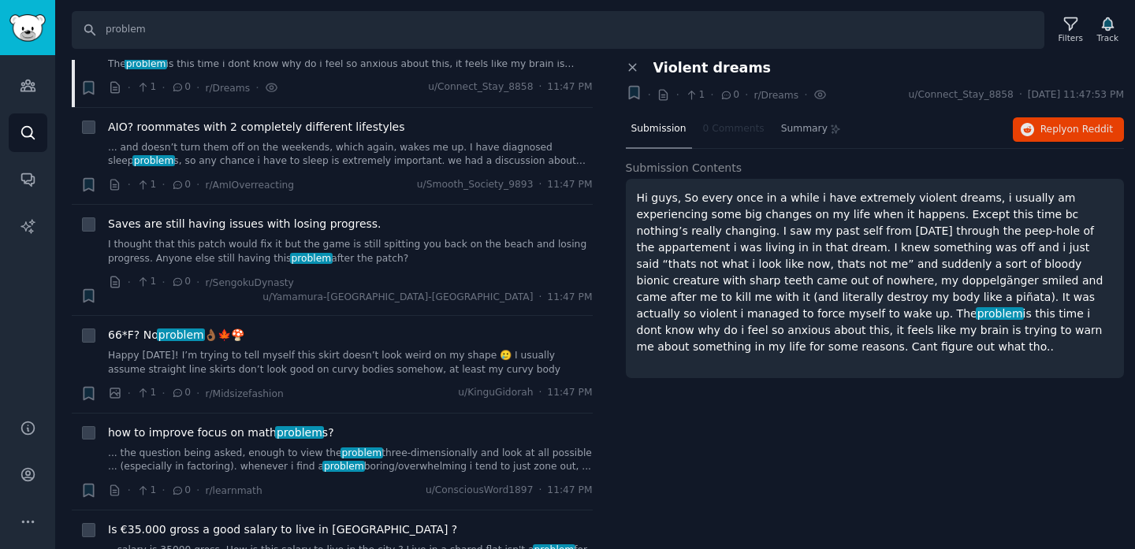
scroll to position [2850, 0]
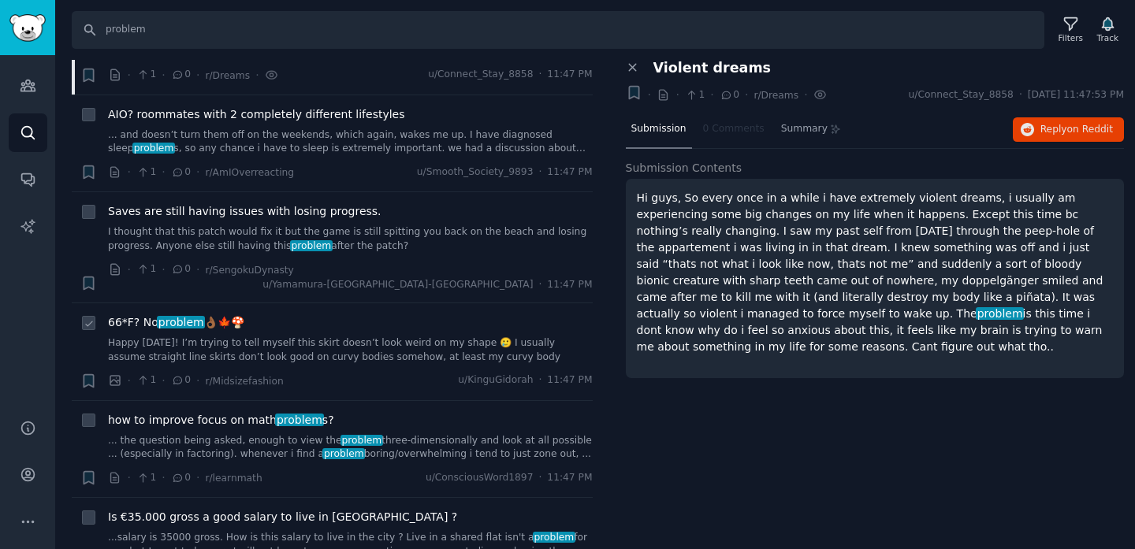
click at [160, 336] on link "Happy [DATE]! I’m trying to tell myself this skirt doesn’t look weird on my sha…" at bounding box center [350, 350] width 485 height 28
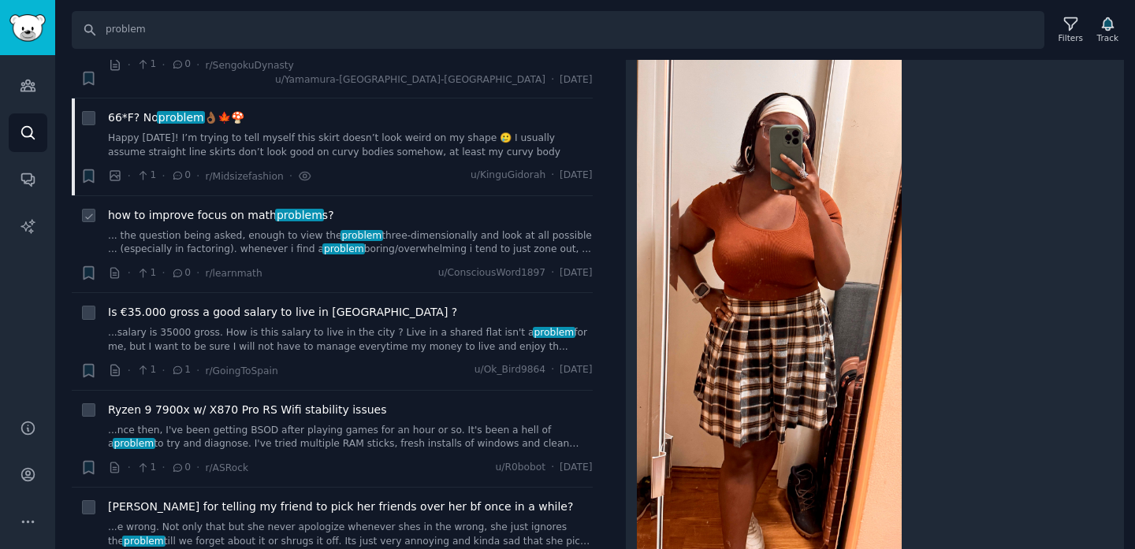
scroll to position [3059, 0]
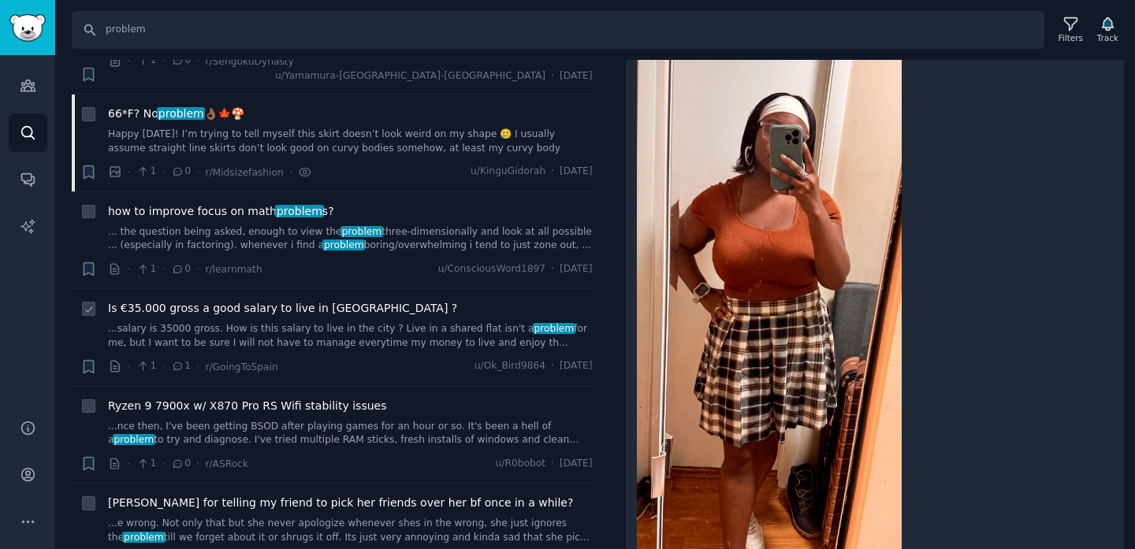
click at [217, 300] on span "Is €35.000 gross a good salary to live in [GEOGRAPHIC_DATA] ?" at bounding box center [282, 308] width 349 height 17
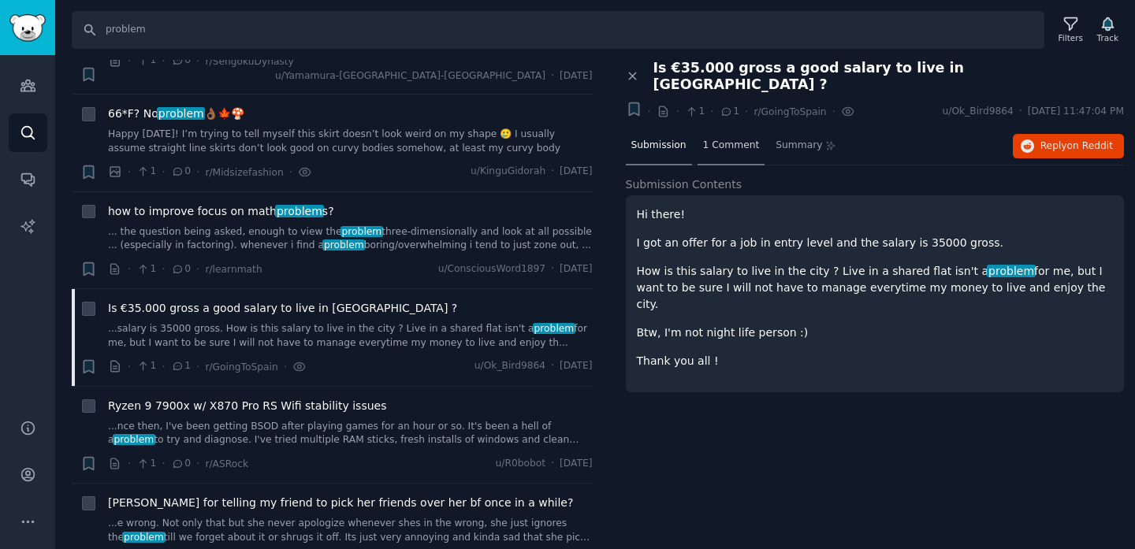
click at [727, 139] on span "1 Comment" at bounding box center [731, 146] width 57 height 14
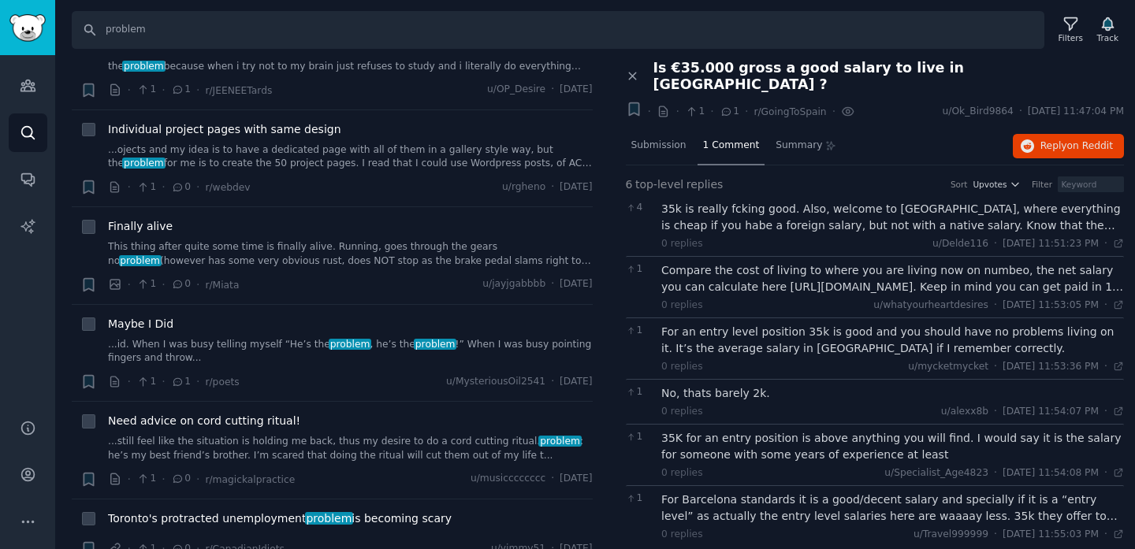
scroll to position [3733, 0]
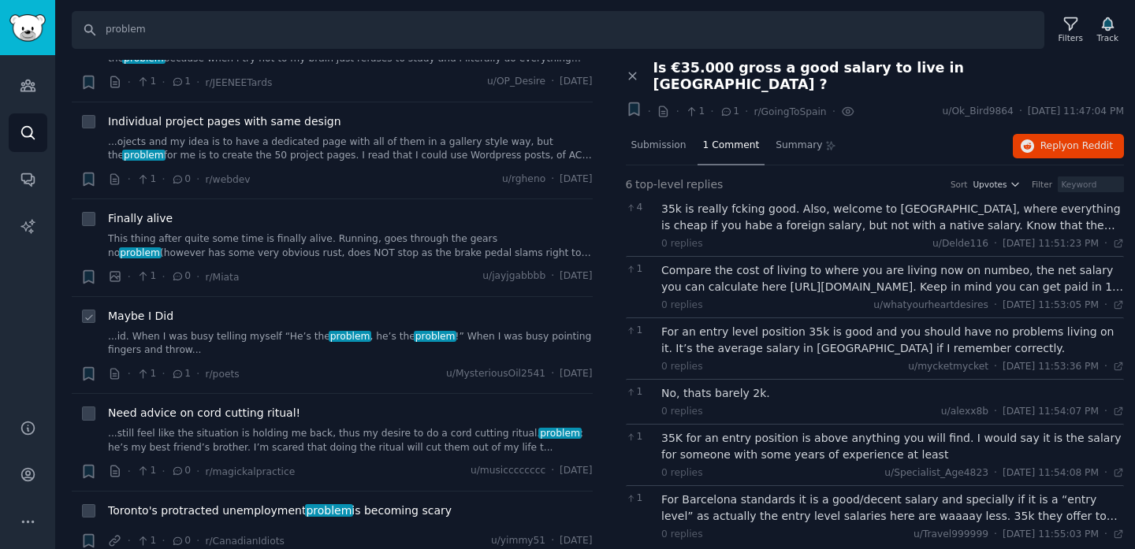
click at [253, 330] on link "...id. When I was busy telling myself “He’s the problem , he’s the problem !” W…" at bounding box center [350, 344] width 485 height 28
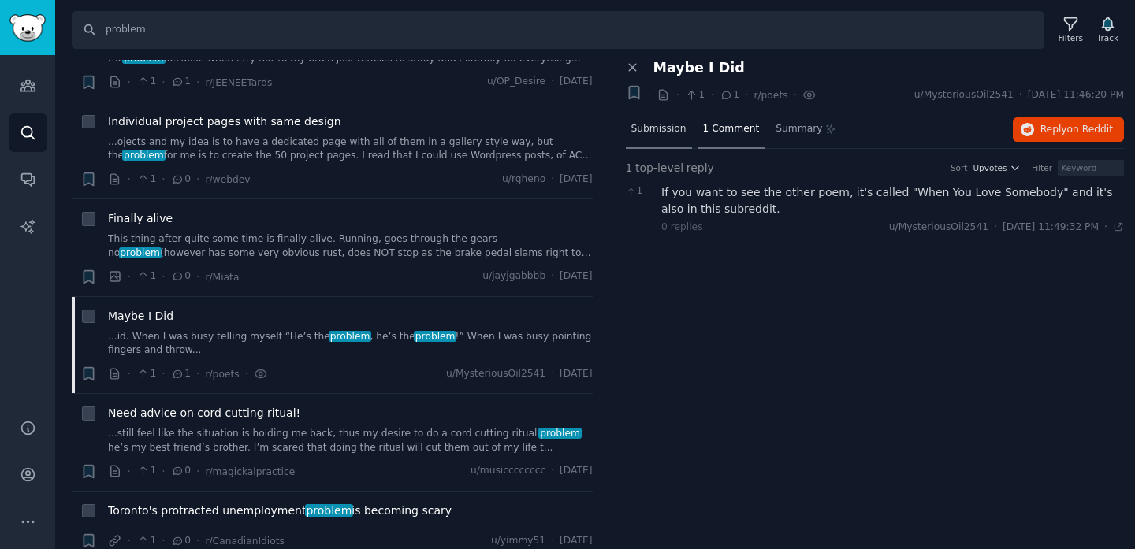
click at [647, 134] on span "Submission" at bounding box center [658, 129] width 55 height 14
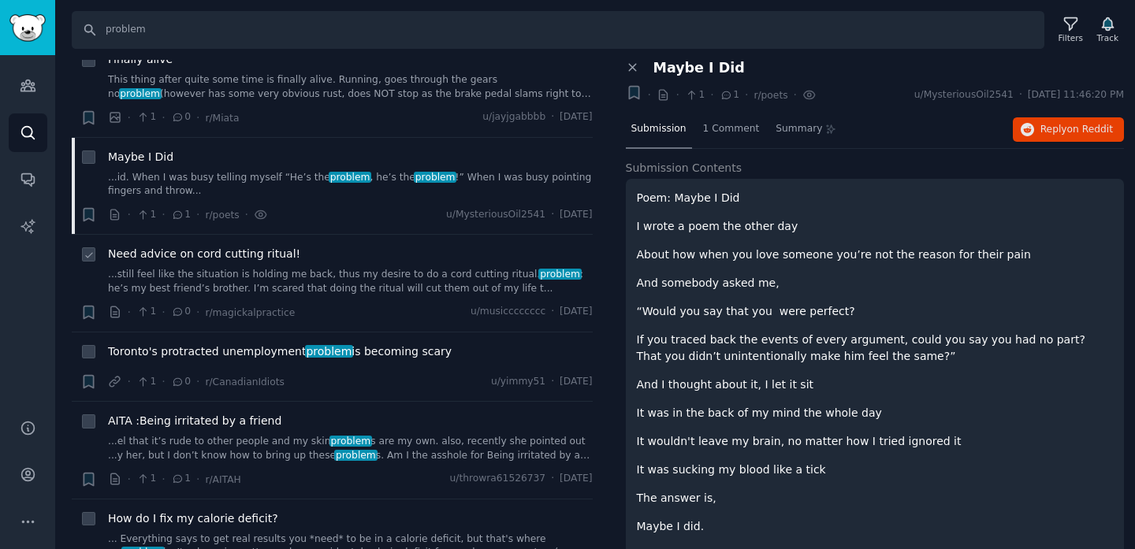
scroll to position [3894, 0]
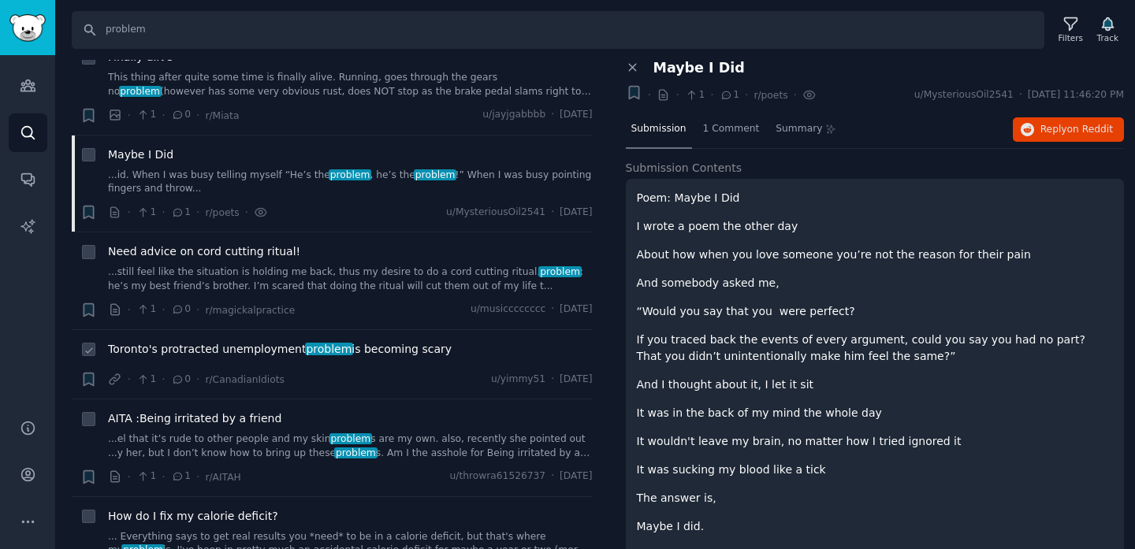
click at [268, 341] on span "Toronto's protracted unemployment problem is becoming scary" at bounding box center [280, 349] width 344 height 17
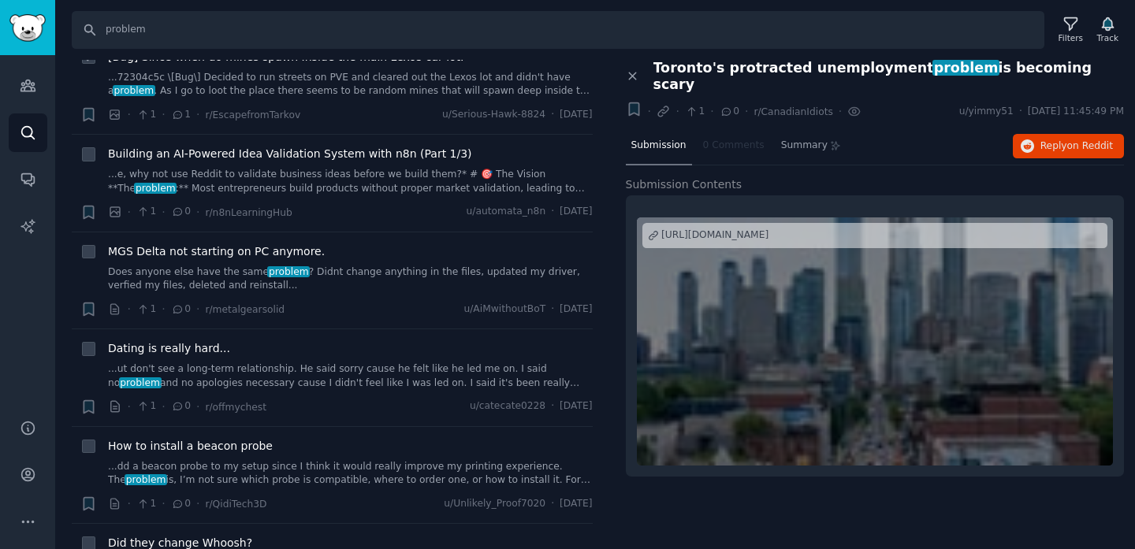
scroll to position [4566, 0]
click at [227, 361] on link "...ut don't see a long-term relationship. He said sorry cause he felt like he l…" at bounding box center [350, 375] width 485 height 28
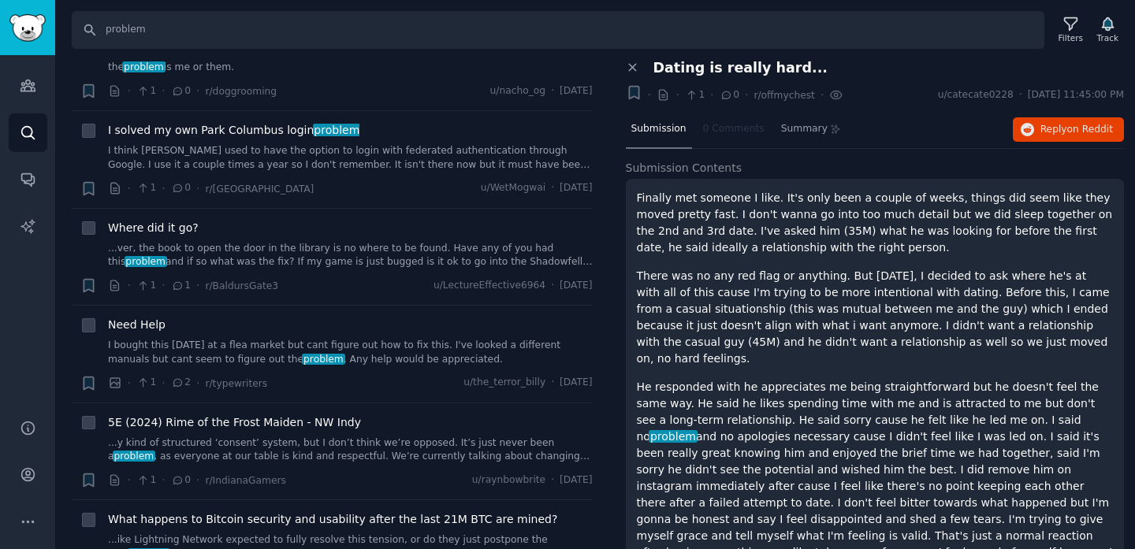
scroll to position [5385, 0]
click at [219, 337] on link "I bought this [DATE] at a flea market but cant figure out how to fix this. I've…" at bounding box center [350, 351] width 485 height 28
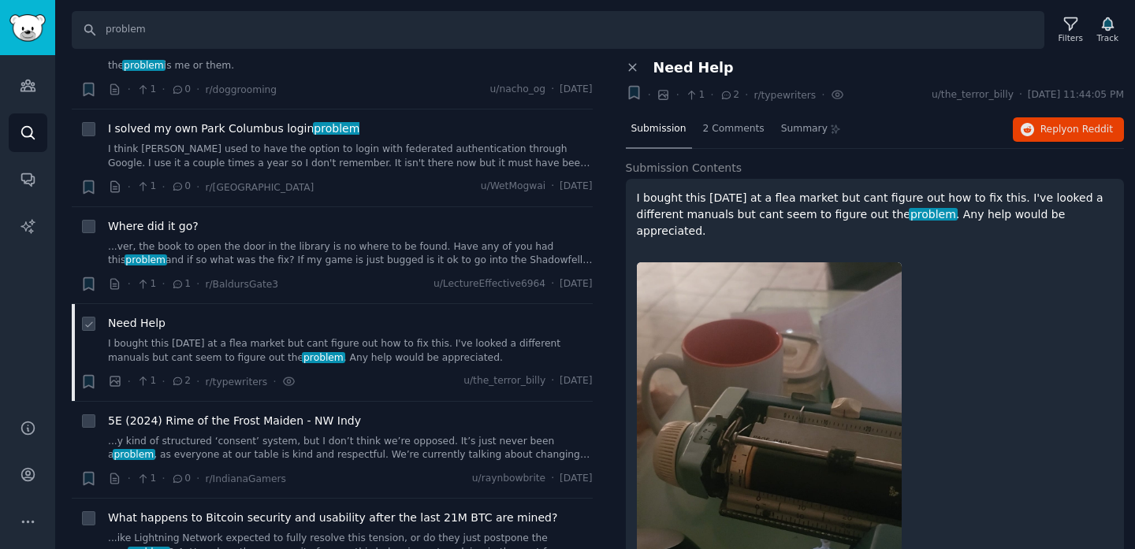
click at [219, 337] on link "I bought this [DATE] at a flea market but cant figure out how to fix this. I've…" at bounding box center [350, 351] width 485 height 28
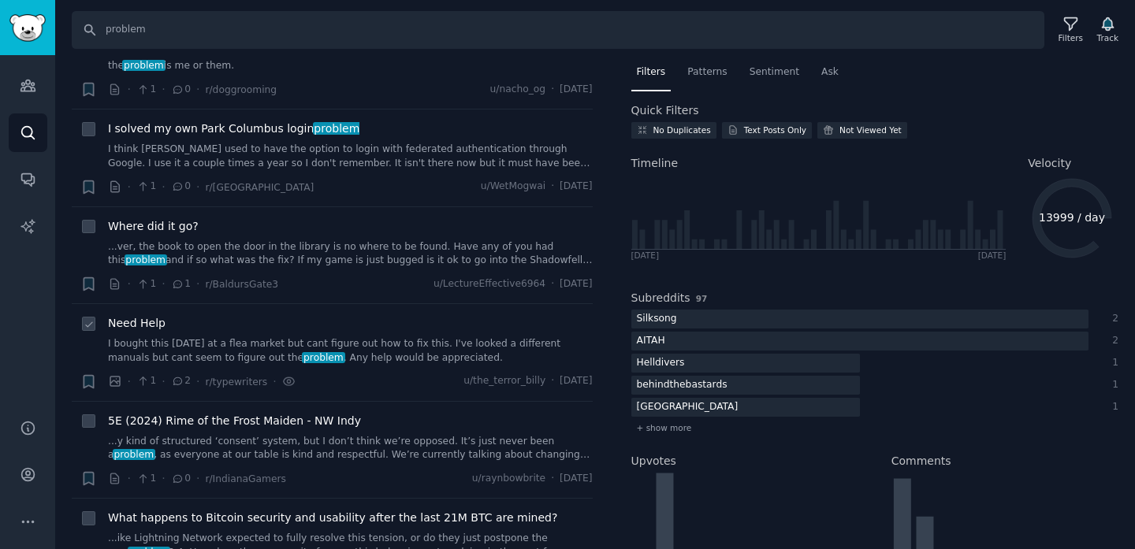
click at [219, 337] on link "I bought this [DATE] at a flea market but cant figure out how to fix this. I've…" at bounding box center [350, 351] width 485 height 28
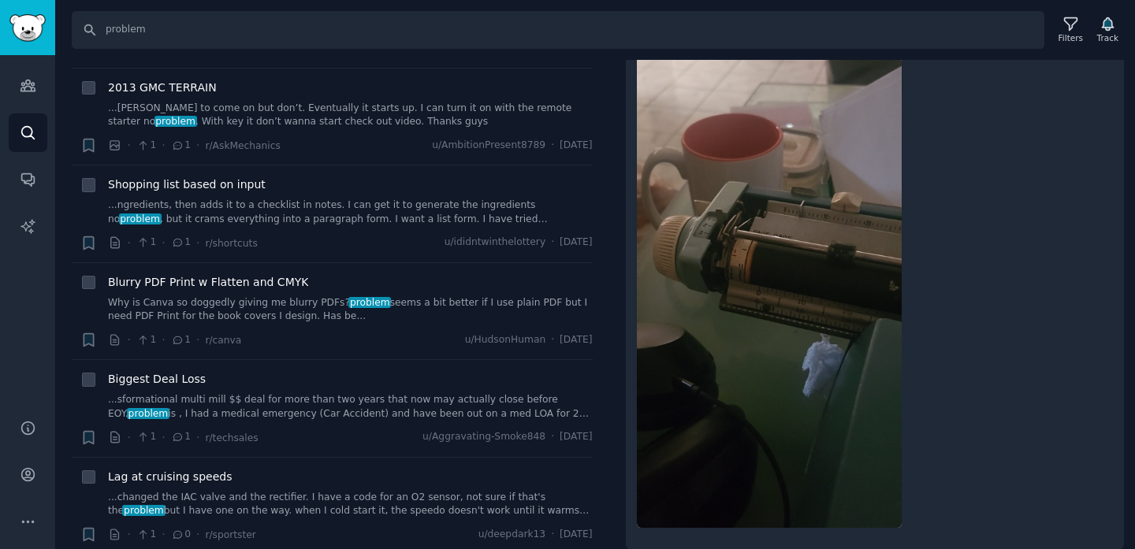
scroll to position [5914, 0]
click at [169, 34] on input "problem" at bounding box center [558, 30] width 972 height 38
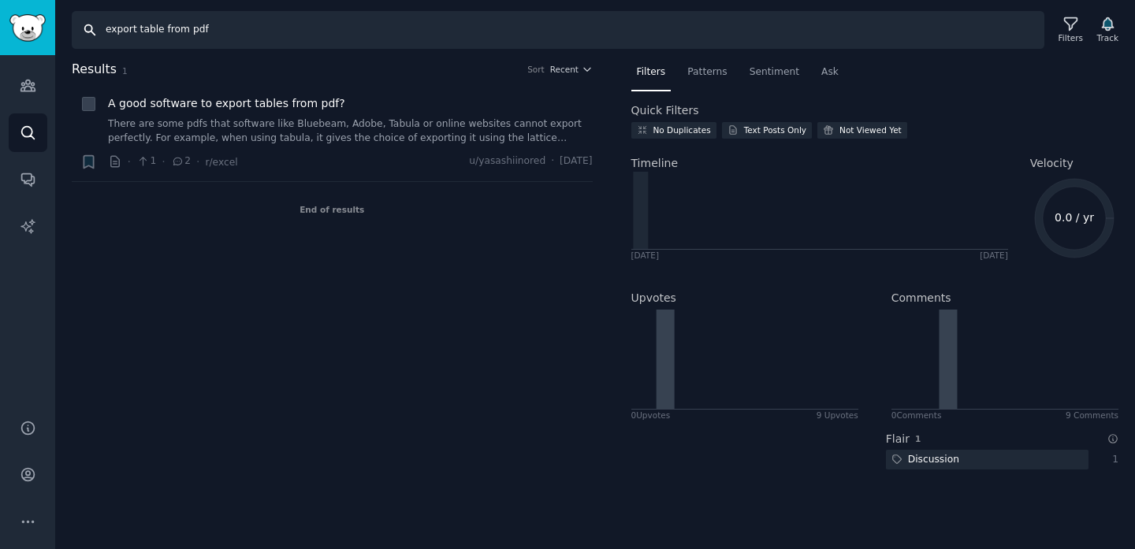
click at [178, 32] on input "export table from pdf" at bounding box center [558, 30] width 972 height 38
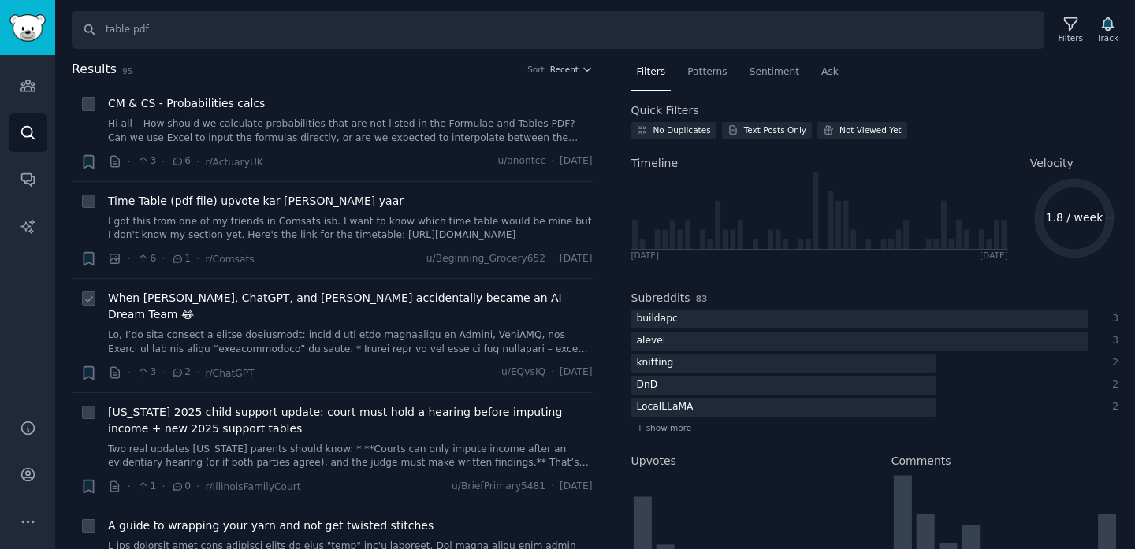
click at [435, 329] on link at bounding box center [350, 343] width 485 height 28
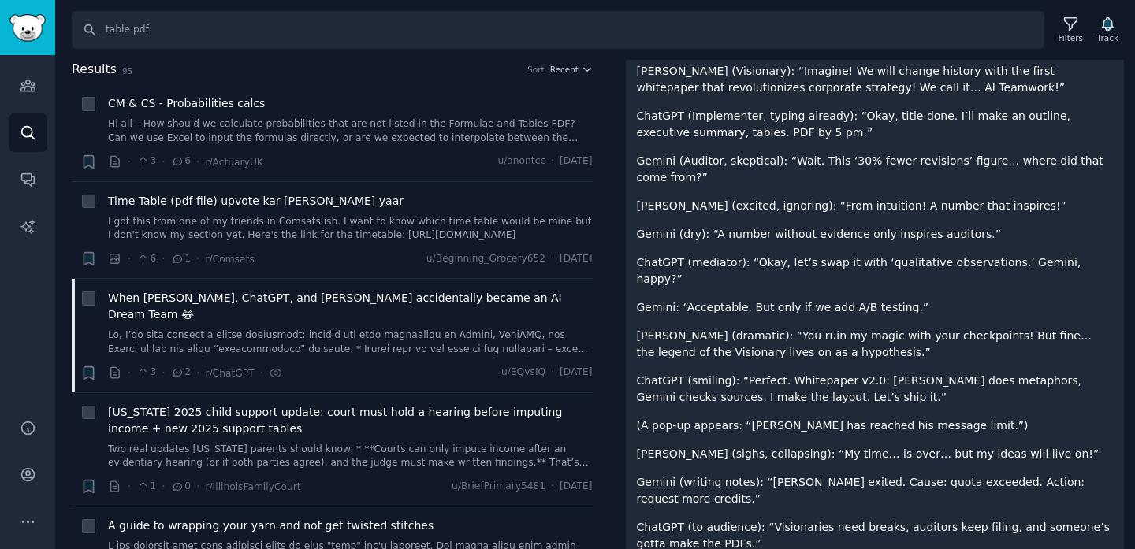
scroll to position [521, 0]
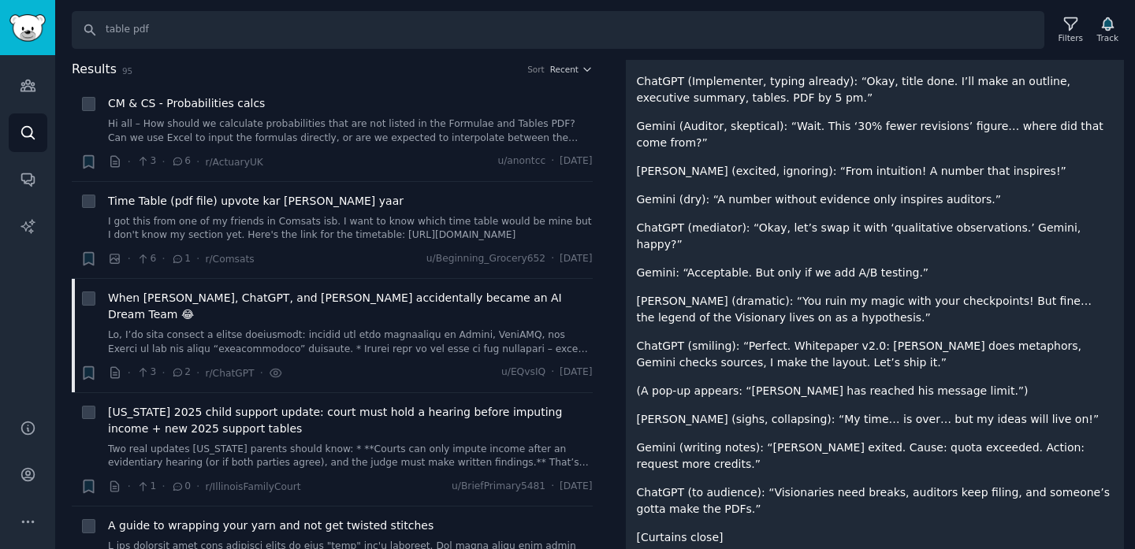
click at [764, 440] on p "Gemini (writing notes): “[PERSON_NAME] exited. Cause: quota exceeded. Action: r…" at bounding box center [875, 456] width 477 height 33
click at [223, 128] on link "Hi all – How should we calculate probabilities that are not listed in the Formu…" at bounding box center [350, 131] width 485 height 28
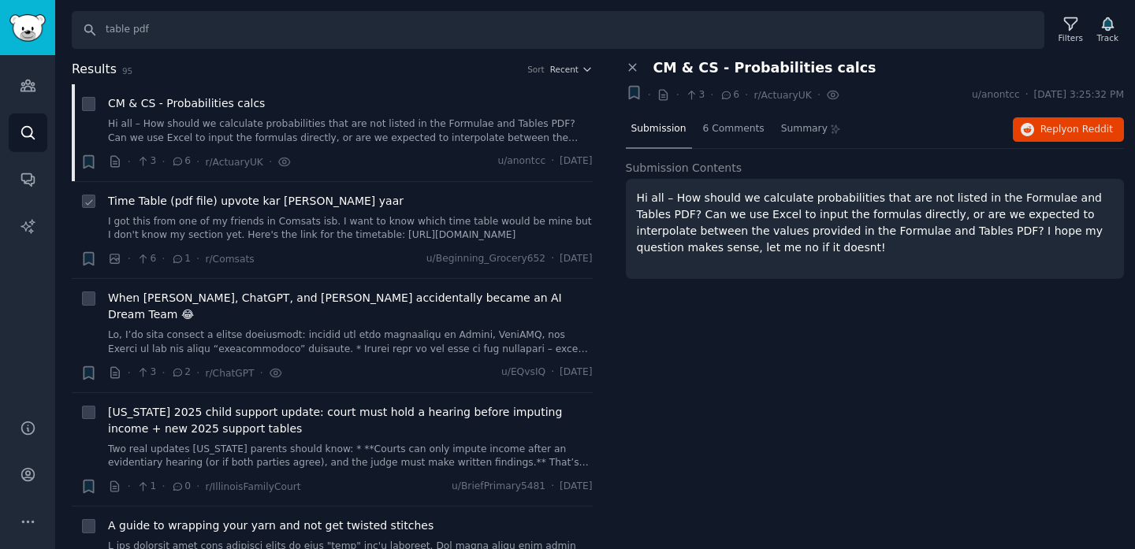
click at [260, 225] on link "I got this from one of my friends in Comsats isb. I want to know which time tab…" at bounding box center [350, 229] width 485 height 28
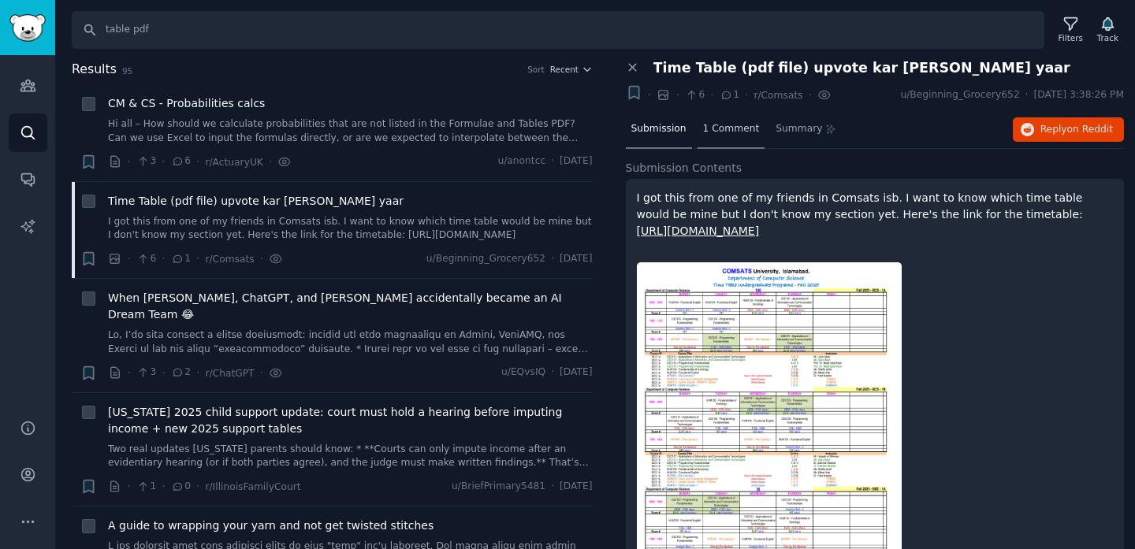
click at [740, 126] on span "1 Comment" at bounding box center [731, 129] width 57 height 14
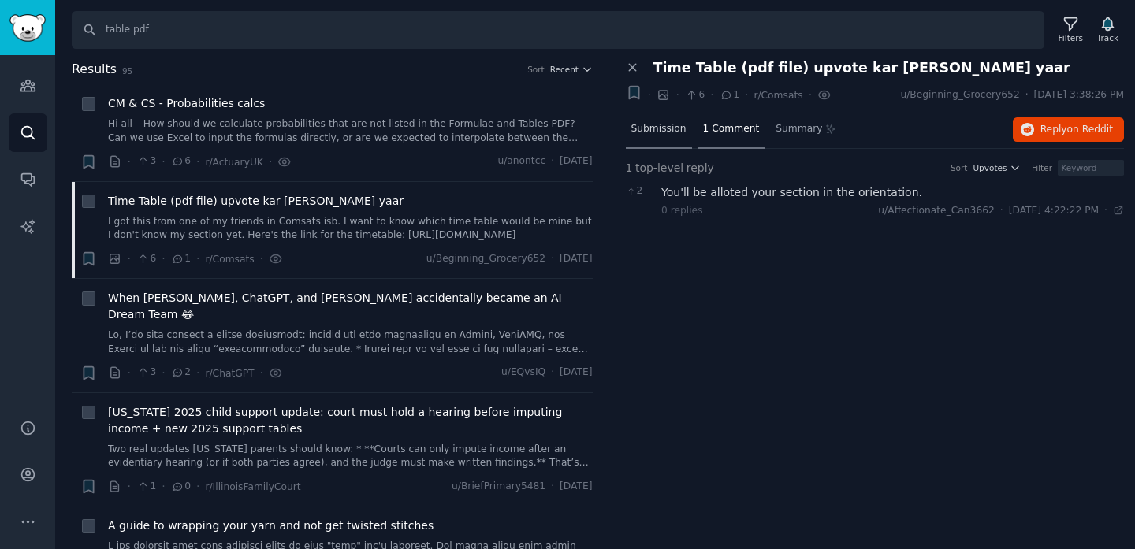
click at [641, 135] on span "Submission" at bounding box center [658, 129] width 55 height 14
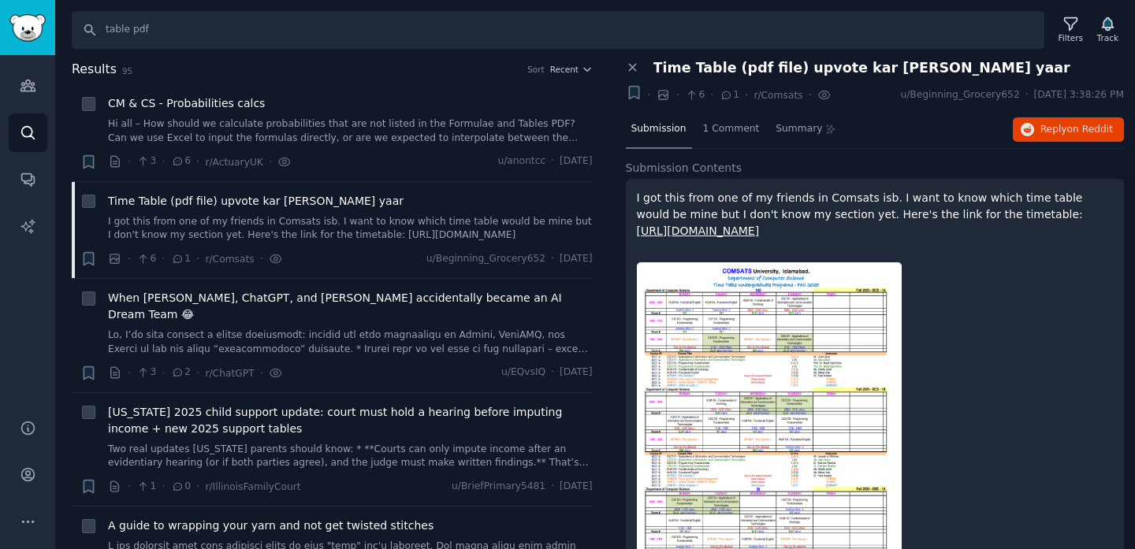
click at [722, 321] on img at bounding box center [769, 441] width 265 height 359
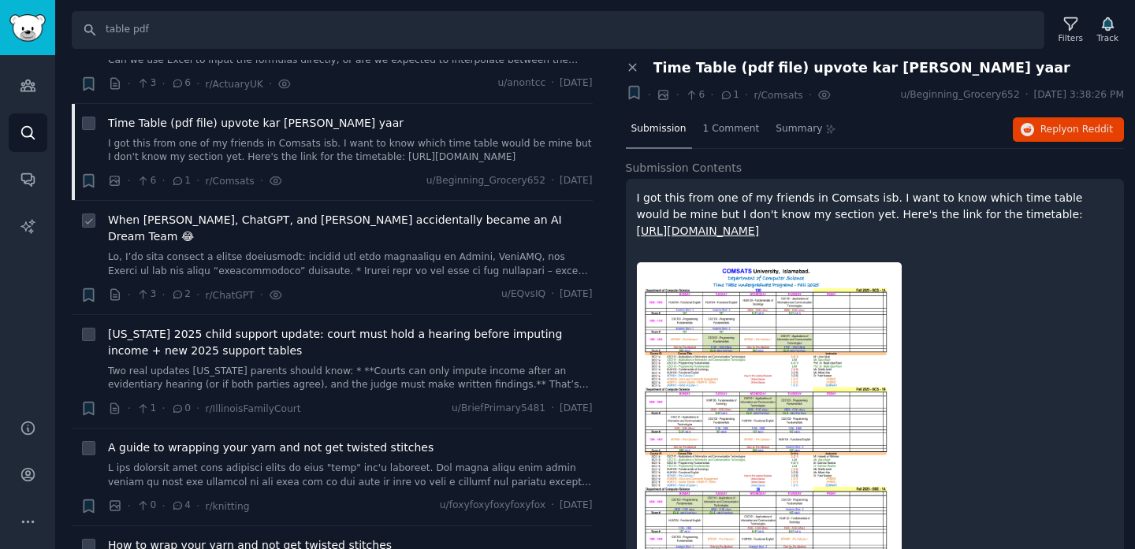
scroll to position [80, 0]
click at [207, 363] on link "Two real updates [US_STATE] parents should know: * **Courts can only impute inc…" at bounding box center [350, 377] width 485 height 28
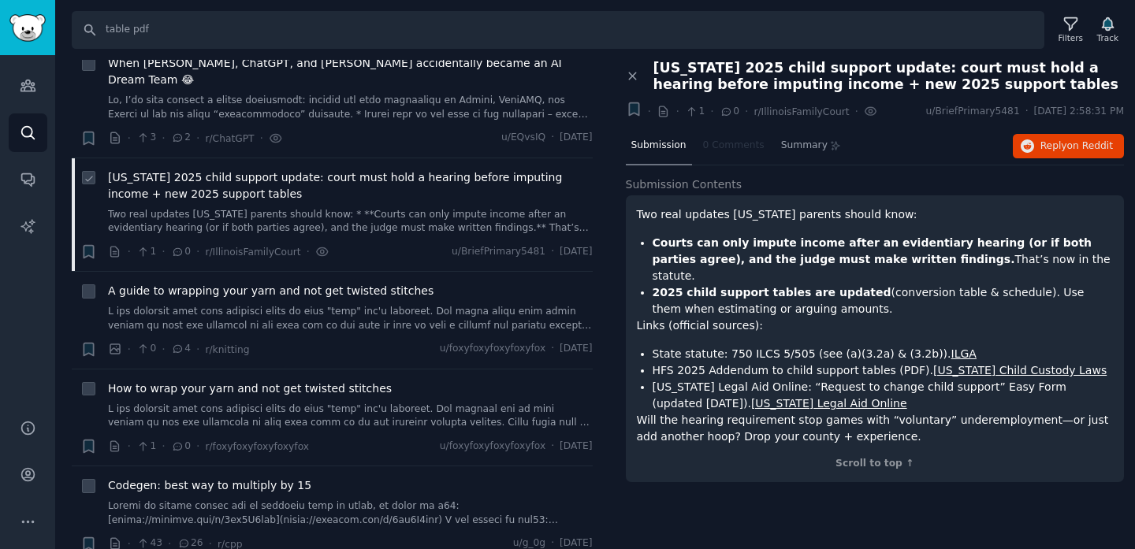
scroll to position [237, 0]
click at [245, 381] on div "How to wrap your yarn and not get twisted stitches" at bounding box center [350, 403] width 485 height 50
click at [249, 378] on span "How to wrap your yarn and not get twisted stitches" at bounding box center [250, 386] width 284 height 17
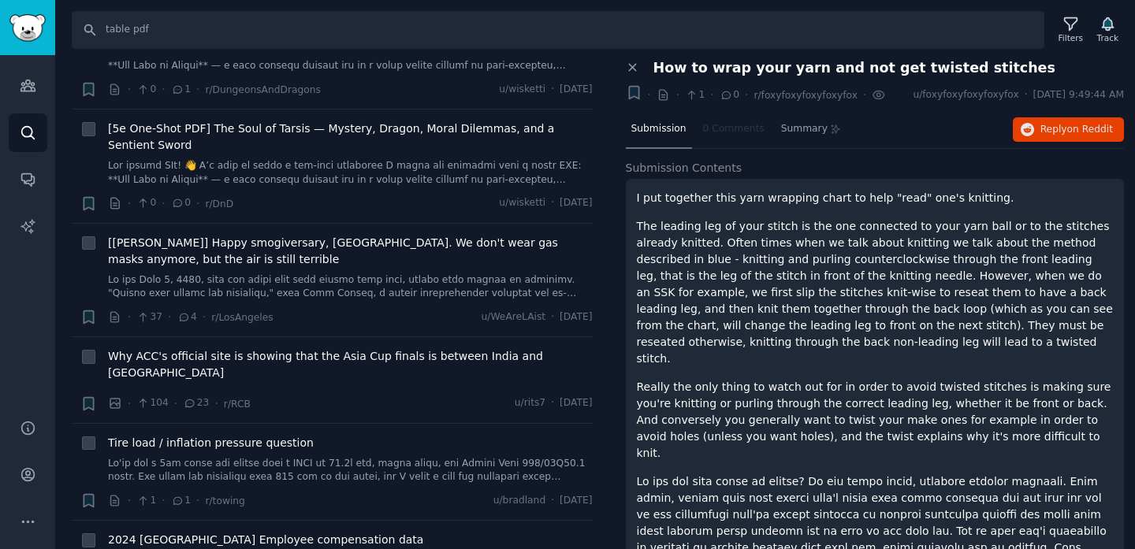
scroll to position [1296, 0]
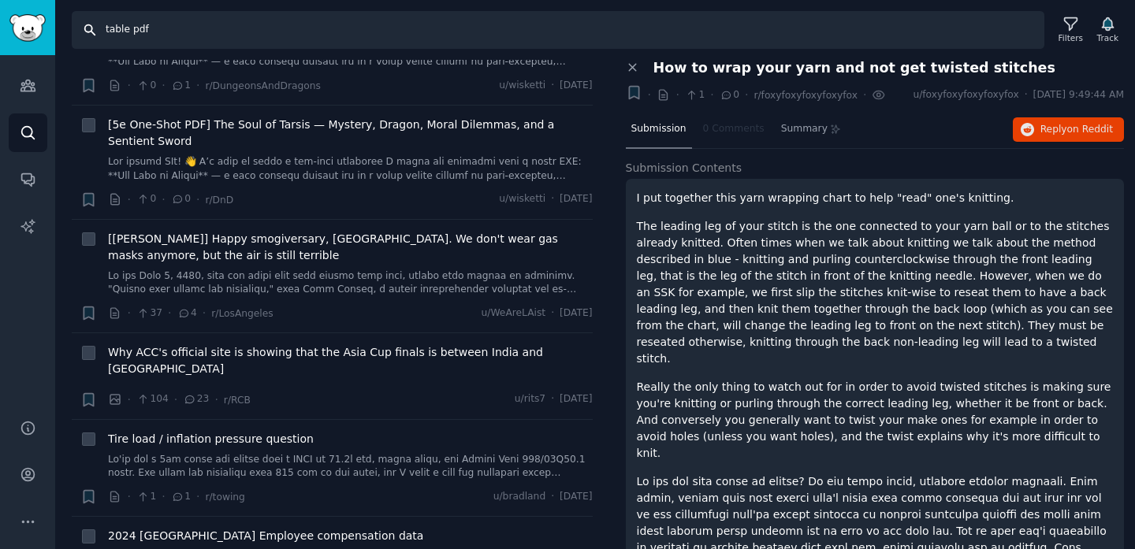
click at [138, 28] on input "table pdf" at bounding box center [558, 30] width 972 height 38
click at [113, 31] on input "table pdf" at bounding box center [558, 30] width 972 height 38
type input "pdf"
type input "fill form"
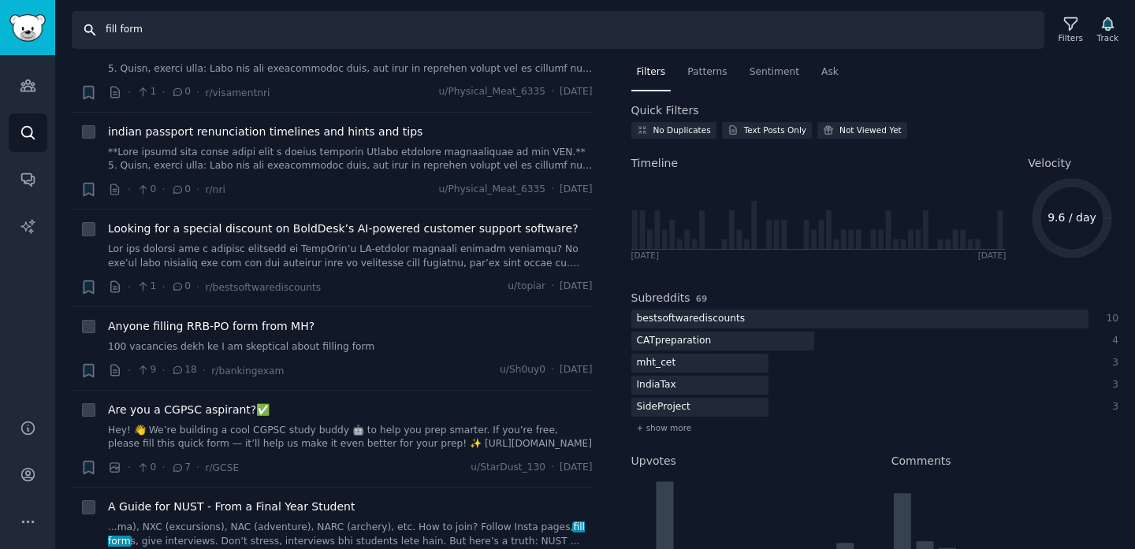
scroll to position [923, 0]
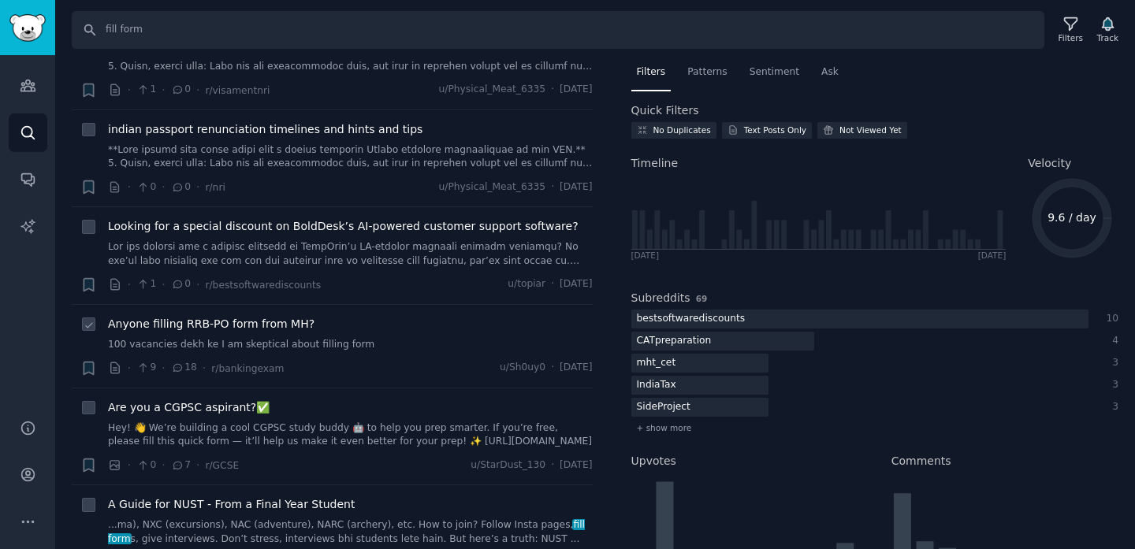
click at [255, 333] on span "Anyone filling RRB-PO form from MH?" at bounding box center [211, 324] width 206 height 17
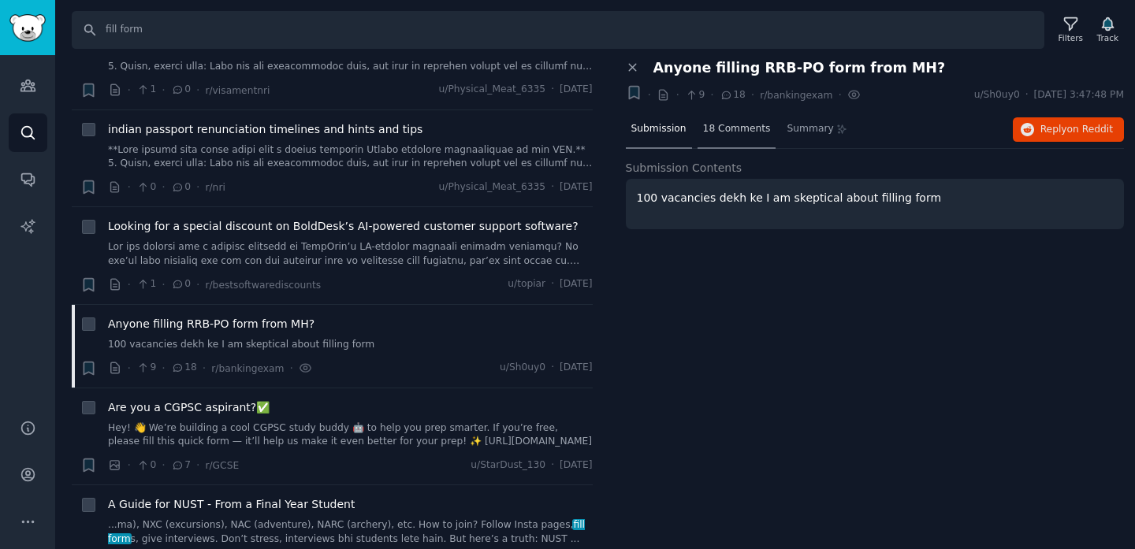
click at [728, 129] on span "18 Comments" at bounding box center [737, 129] width 68 height 14
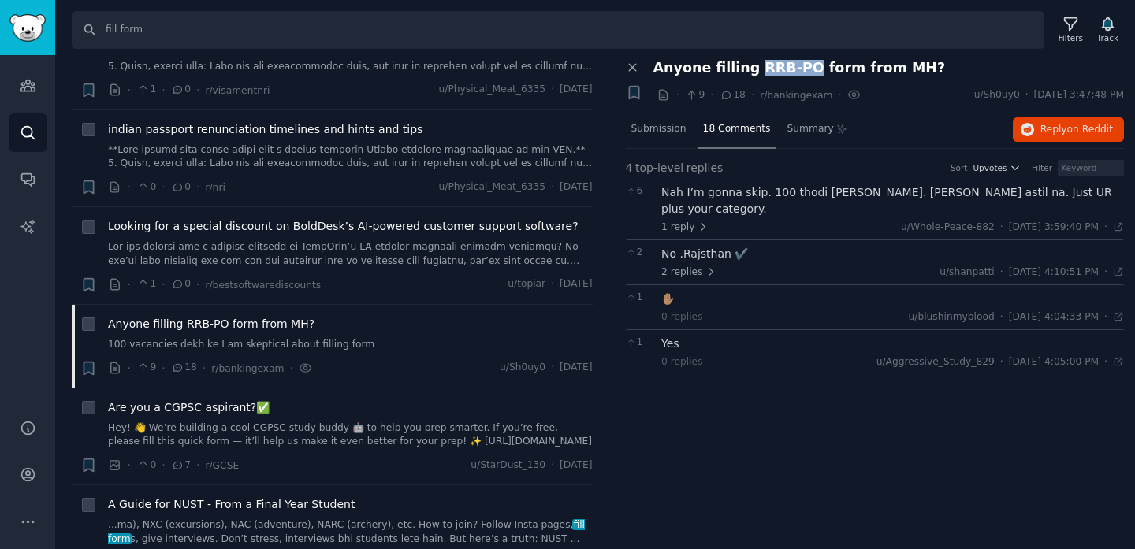
drag, startPoint x: 746, startPoint y: 65, endPoint x: 799, endPoint y: 65, distance: 52.8
click at [800, 65] on span "Anyone filling RRB-PO form from MH?" at bounding box center [799, 68] width 292 height 17
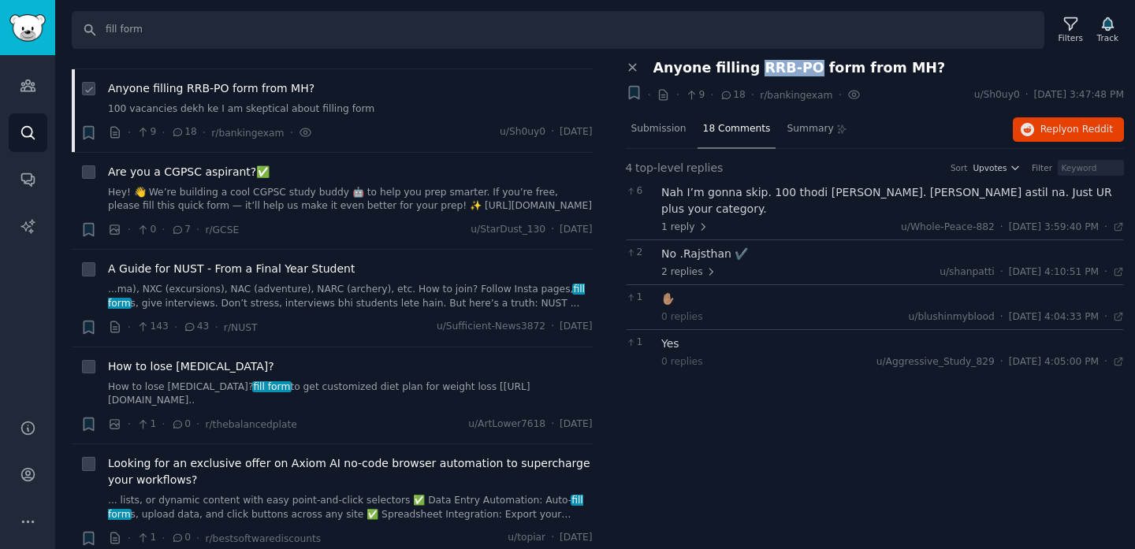
scroll to position [1160, 0]
click at [190, 373] on span "How to lose [MEDICAL_DATA]?" at bounding box center [191, 365] width 166 height 17
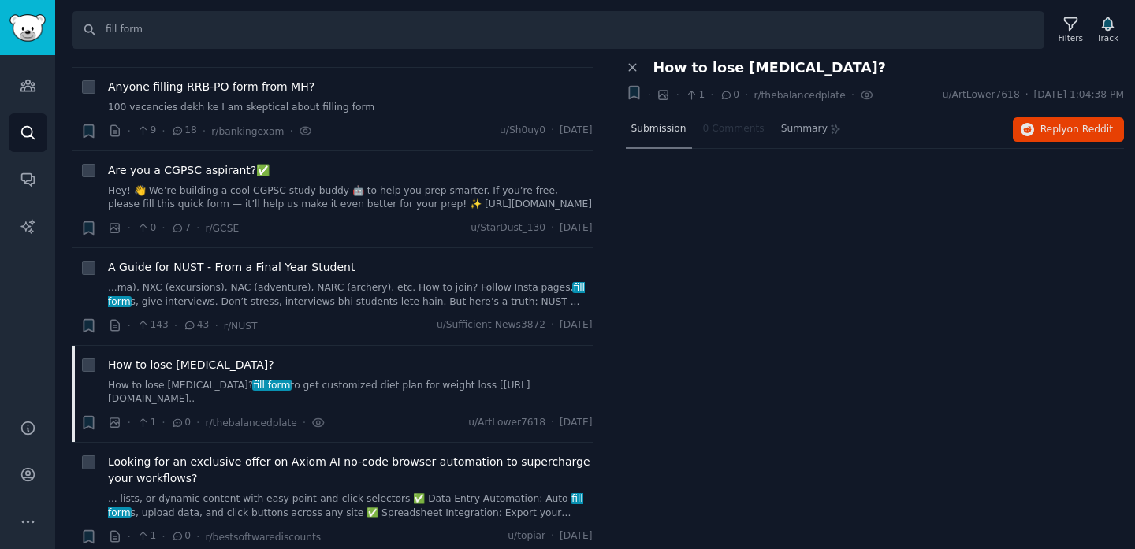
click at [667, 133] on span "Submission" at bounding box center [658, 129] width 55 height 14
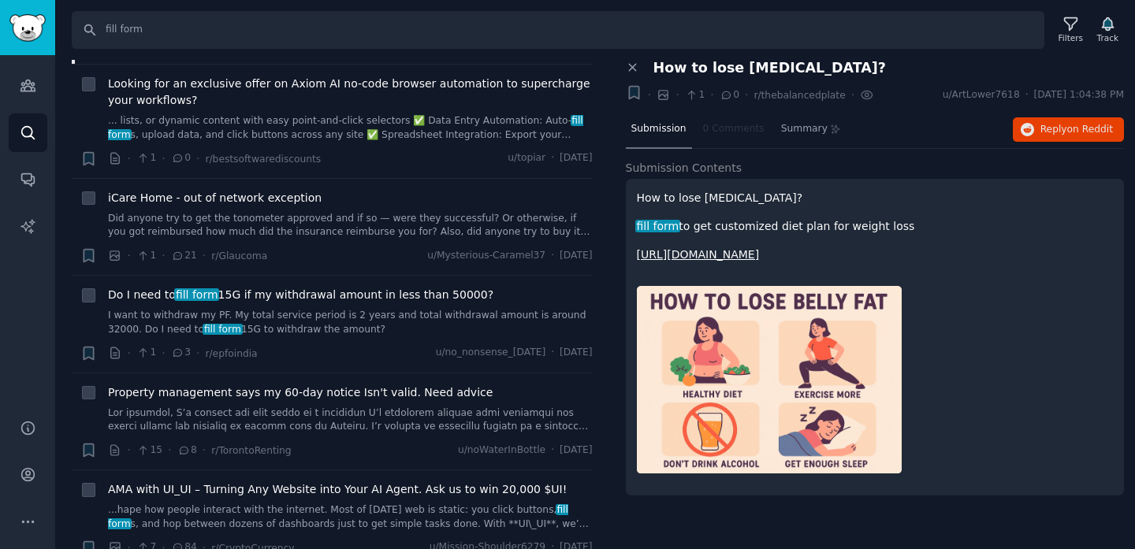
scroll to position [1551, 0]
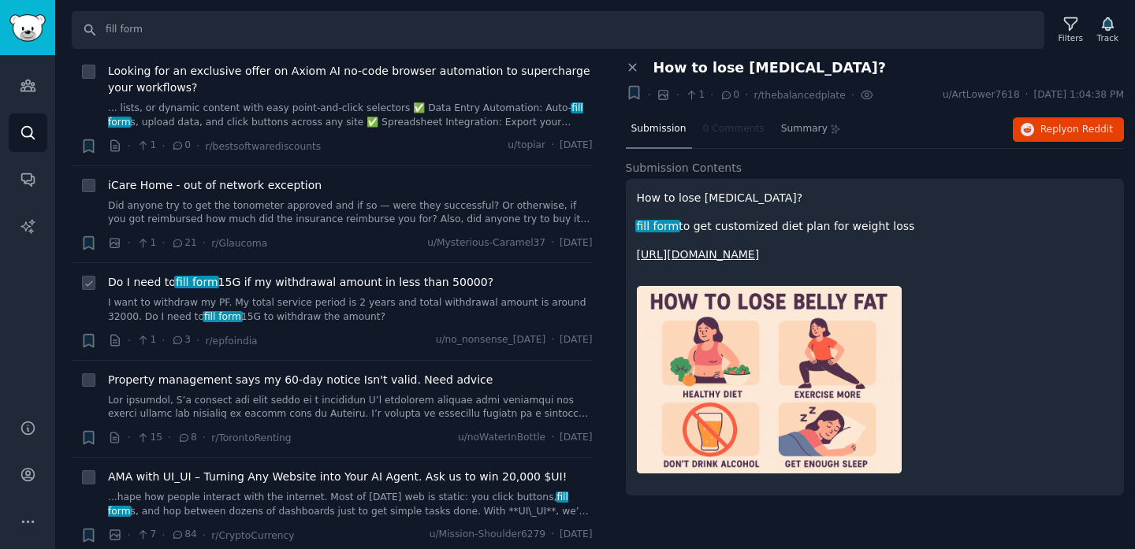
click at [381, 291] on span "Do I need to fill form 15G if my withdrawal amount in less than 50000?" at bounding box center [300, 282] width 385 height 17
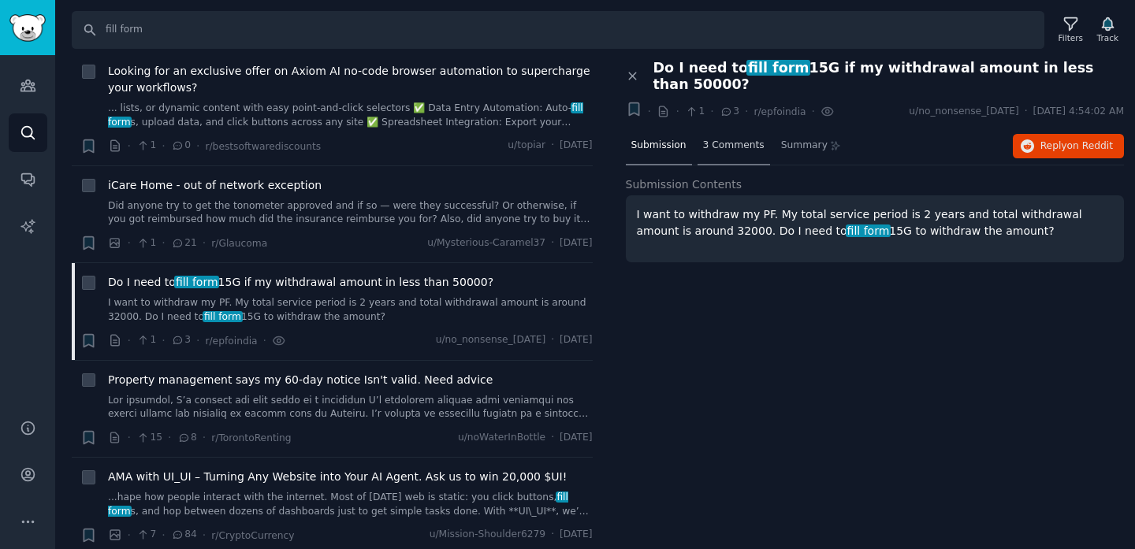
click at [726, 139] on span "3 Comments" at bounding box center [733, 146] width 61 height 14
